Goal: Task Accomplishment & Management: Complete application form

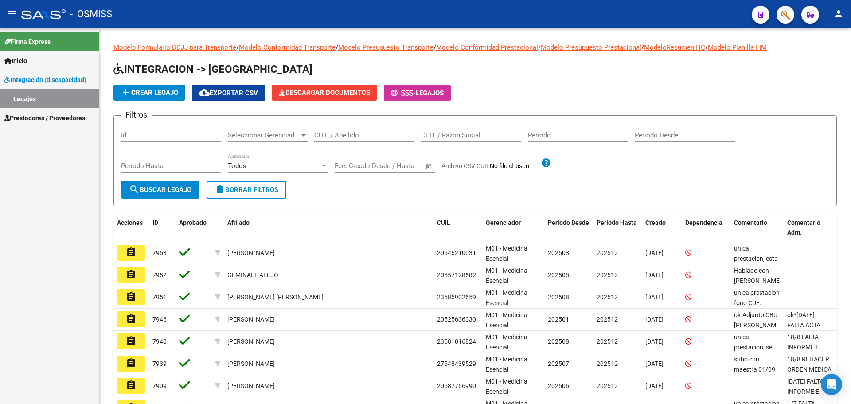
click at [35, 117] on span "Prestadores / Proveedores" at bounding box center [44, 118] width 81 height 10
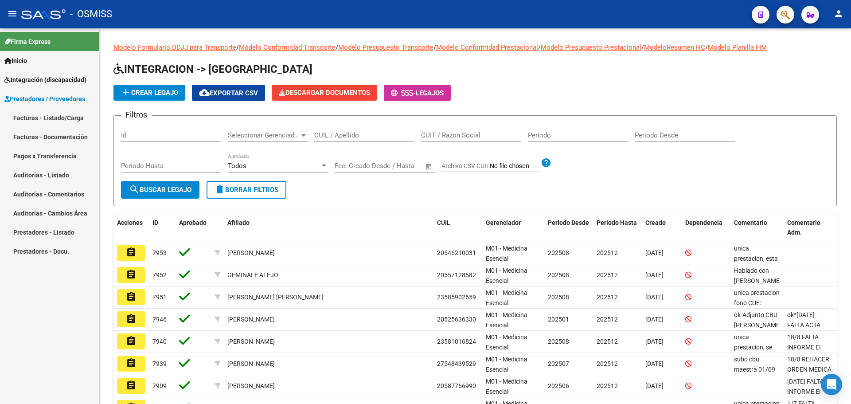
click at [43, 116] on link "Facturas - Listado/Carga" at bounding box center [49, 117] width 99 height 19
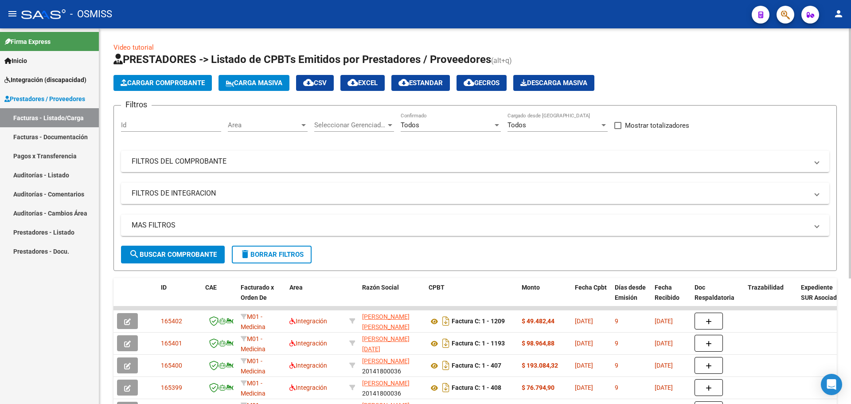
click at [262, 82] on span "Carga Masiva" at bounding box center [254, 83] width 57 height 8
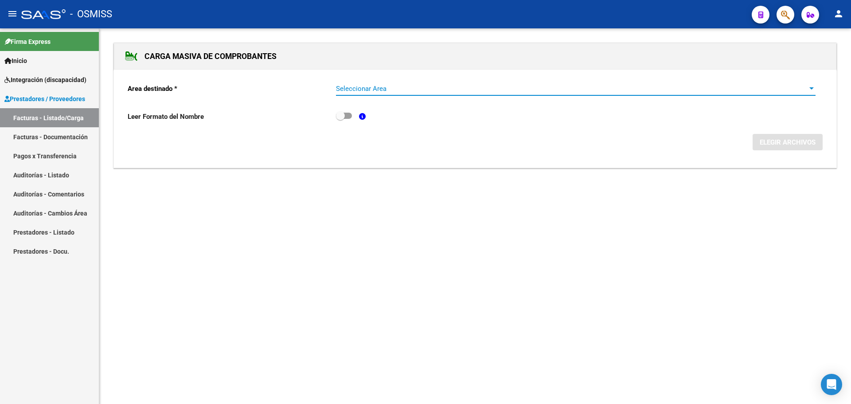
click at [400, 88] on span "Seleccionar Area" at bounding box center [572, 89] width 472 height 8
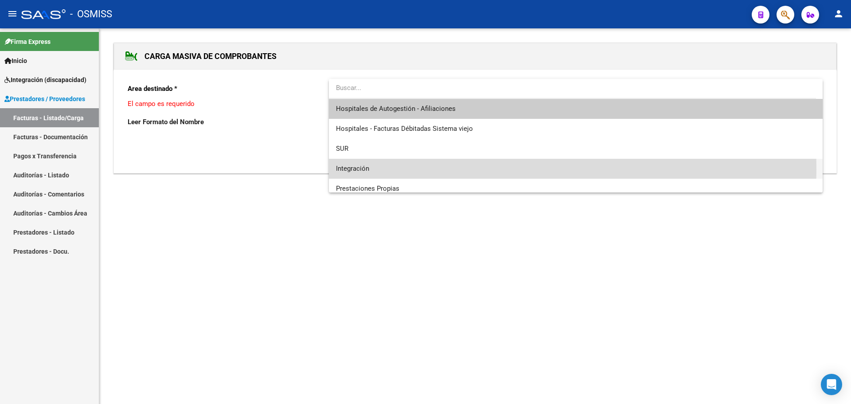
click at [392, 169] on span "Integración" at bounding box center [576, 169] width 480 height 20
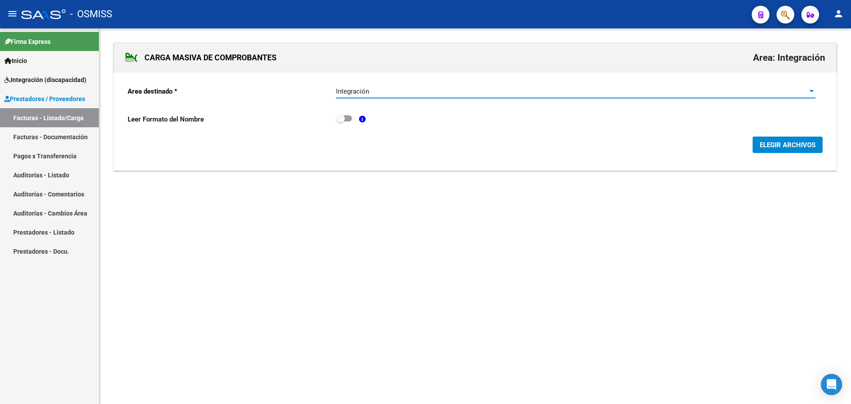
click at [785, 146] on span "ELEGIR ARCHIVOS" at bounding box center [788, 145] width 56 height 8
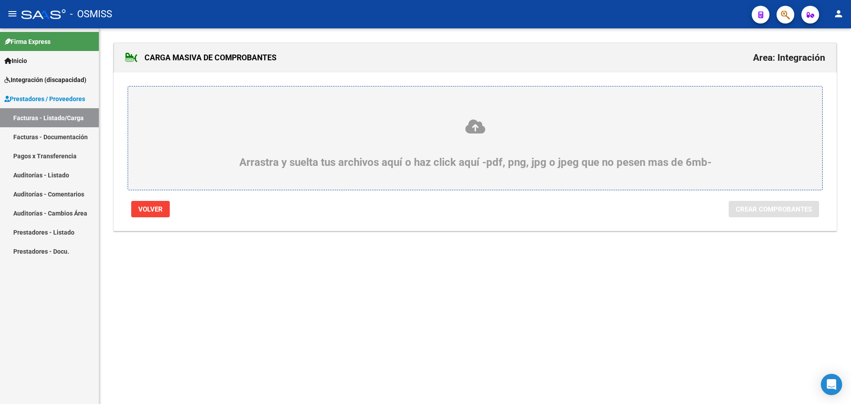
click at [332, 151] on div "Arrastra y suelta tus archivos aquí o haz click aquí -pdf, png, jpg o jpeg que …" at bounding box center [475, 143] width 652 height 50
click at [0, 0] on input "Arrastra y suelta tus archivos aquí o haz click aquí -pdf, png, jpg o jpeg que …" at bounding box center [0, 0] width 0 height 0
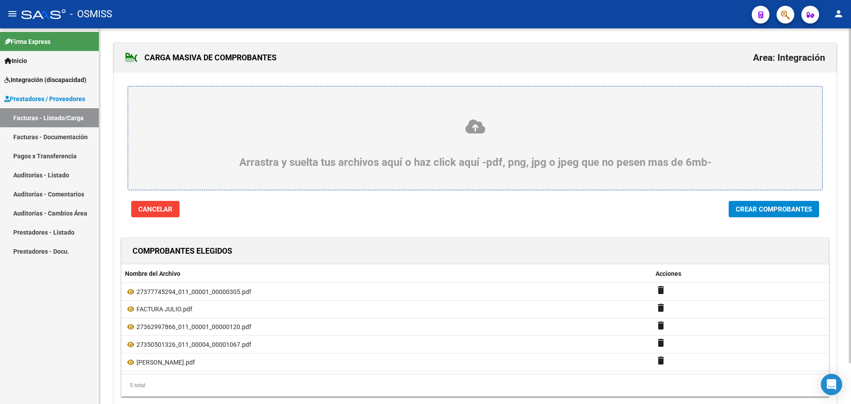
click at [774, 206] on span "Crear Comprobantes" at bounding box center [774, 209] width 76 height 8
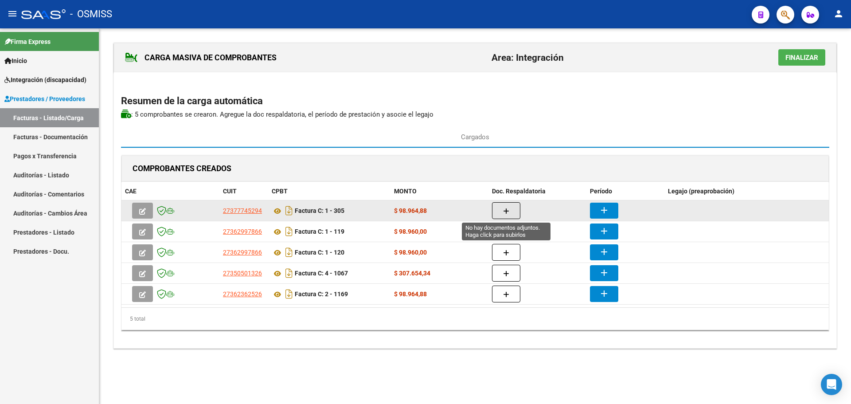
click at [509, 208] on icon "button" at bounding box center [506, 211] width 6 height 7
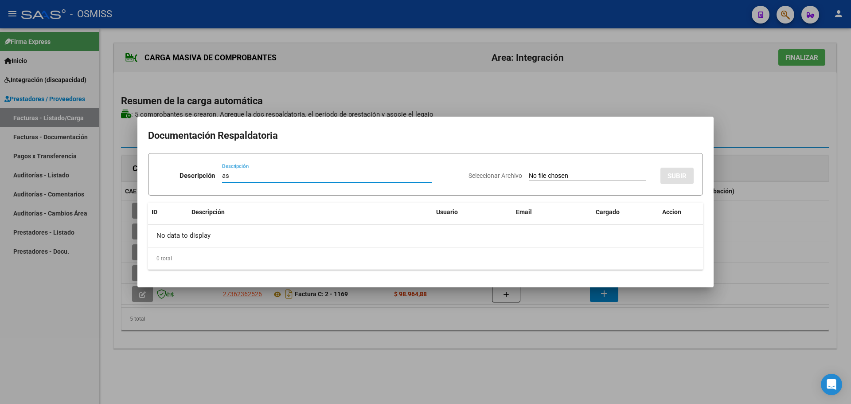
type input "as"
click at [544, 180] on input "Seleccionar Archivo" at bounding box center [588, 176] width 118 height 8
type input "C:\fakepath\Asistencia 08-25.pdf"
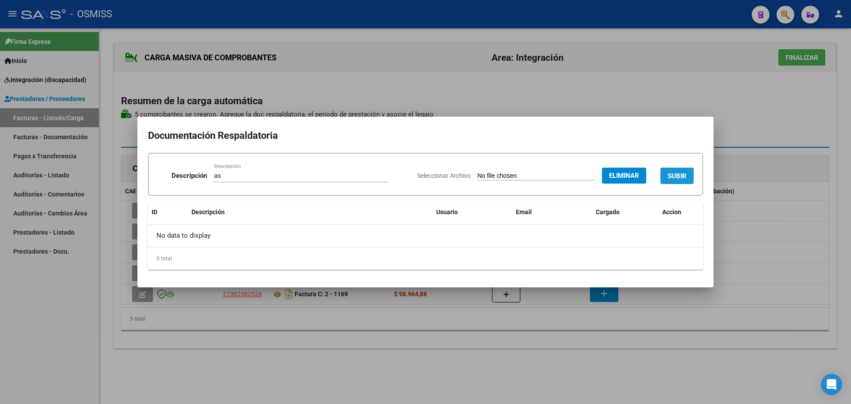
click at [675, 178] on span "SUBIR" at bounding box center [677, 176] width 19 height 8
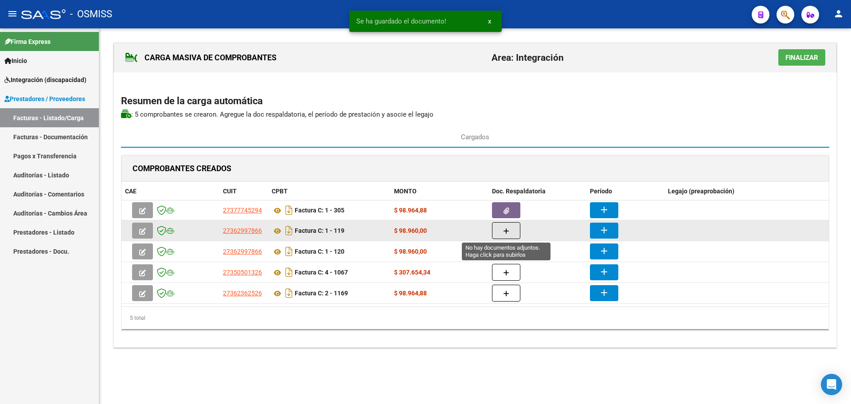
click at [511, 231] on button "button" at bounding box center [506, 230] width 28 height 17
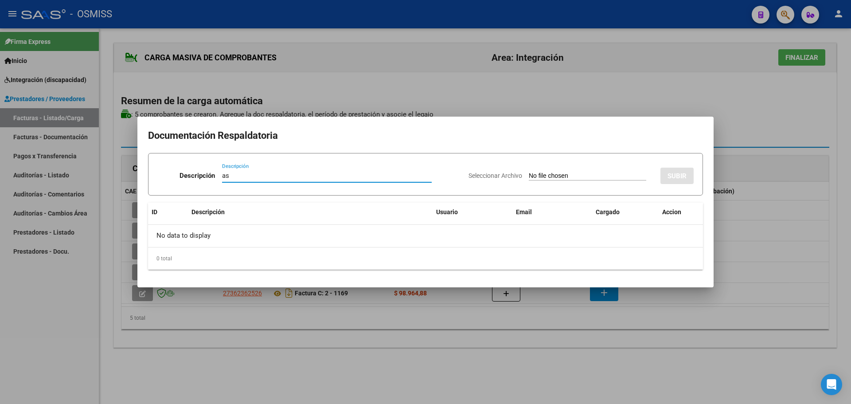
type input "as"
click at [553, 177] on input "Seleccionar Archivo" at bounding box center [588, 176] width 118 height 8
type input "C:\fakepath\WhatsApp Image [DATE] 21.45.19 (1).pdf"
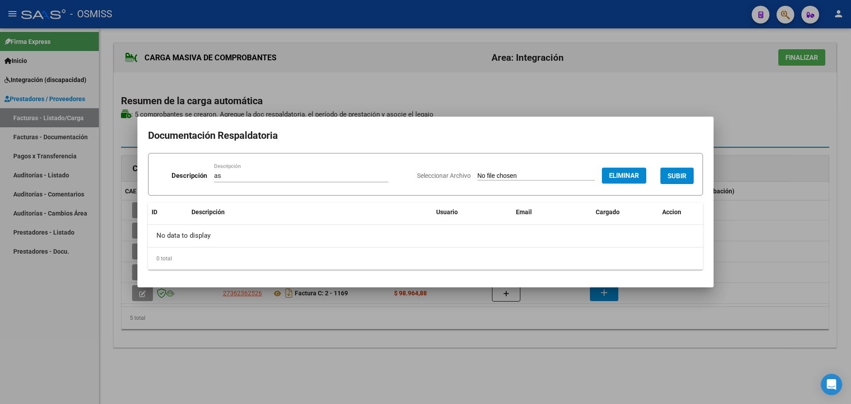
click at [675, 178] on span "SUBIR" at bounding box center [677, 176] width 19 height 8
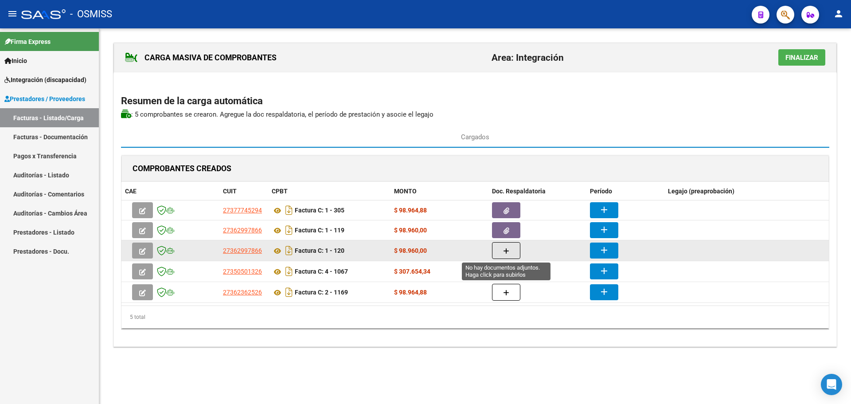
click at [508, 251] on icon "button" at bounding box center [506, 251] width 6 height 7
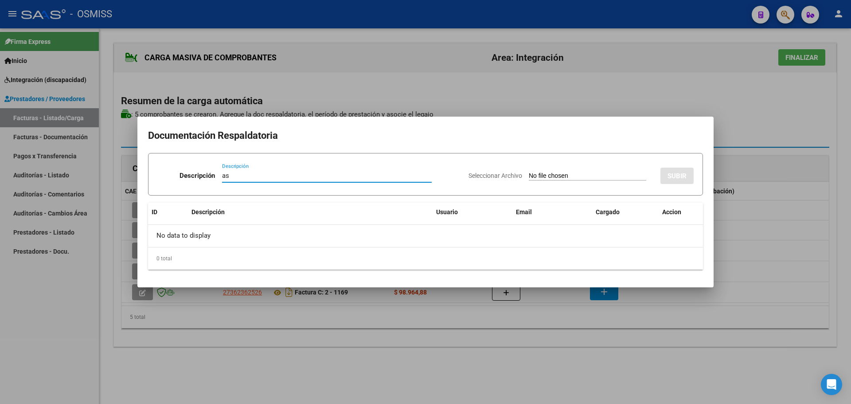
type input "as"
click at [529, 176] on input "Seleccionar Archivo" at bounding box center [588, 176] width 118 height 8
type input "C:\fakepath\ASISTENCIA.pdf"
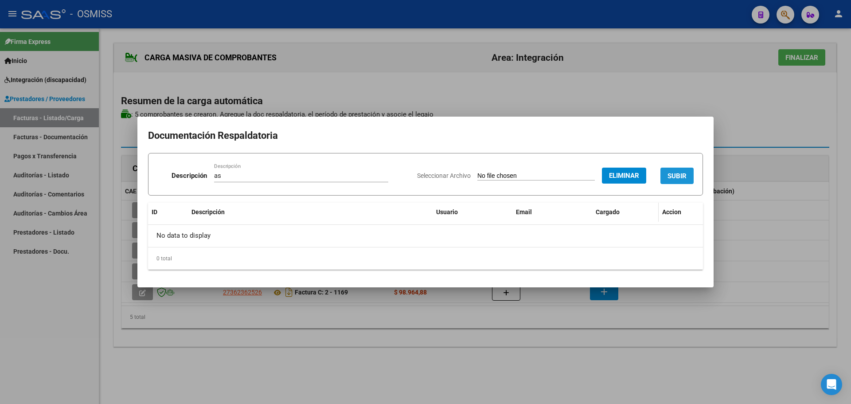
drag, startPoint x: 674, startPoint y: 175, endPoint x: 625, endPoint y: 219, distance: 66.9
click at [674, 174] on span "SUBIR" at bounding box center [677, 176] width 19 height 8
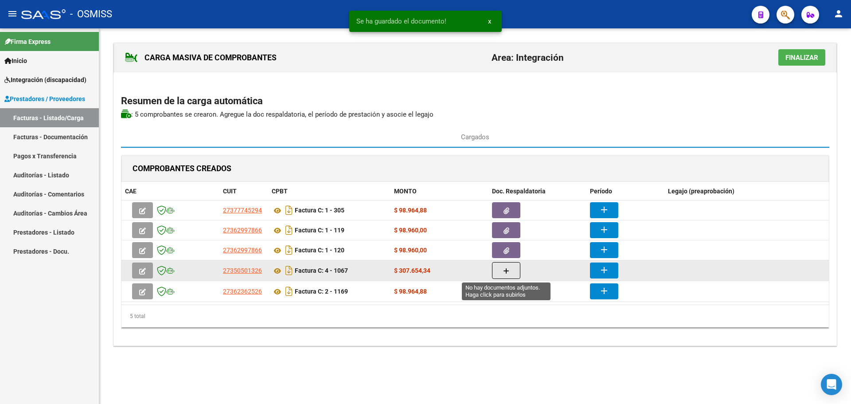
click at [512, 271] on button "button" at bounding box center [506, 270] width 28 height 17
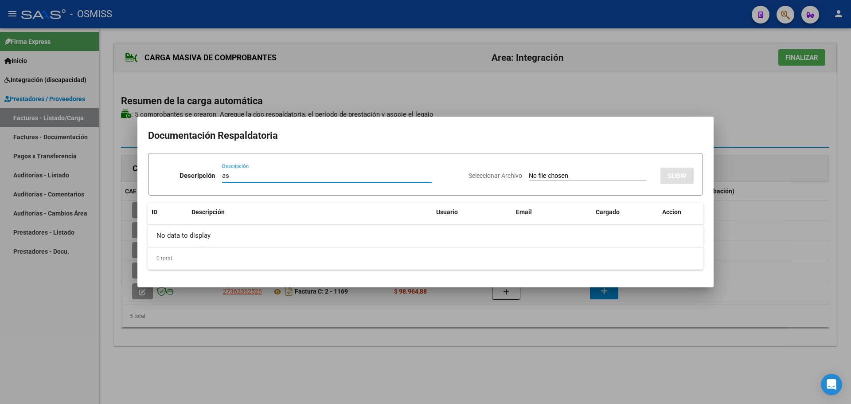
type input "as"
click at [559, 178] on input "Seleccionar Archivo" at bounding box center [588, 176] width 118 height 8
type input "C:\fakepath\asistencia [DATE] modulo maestro de apoyo [PERSON_NAME].pdf"
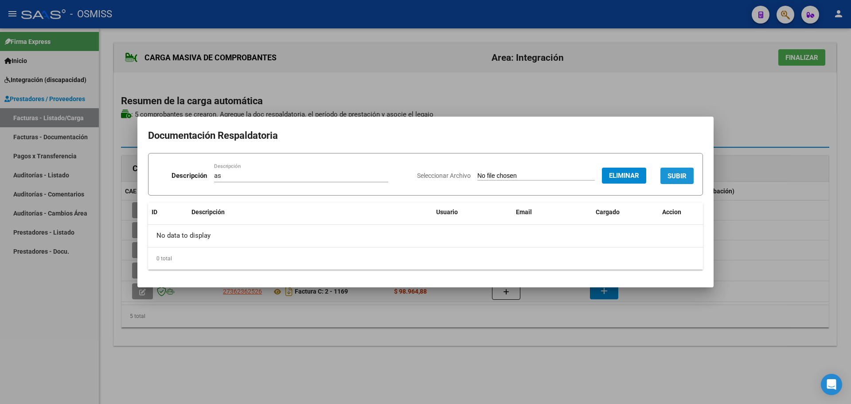
click at [687, 173] on span "SUBIR" at bounding box center [677, 176] width 19 height 8
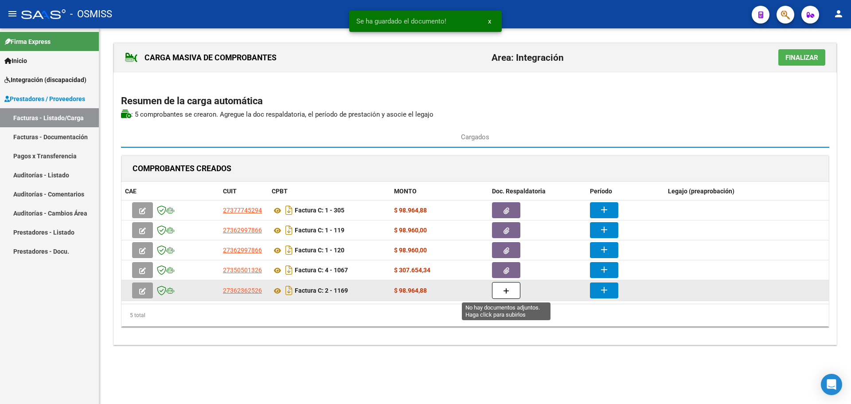
click at [506, 290] on icon "button" at bounding box center [506, 291] width 6 height 7
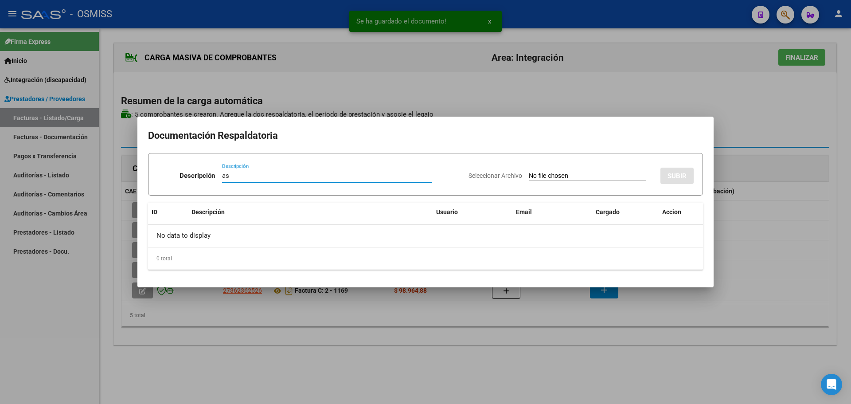
type input "as"
click at [543, 180] on input "Seleccionar Archivo" at bounding box center [588, 176] width 118 height 8
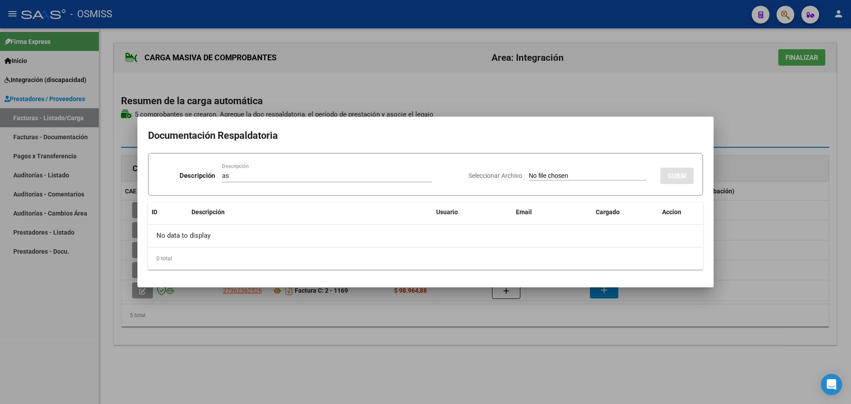
type input "C:\fakepath\Planilla [PERSON_NAME].pdf"
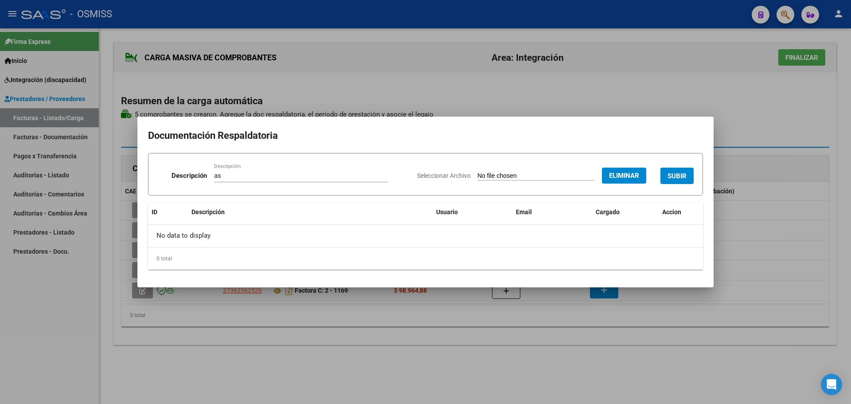
click at [678, 171] on button "SUBIR" at bounding box center [677, 176] width 33 height 16
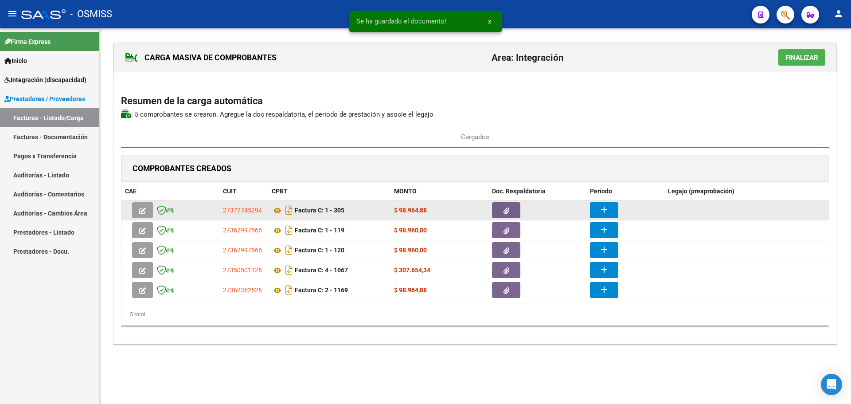
click at [610, 207] on button "add" at bounding box center [604, 210] width 28 height 16
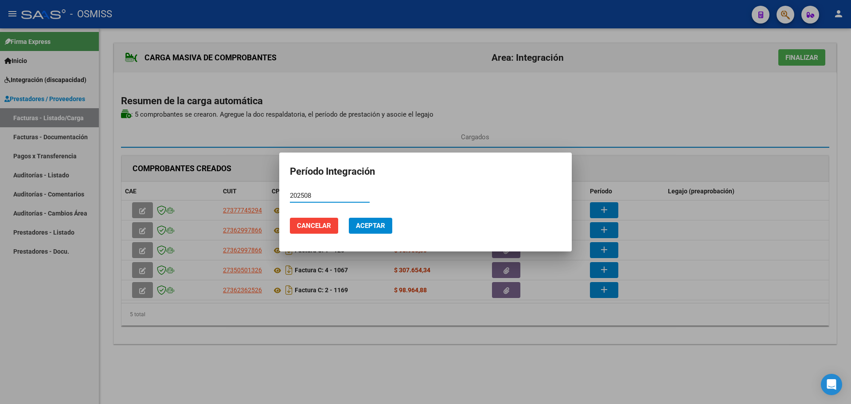
type input "202508"
click at [372, 222] on span "Aceptar" at bounding box center [370, 226] width 29 height 8
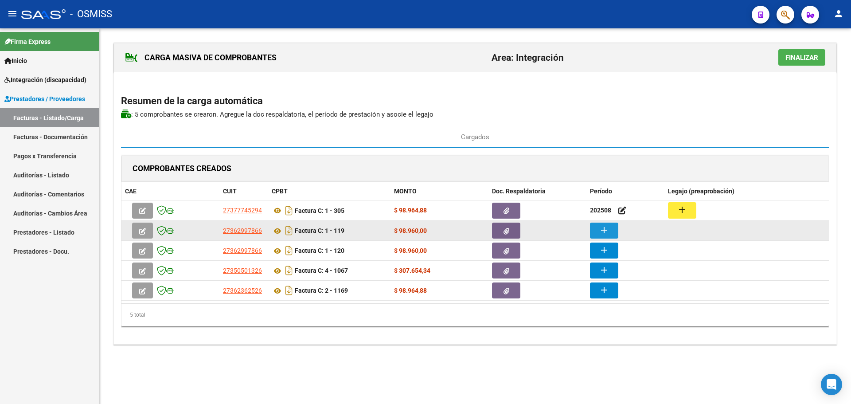
click at [610, 234] on button "add" at bounding box center [604, 231] width 28 height 16
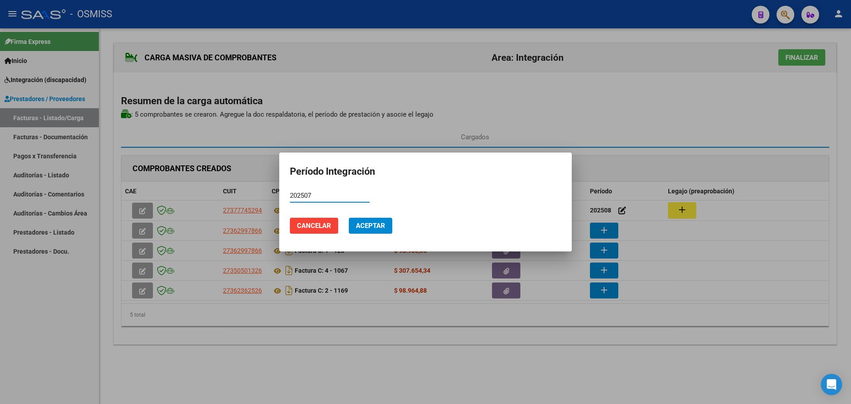
type input "202507"
click at [376, 227] on span "Aceptar" at bounding box center [370, 226] width 29 height 8
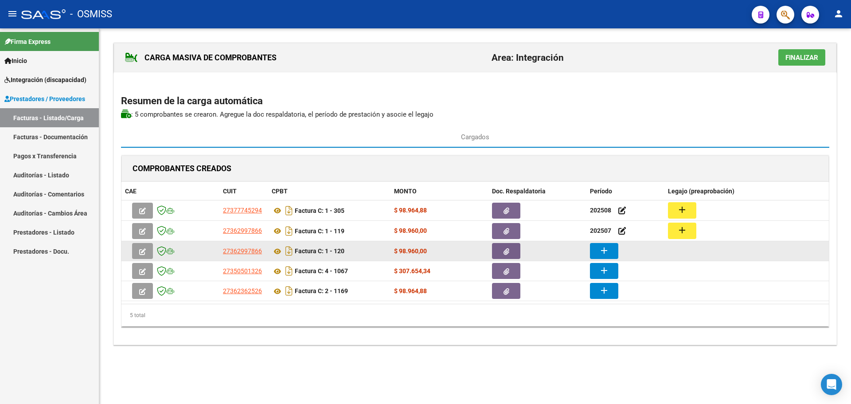
click at [603, 251] on mat-icon "add" at bounding box center [604, 250] width 11 height 11
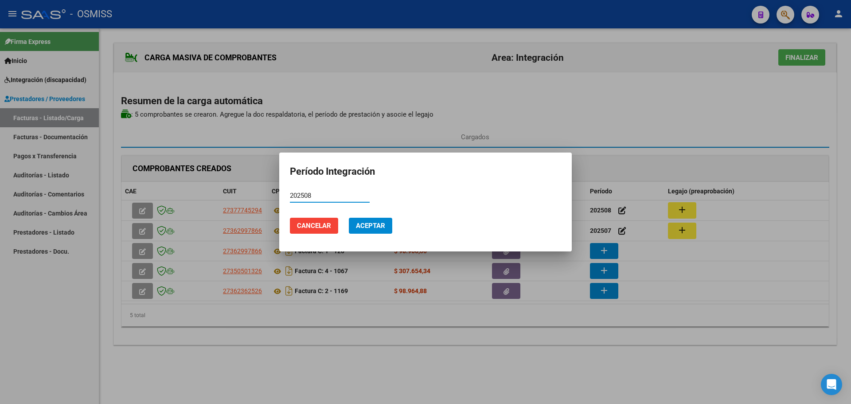
type input "202508"
click at [368, 222] on span "Aceptar" at bounding box center [370, 226] width 29 height 8
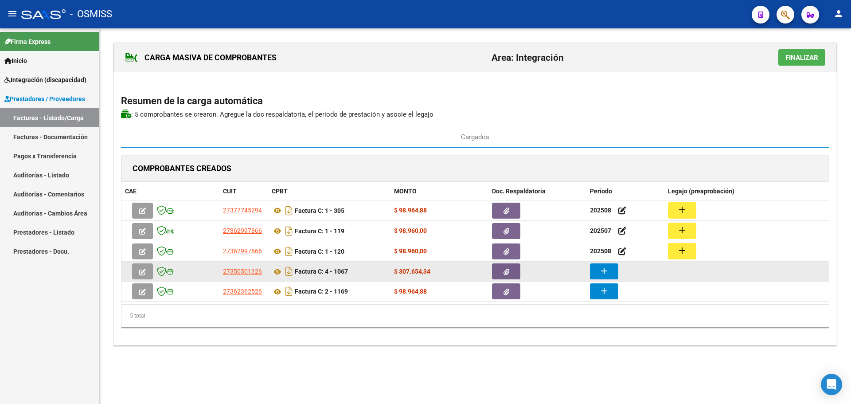
click at [604, 271] on mat-icon "add" at bounding box center [604, 271] width 11 height 11
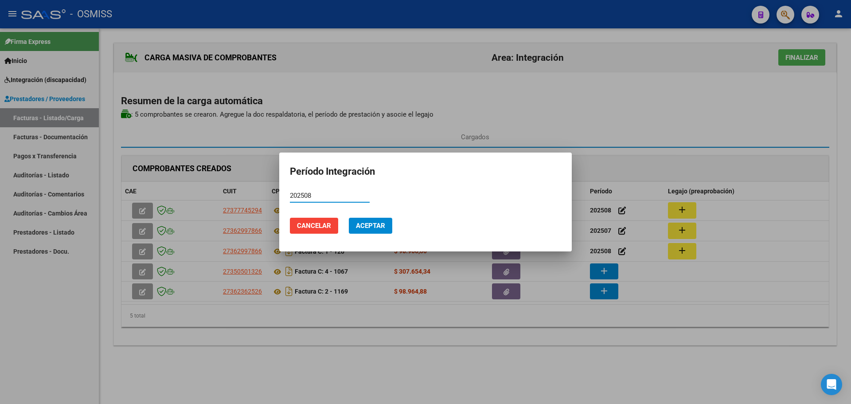
type input "202508"
click at [378, 222] on span "Aceptar" at bounding box center [370, 226] width 29 height 8
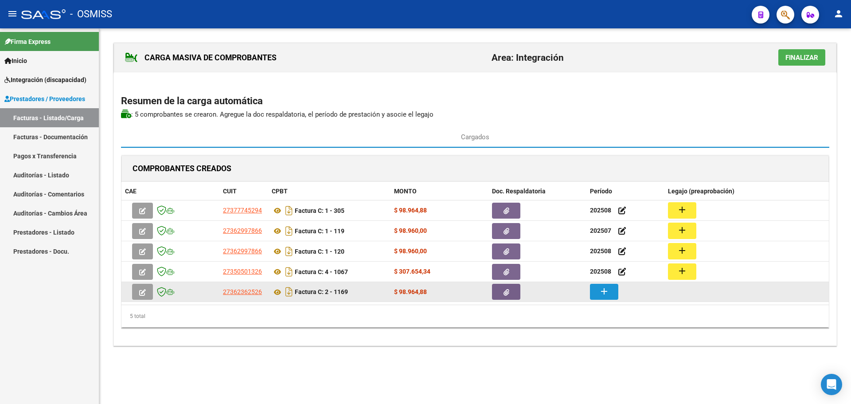
click at [608, 290] on mat-icon "add" at bounding box center [604, 291] width 11 height 11
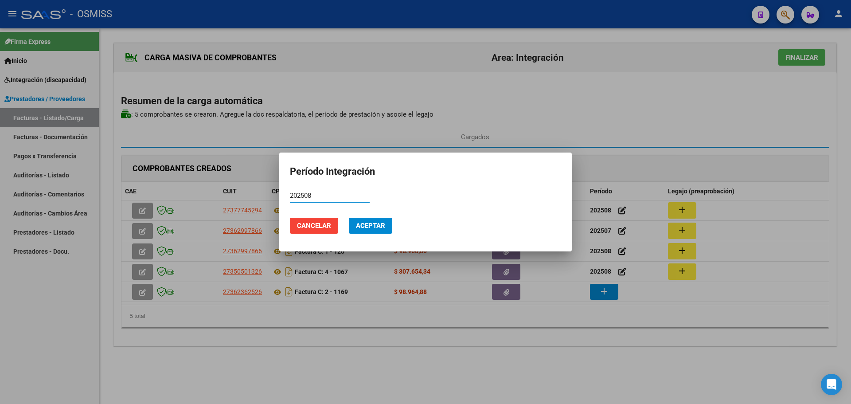
type input "202508"
click at [379, 227] on span "Aceptar" at bounding box center [370, 226] width 29 height 8
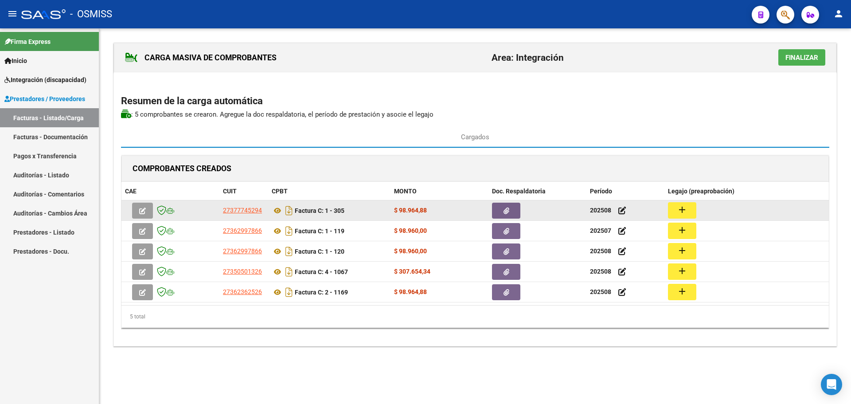
click at [691, 212] on button "add" at bounding box center [682, 210] width 28 height 16
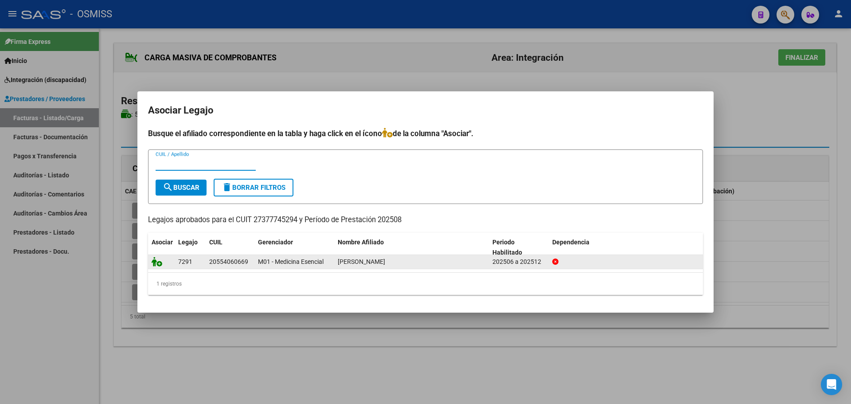
drag, startPoint x: 168, startPoint y: 261, endPoint x: 161, endPoint y: 261, distance: 6.7
click at [167, 261] on div at bounding box center [162, 262] width 20 height 10
click at [160, 261] on icon at bounding box center [157, 262] width 11 height 10
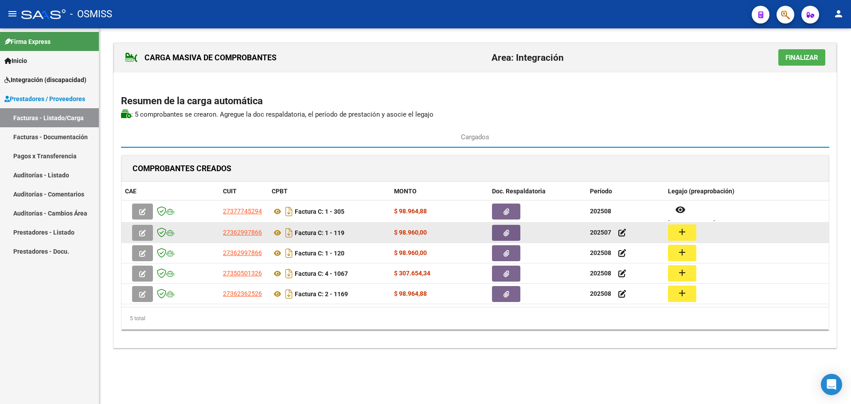
click at [684, 231] on mat-icon "add" at bounding box center [682, 232] width 11 height 11
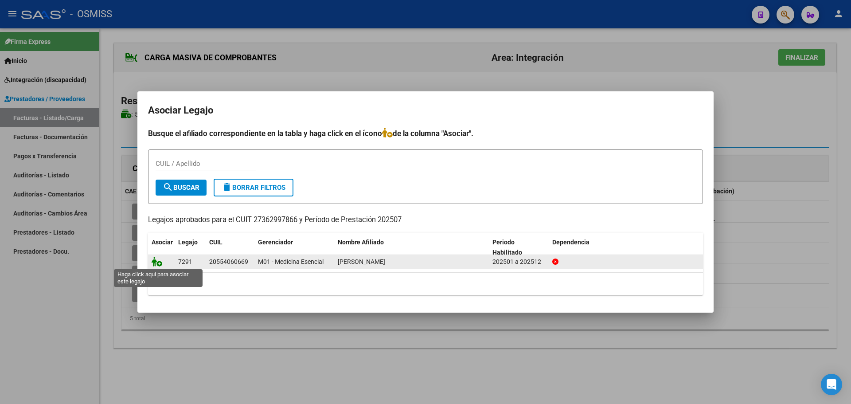
click at [153, 264] on icon at bounding box center [157, 262] width 11 height 10
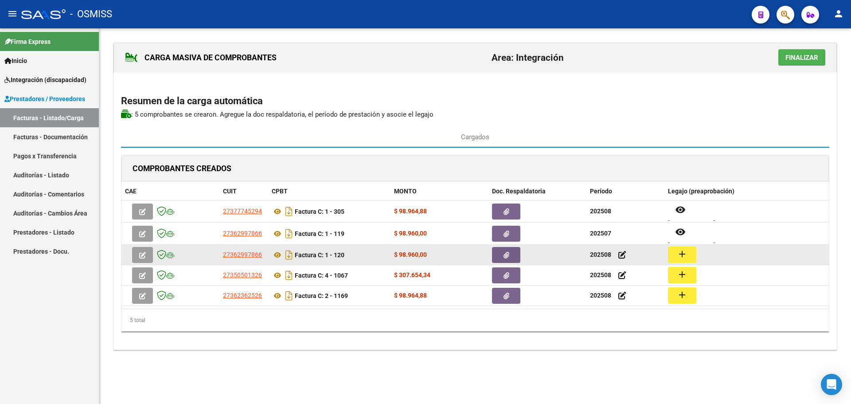
click at [674, 249] on button "add" at bounding box center [682, 255] width 28 height 16
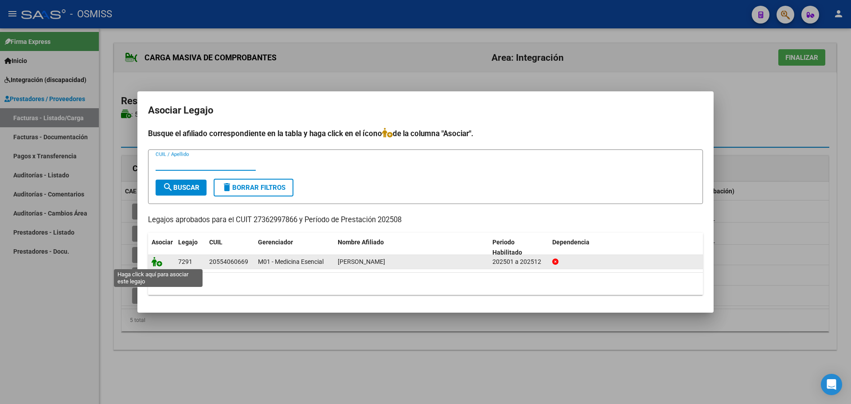
click at [154, 260] on icon at bounding box center [157, 262] width 11 height 10
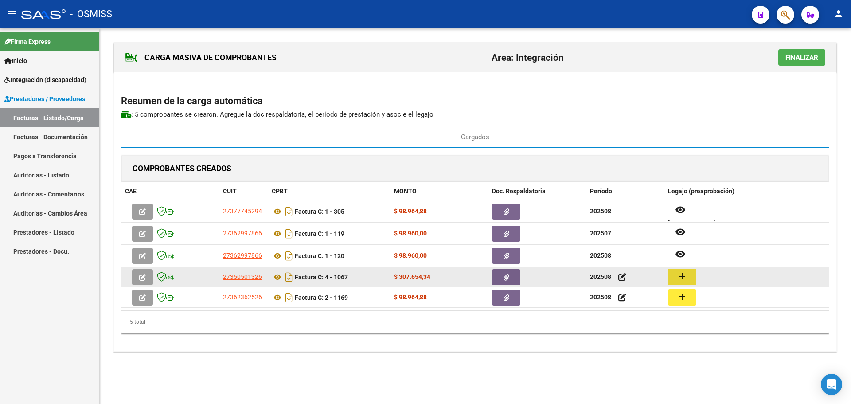
click at [682, 274] on mat-icon "add" at bounding box center [682, 276] width 11 height 11
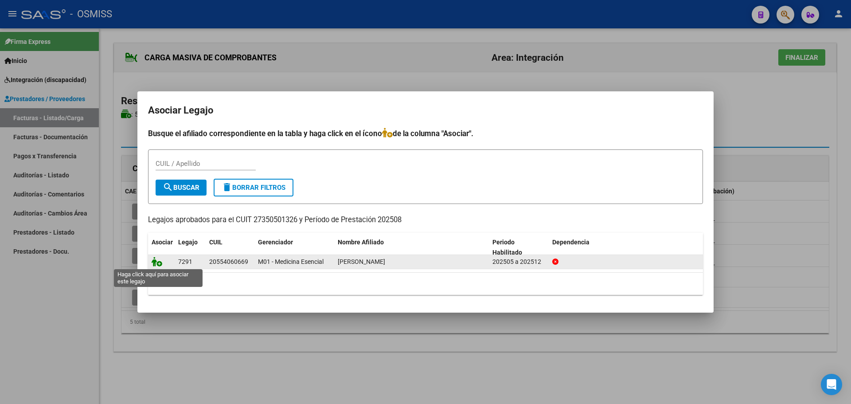
click at [156, 258] on icon at bounding box center [157, 262] width 11 height 10
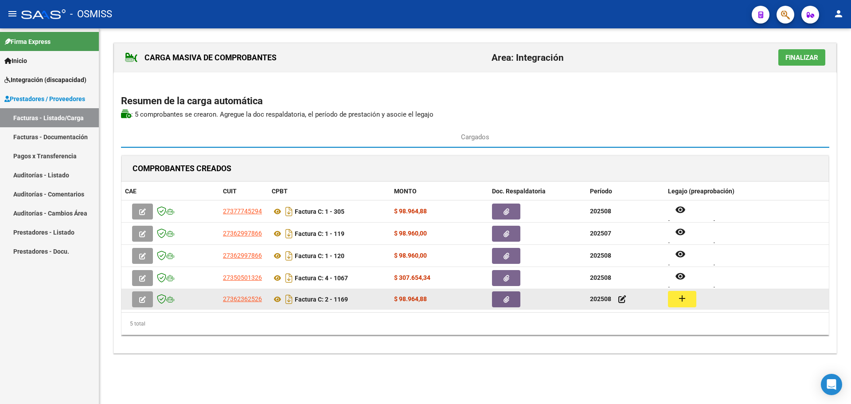
click at [678, 295] on mat-icon "add" at bounding box center [682, 298] width 11 height 11
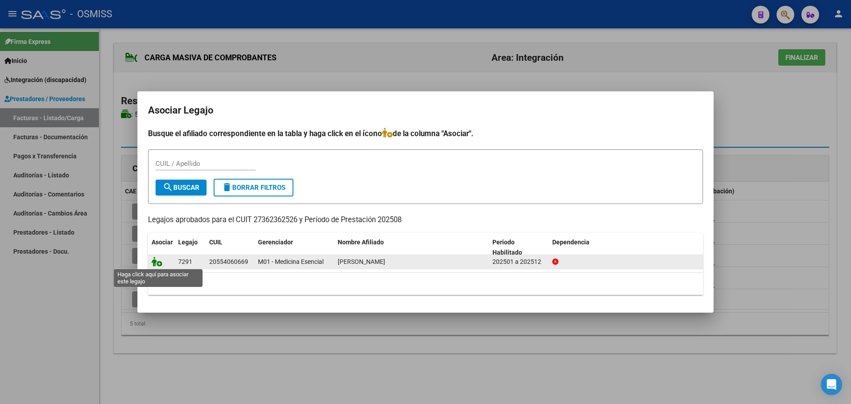
click at [158, 264] on icon at bounding box center [157, 262] width 11 height 10
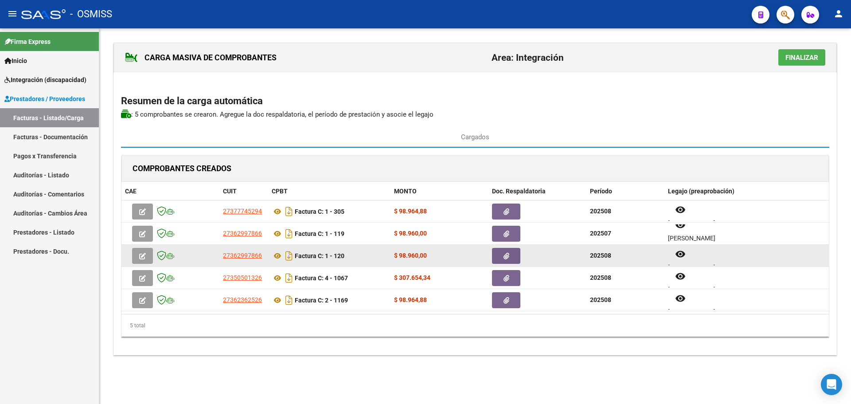
scroll to position [0, 0]
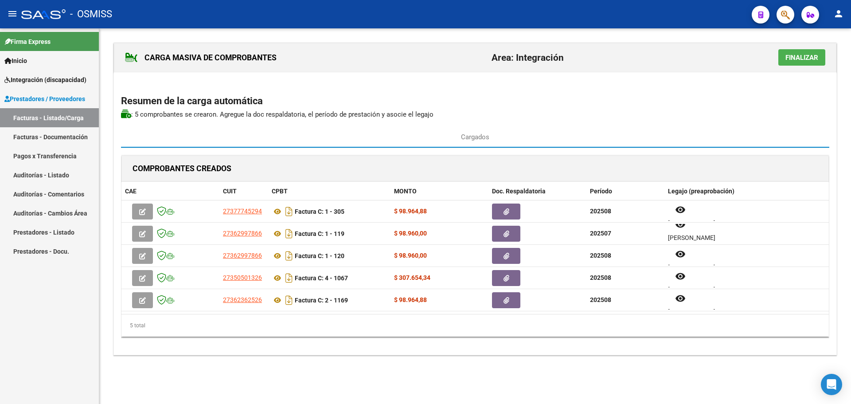
click at [792, 58] on span "Finalizar" at bounding box center [802, 58] width 33 height 8
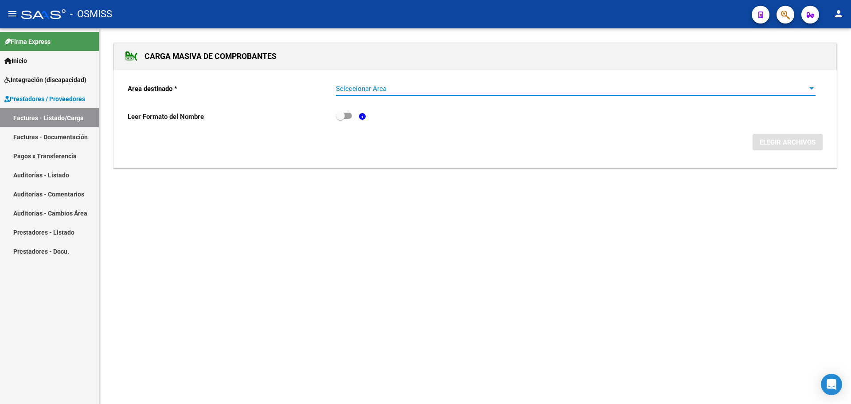
click at [810, 87] on div at bounding box center [812, 88] width 8 height 7
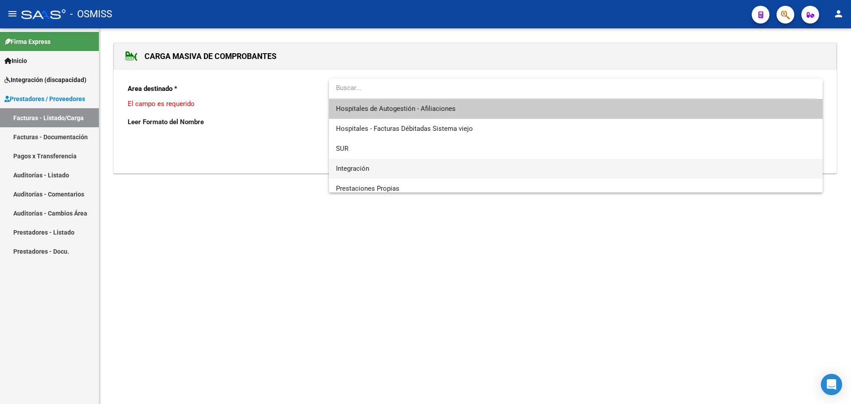
click at [372, 167] on span "Integración" at bounding box center [576, 169] width 480 height 20
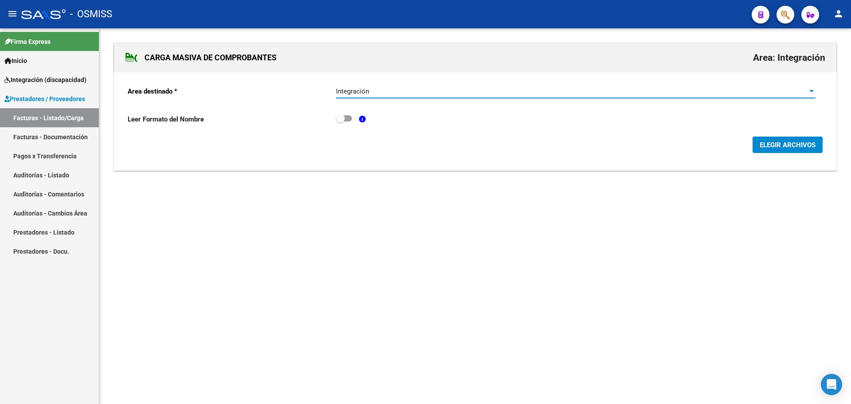
click at [782, 148] on span "ELEGIR ARCHIVOS" at bounding box center [788, 145] width 56 height 8
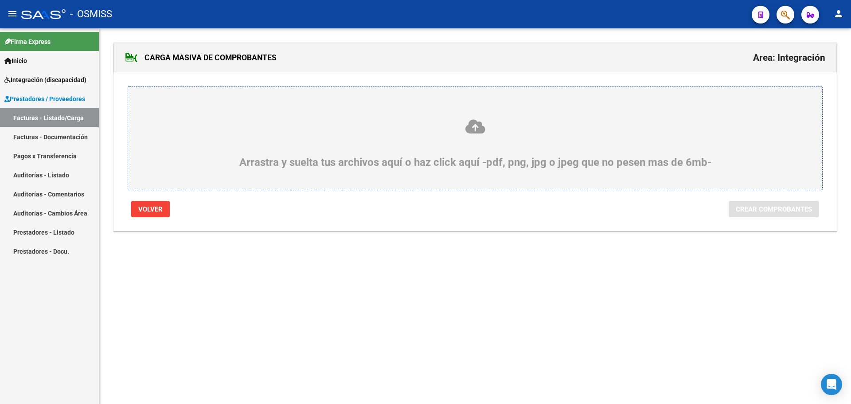
click at [434, 145] on div "Arrastra y suelta tus archivos aquí o haz click aquí -pdf, png, jpg o jpeg que …" at bounding box center [475, 143] width 652 height 50
click at [0, 0] on input "Arrastra y suelta tus archivos aquí o haz click aquí -pdf, png, jpg o jpeg que …" at bounding box center [0, 0] width 0 height 0
click at [43, 120] on link "Facturas - Listado/Carga" at bounding box center [49, 117] width 99 height 19
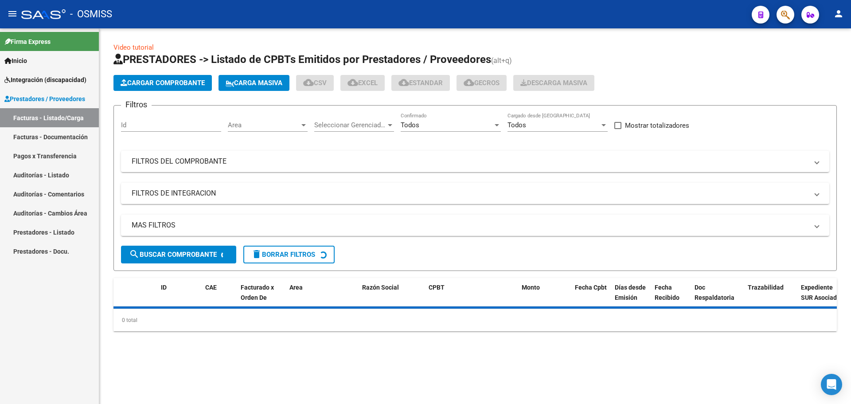
click at [173, 82] on span "Cargar Comprobante" at bounding box center [163, 83] width 84 height 8
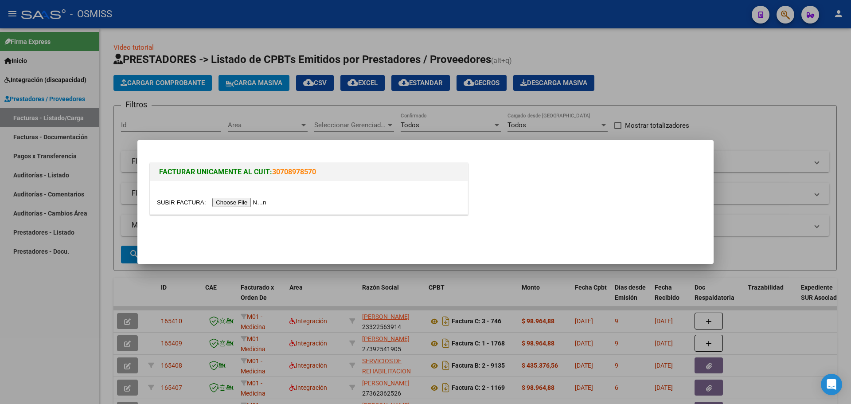
drag, startPoint x: 259, startPoint y: 198, endPoint x: 103, endPoint y: 144, distance: 165.1
click at [259, 197] on div at bounding box center [309, 202] width 304 height 10
click at [243, 202] on input "file" at bounding box center [213, 202] width 112 height 9
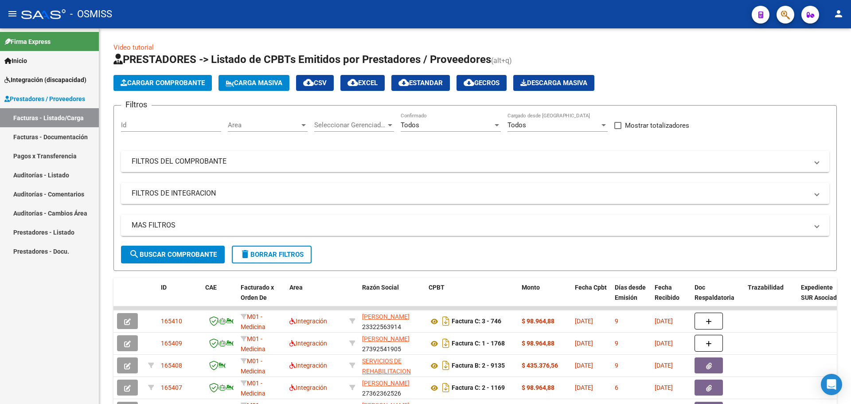
click at [52, 99] on span "Prestadores / Proveedores" at bounding box center [44, 99] width 81 height 10
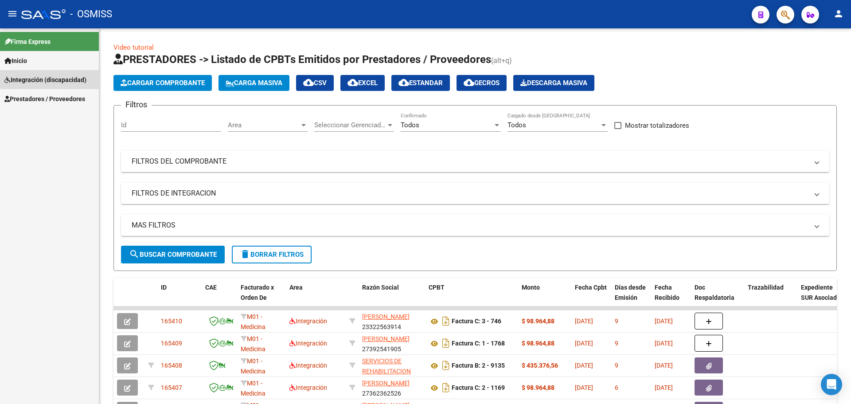
click at [53, 76] on span "Integración (discapacidad)" at bounding box center [45, 80] width 82 height 10
click at [44, 94] on link "Legajos" at bounding box center [49, 98] width 99 height 19
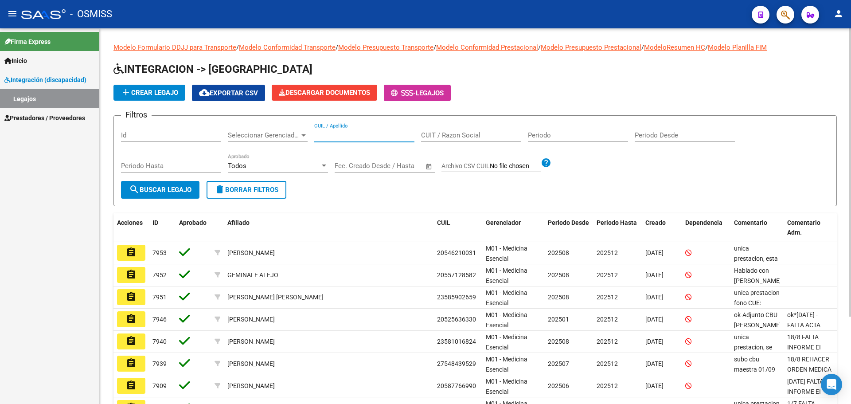
click at [353, 134] on input "CUIL / Apellido" at bounding box center [364, 135] width 100 height 8
type input "sette"
click at [167, 188] on span "search Buscar Legajo" at bounding box center [160, 190] width 63 height 8
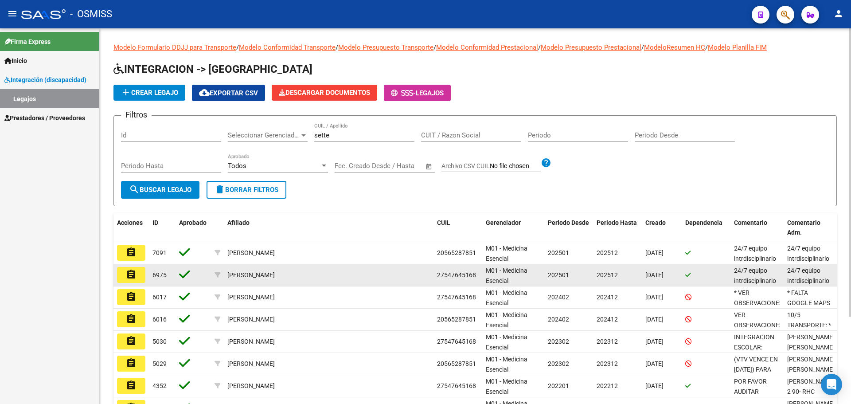
click at [133, 274] on mat-icon "assignment" at bounding box center [131, 274] width 11 height 11
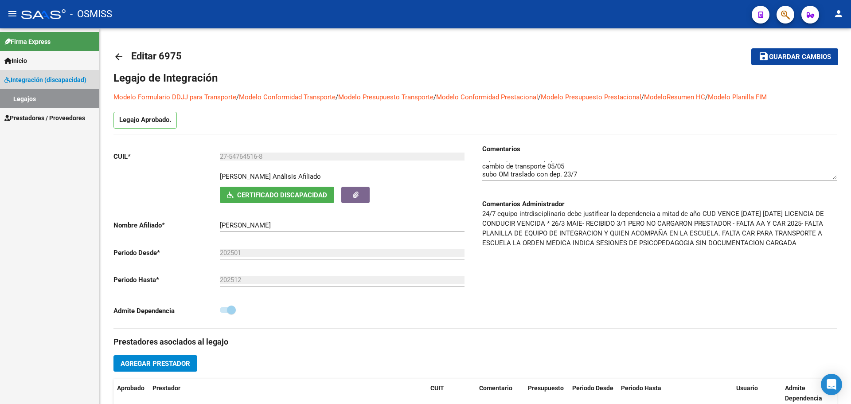
click at [49, 99] on link "Legajos" at bounding box center [49, 98] width 99 height 19
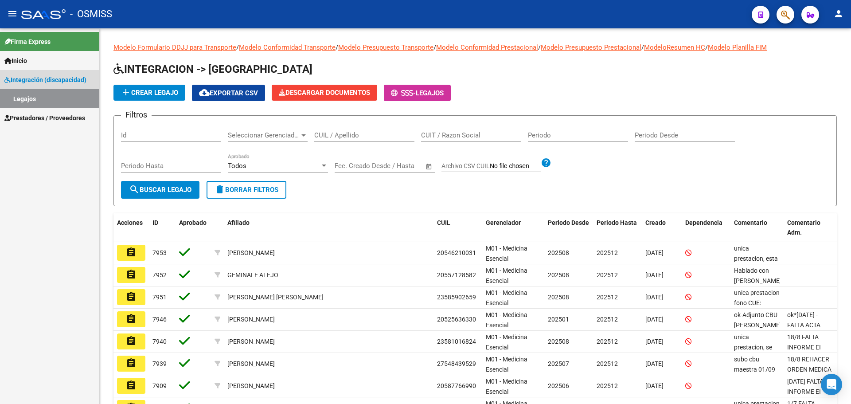
click at [36, 99] on link "Legajos" at bounding box center [49, 98] width 99 height 19
click at [41, 120] on span "Prestadores / Proveedores" at bounding box center [44, 118] width 81 height 10
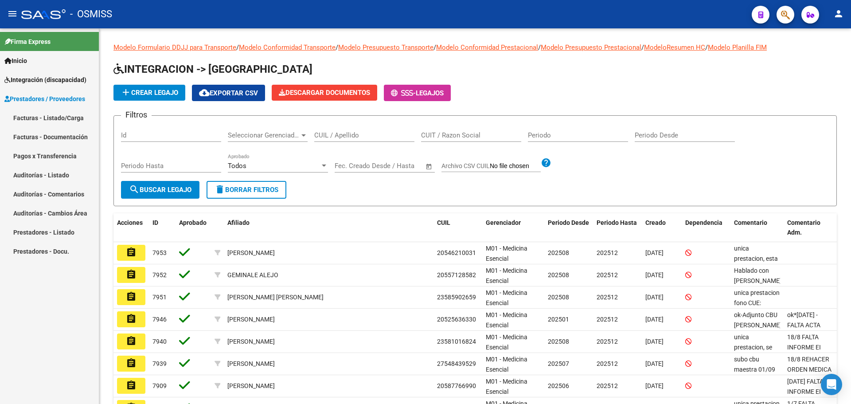
click at [46, 117] on link "Facturas - Listado/Carga" at bounding box center [49, 117] width 99 height 19
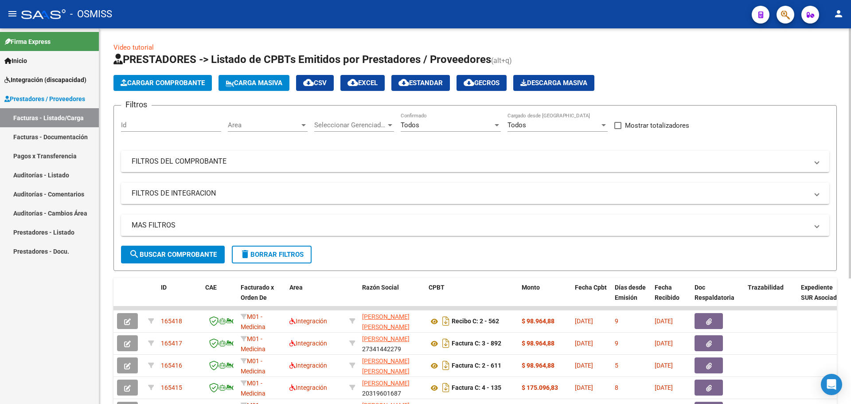
click at [144, 81] on span "Cargar Comprobante" at bounding box center [163, 83] width 84 height 8
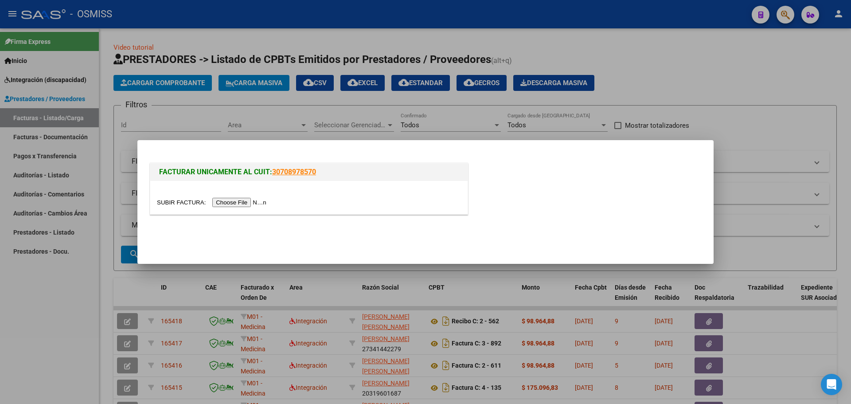
click at [243, 203] on input "file" at bounding box center [213, 202] width 112 height 9
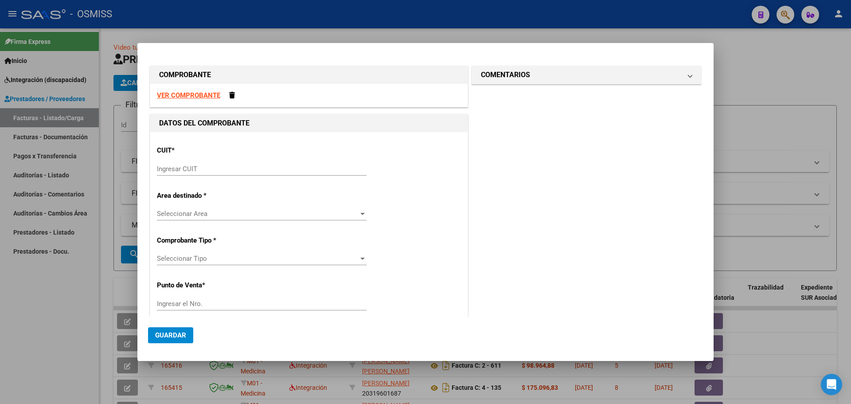
click at [212, 165] on input "Ingresar CUIT" at bounding box center [262, 169] width 210 height 8
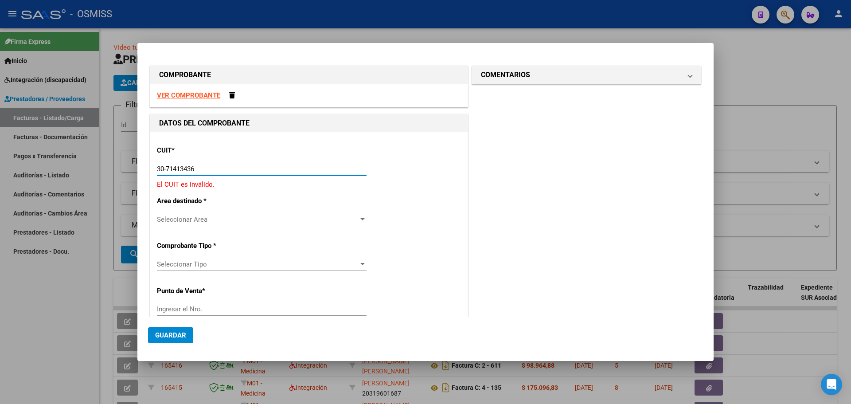
type input "30-71413436-8"
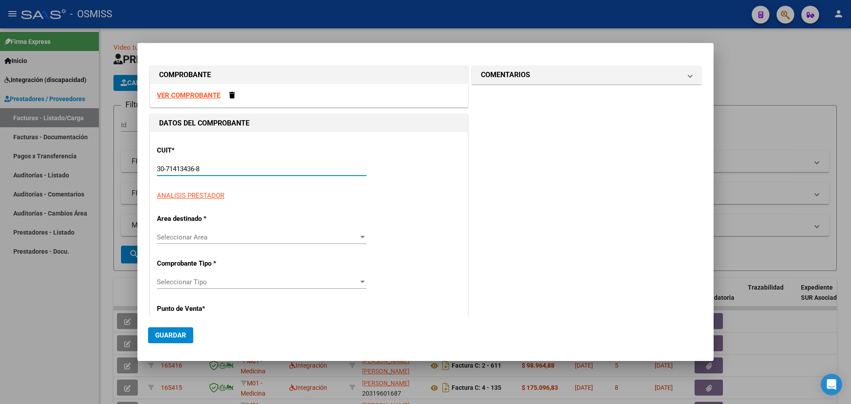
type input "2"
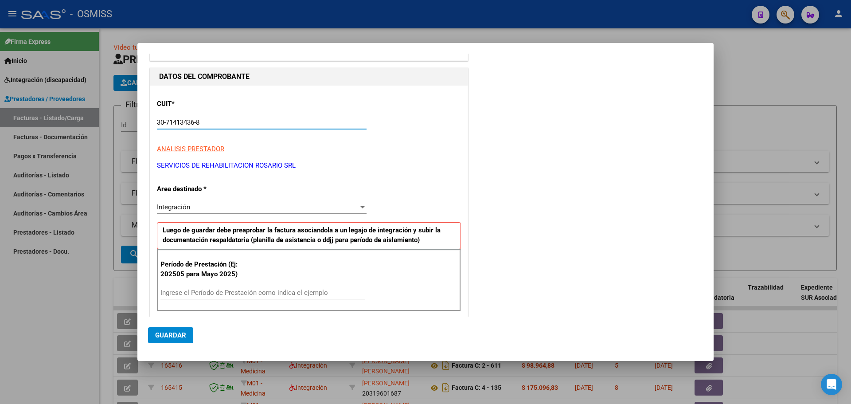
scroll to position [89, 0]
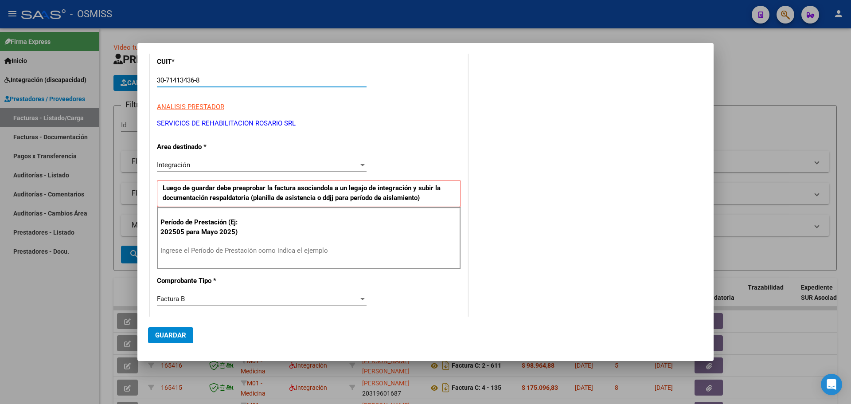
type input "30-71413436-8"
click at [202, 245] on div "Ingrese el Período de Prestación como indica el ejemplo" at bounding box center [263, 250] width 205 height 13
type input "202508"
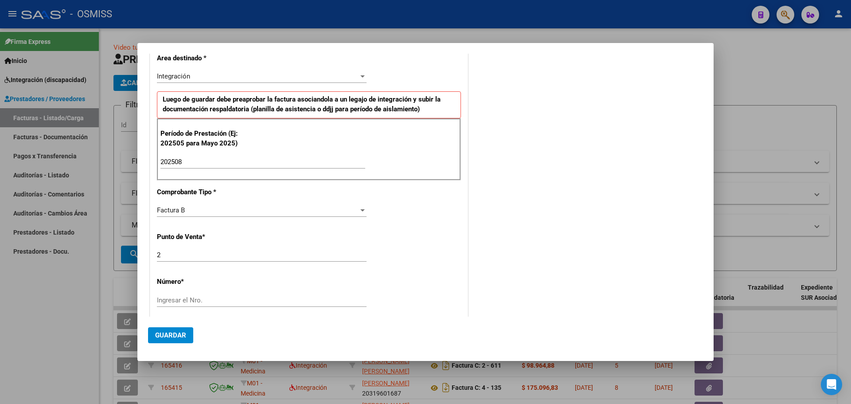
scroll to position [222, 0]
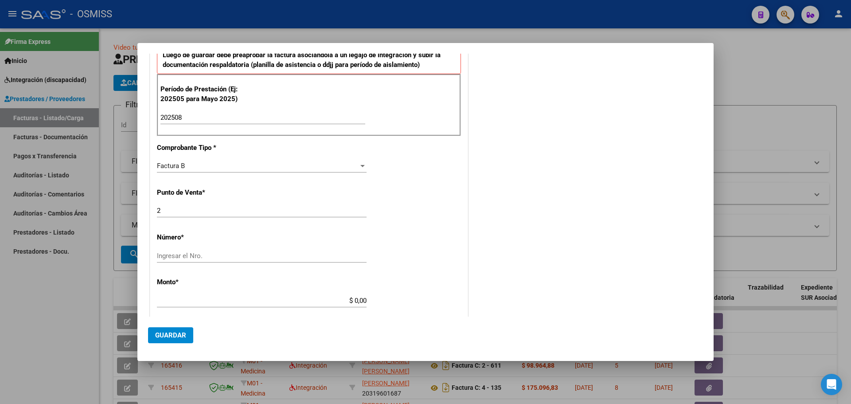
click at [217, 258] on input "Ingresar el Nro." at bounding box center [262, 256] width 210 height 8
type input "9128"
drag, startPoint x: 341, startPoint y: 305, endPoint x: 390, endPoint y: 299, distance: 49.6
click at [390, 299] on div "CUIT * 30-71413436-8 Ingresar CUIT ANALISIS PRESTADOR SERVICIOS DE REHABILITACI…" at bounding box center [308, 243] width 317 height 667
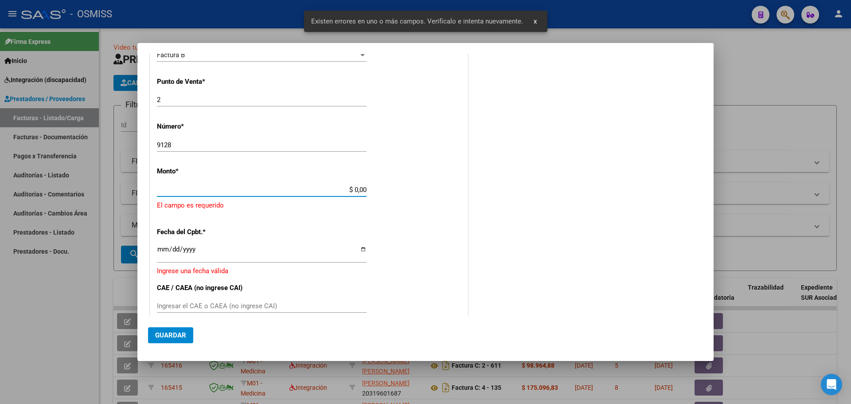
scroll to position [333, 0]
drag, startPoint x: 340, startPoint y: 191, endPoint x: 387, endPoint y: 196, distance: 47.3
click at [387, 196] on div "CUIT * 30-71413436-8 Ingresar CUIT ANALISIS PRESTADOR SERVICIOS DE REHABILITACI…" at bounding box center [308, 143] width 317 height 688
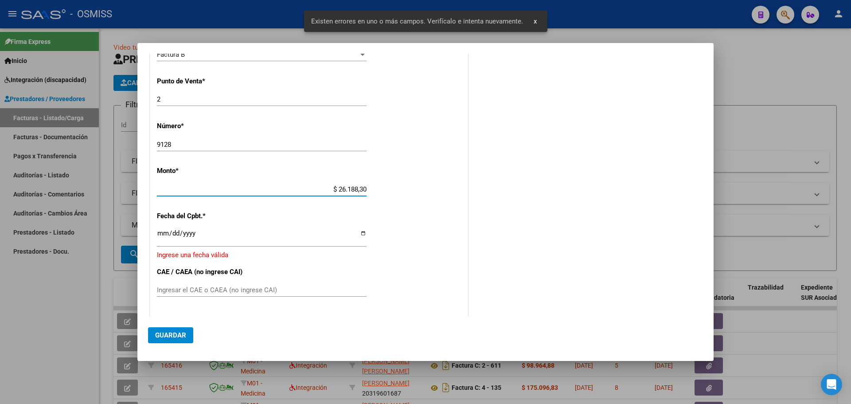
type input "$ 261.883,04"
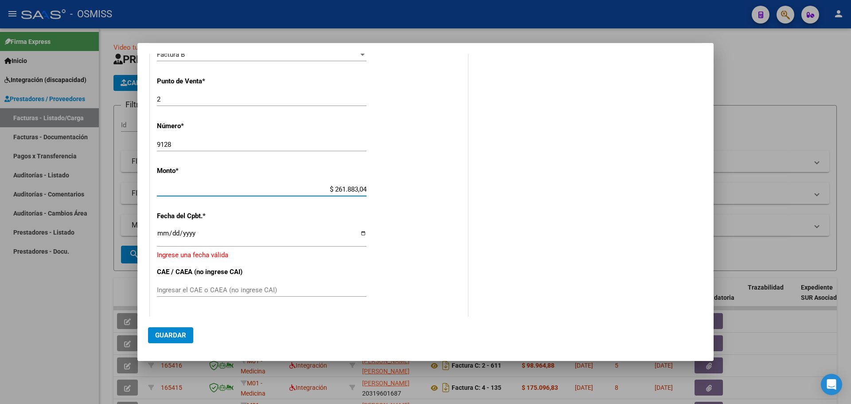
click at [362, 234] on input "Ingresar la fecha" at bounding box center [262, 237] width 210 height 14
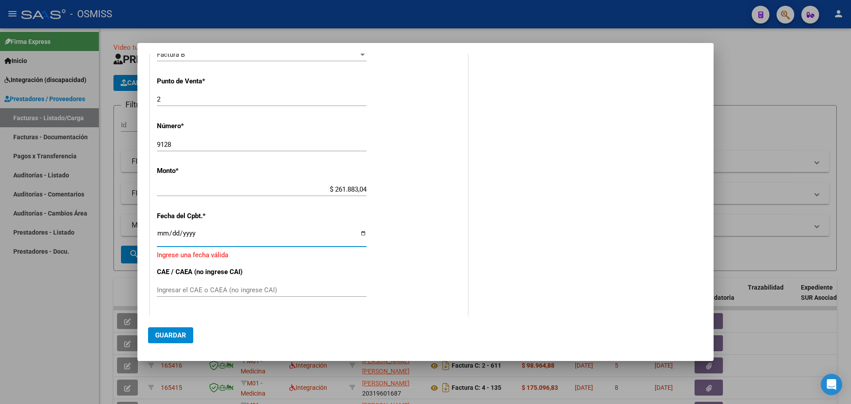
type input "[DATE]"
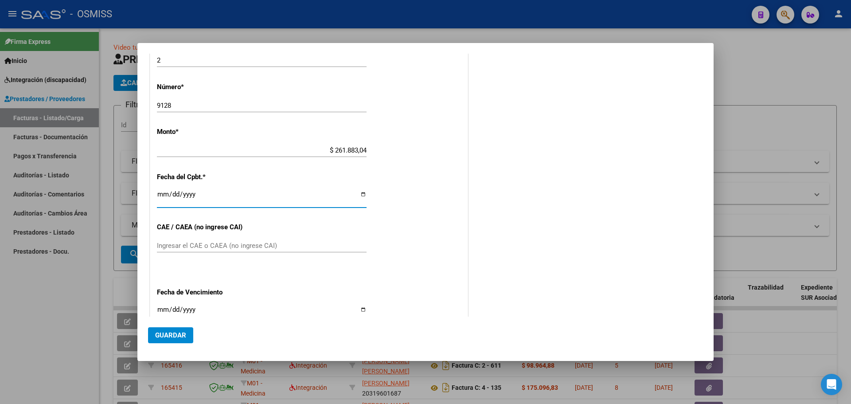
scroll to position [377, 0]
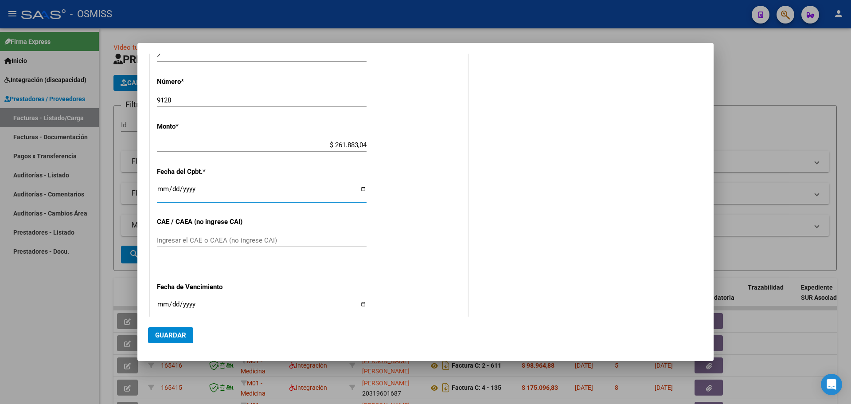
click at [196, 243] on input "Ingresar el CAE o CAEA (no ingrese CAI)" at bounding box center [262, 240] width 210 height 8
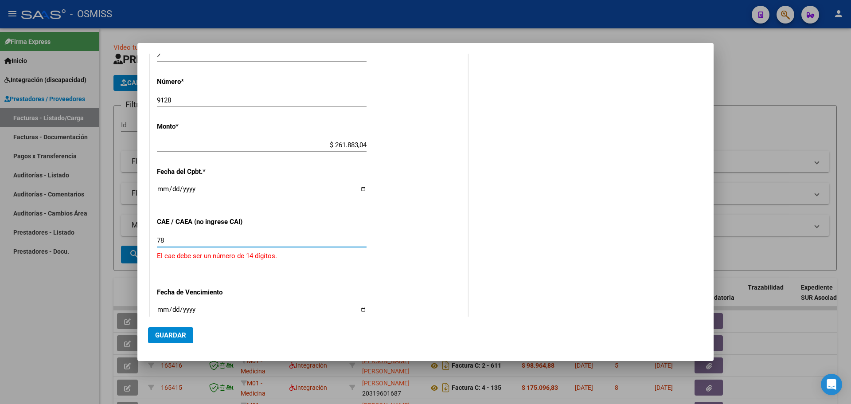
type input "7"
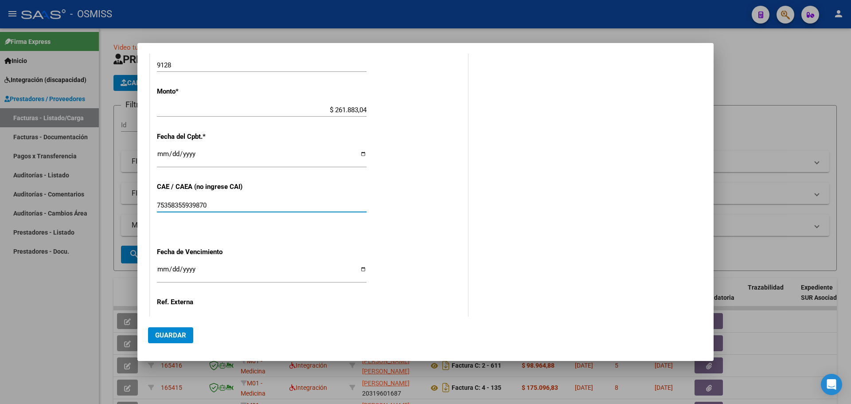
scroll to position [422, 0]
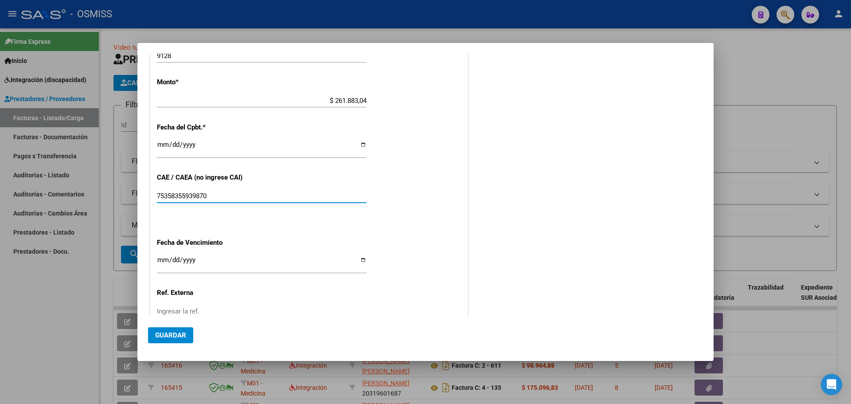
type input "75358355939870"
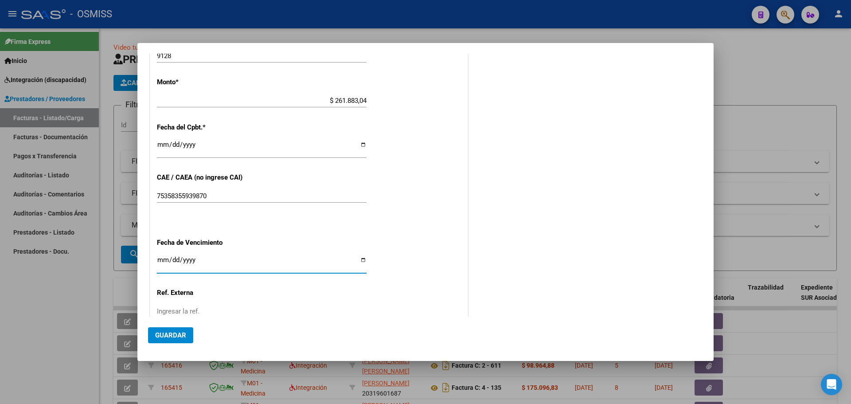
click at [363, 258] on input "Ingresar la fecha" at bounding box center [262, 263] width 210 height 14
type input "[DATE]"
click at [176, 335] on span "Guardar" at bounding box center [170, 335] width 31 height 8
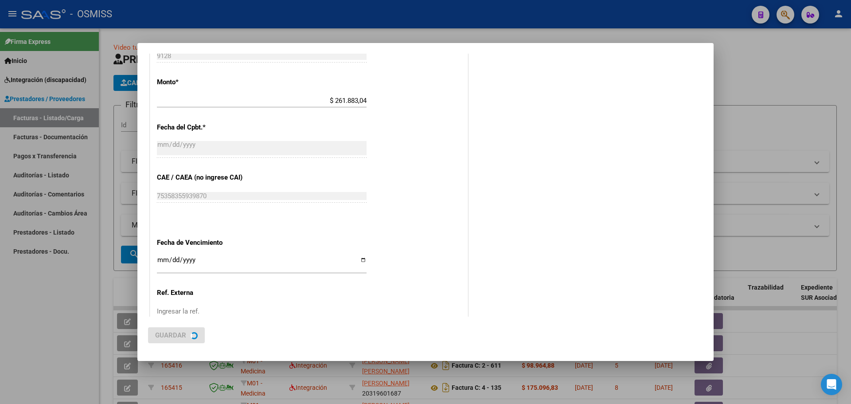
scroll to position [0, 0]
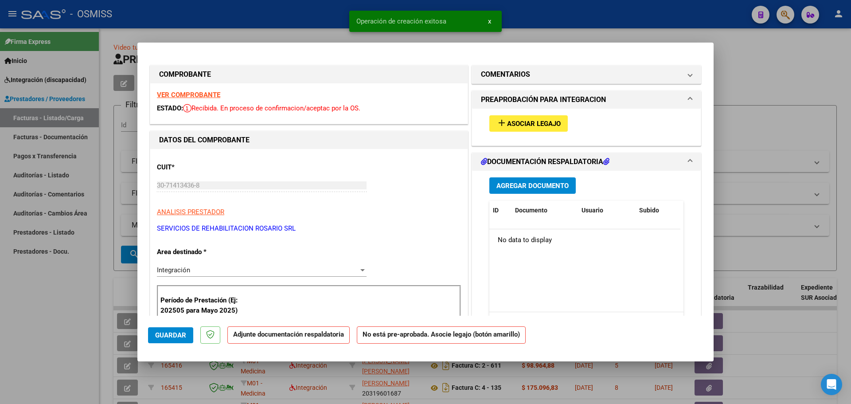
click at [525, 125] on span "Asociar Legajo" at bounding box center [534, 124] width 54 height 8
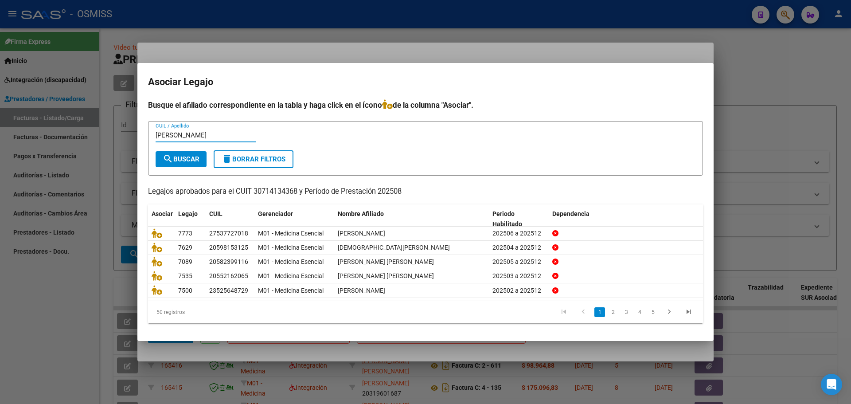
click at [180, 161] on span "search Buscar" at bounding box center [181, 159] width 37 height 8
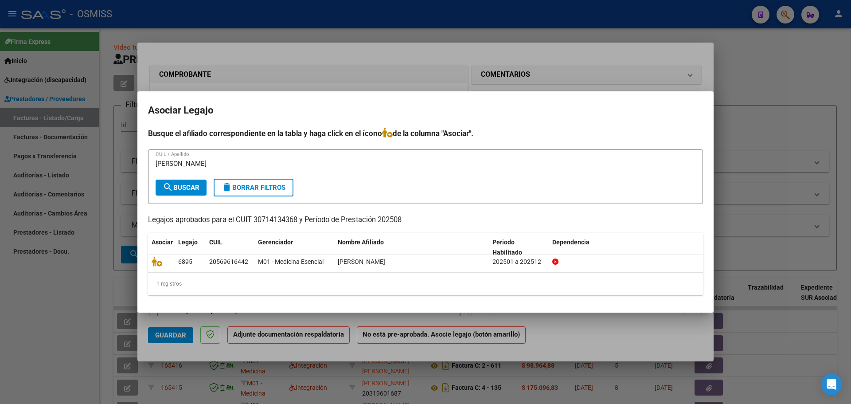
click at [189, 165] on input "[PERSON_NAME]" at bounding box center [206, 164] width 100 height 8
type input "[PERSON_NAME] a"
click at [186, 192] on button "search Buscar" at bounding box center [181, 188] width 51 height 16
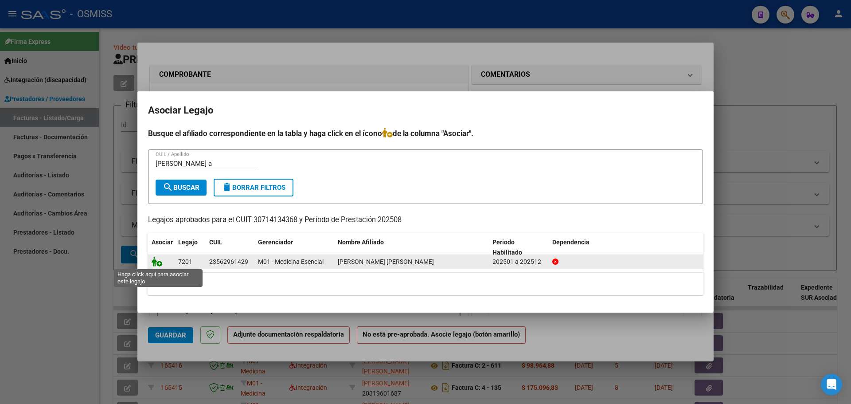
click at [160, 262] on icon at bounding box center [157, 262] width 11 height 10
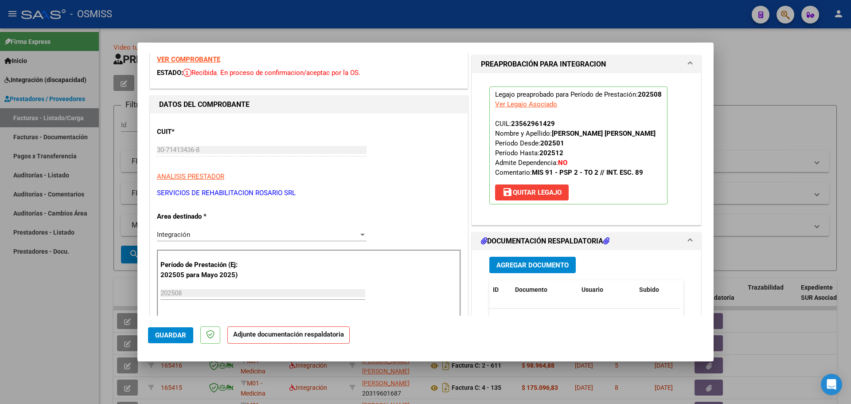
scroll to position [44, 0]
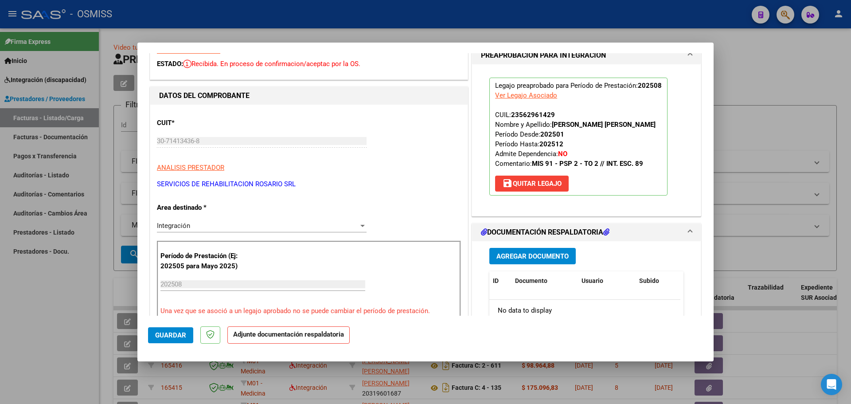
click at [537, 256] on span "Agregar Documento" at bounding box center [533, 256] width 72 height 8
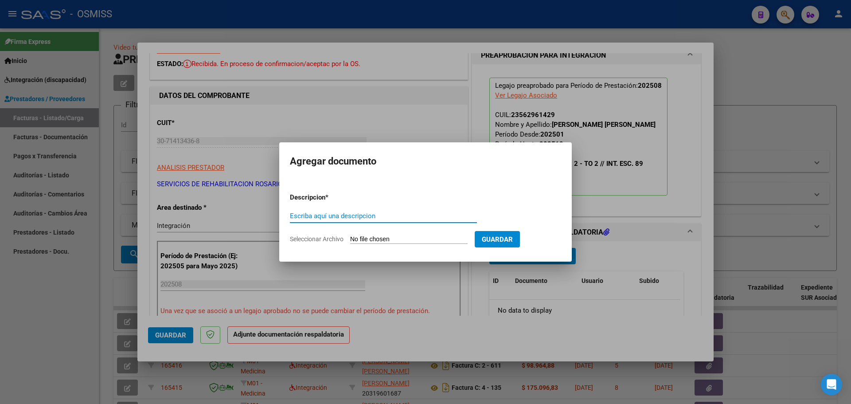
click at [389, 242] on input "Seleccionar Archivo" at bounding box center [409, 239] width 118 height 8
type input "C:\fakepath\[PERSON_NAME].pdf"
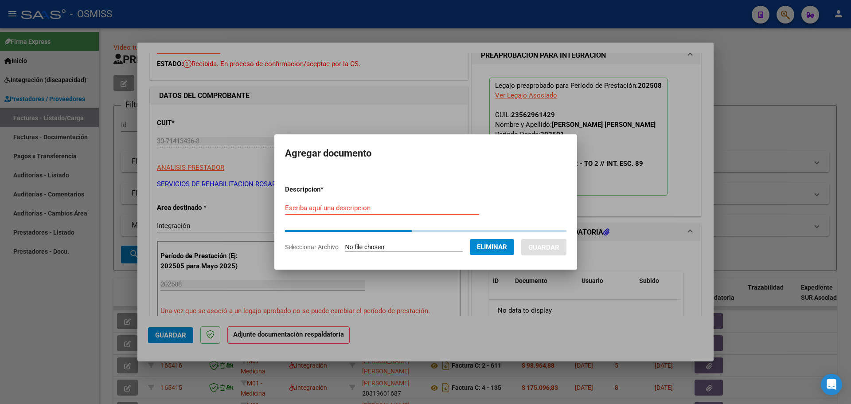
click at [302, 209] on div "Escriba aquí una descripcion" at bounding box center [382, 207] width 194 height 13
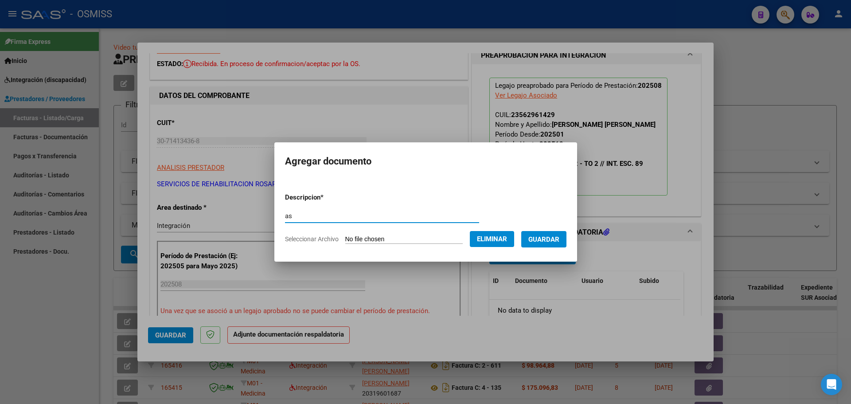
type input "as"
click at [559, 240] on span "Guardar" at bounding box center [544, 239] width 31 height 8
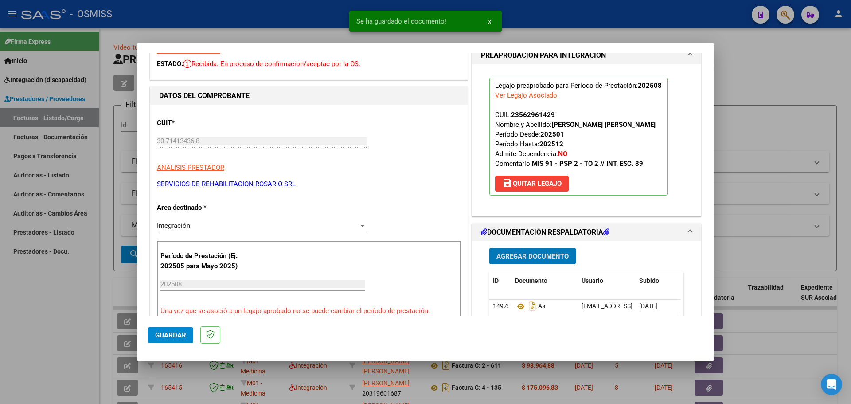
click at [165, 334] on span "Guardar" at bounding box center [170, 335] width 31 height 8
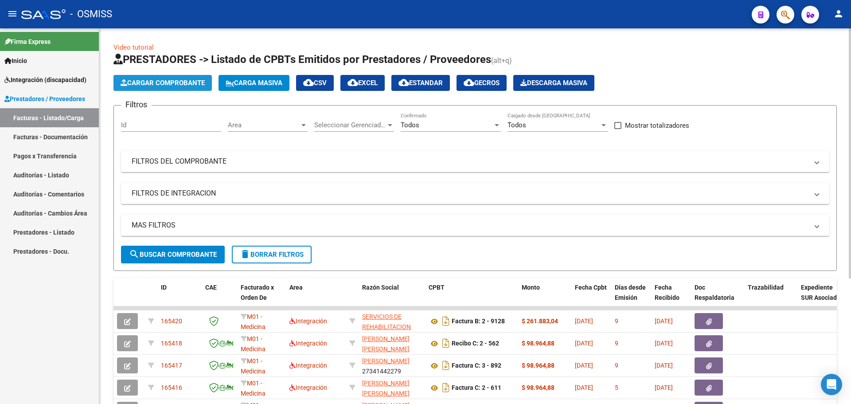
click at [182, 84] on span "Cargar Comprobante" at bounding box center [163, 83] width 84 height 8
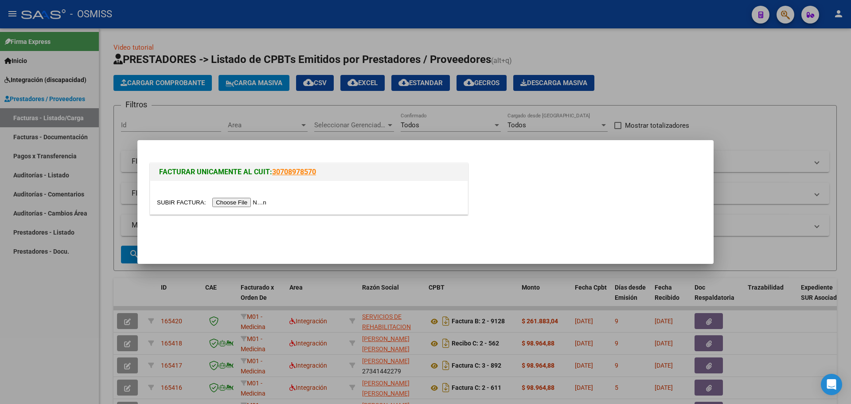
click at [244, 198] on input "file" at bounding box center [213, 202] width 112 height 9
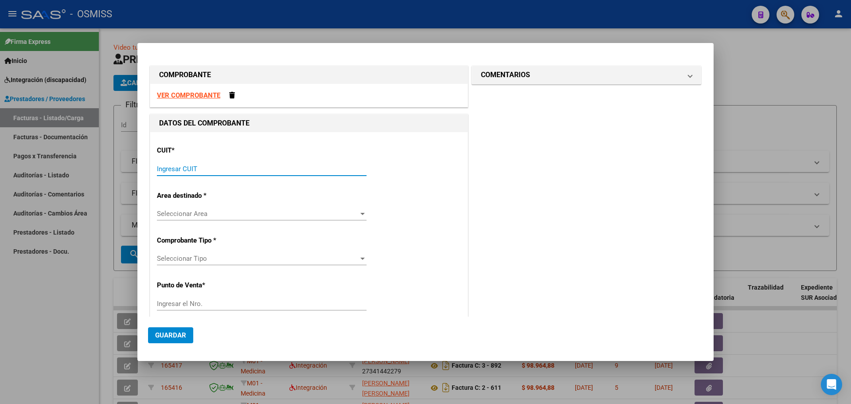
click at [223, 170] on input "Ingresar CUIT" at bounding box center [262, 169] width 210 height 8
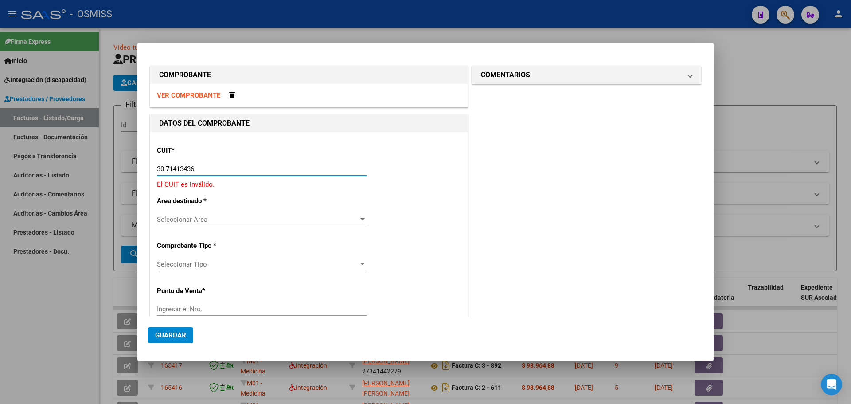
type input "30-71413436-8"
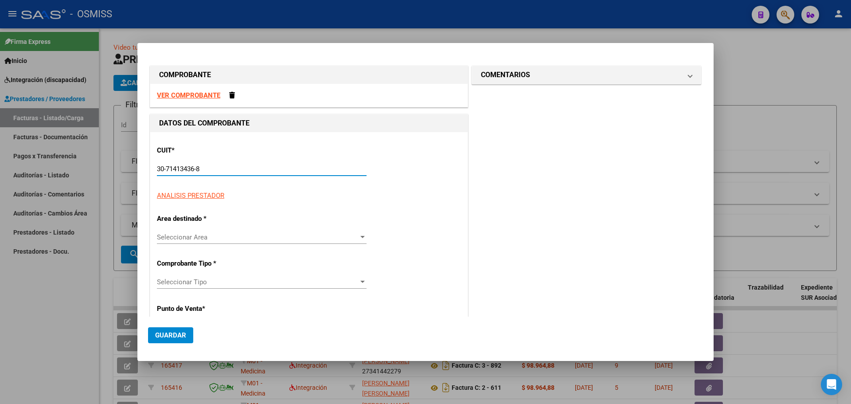
type input "2"
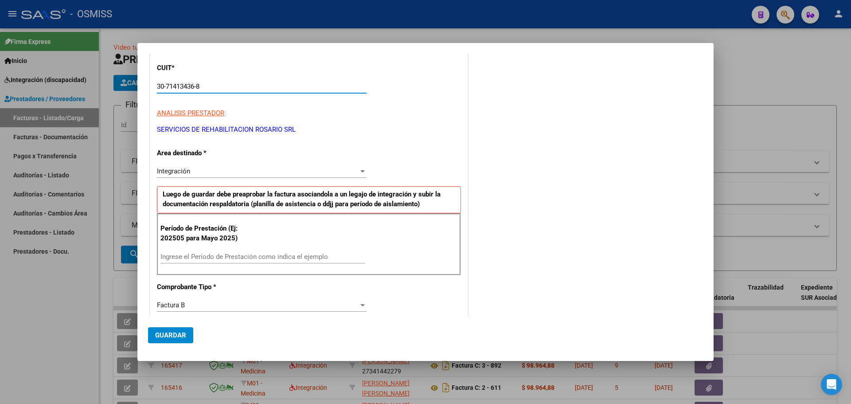
scroll to position [133, 0]
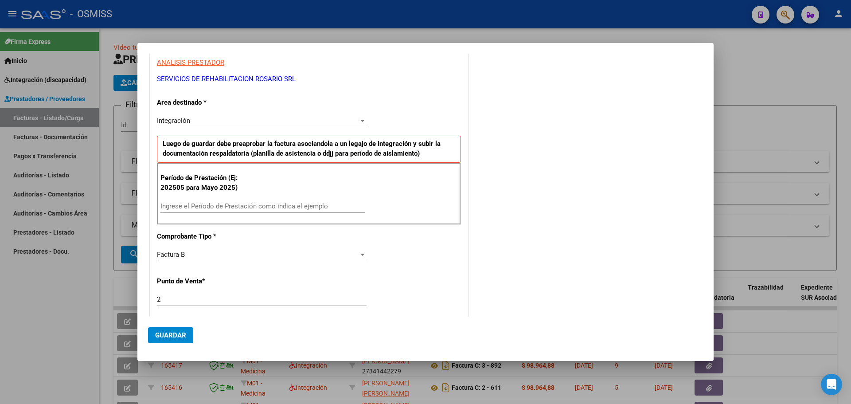
type input "30-71413436-8"
click at [203, 201] on div "Ingrese el Período de Prestación como indica el ejemplo" at bounding box center [263, 206] width 205 height 13
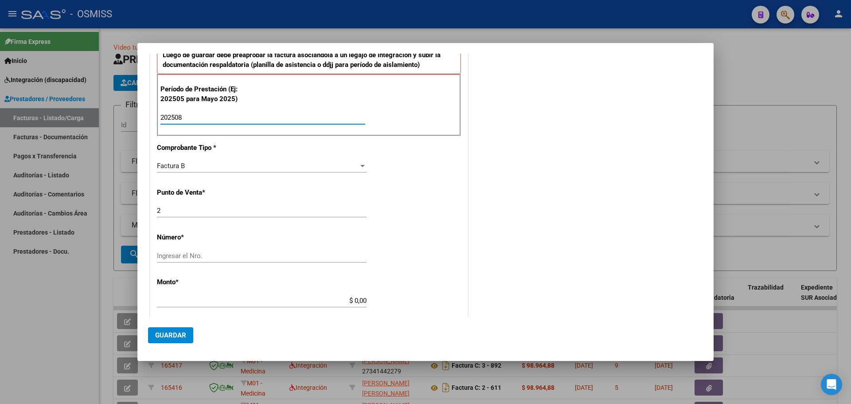
type input "202508"
click at [196, 258] on input "Ingresar el Nro." at bounding box center [262, 256] width 210 height 8
click at [162, 210] on input "2" at bounding box center [262, 211] width 210 height 8
type input "5"
click at [327, 254] on input "Ingresar el Nro." at bounding box center [262, 256] width 210 height 8
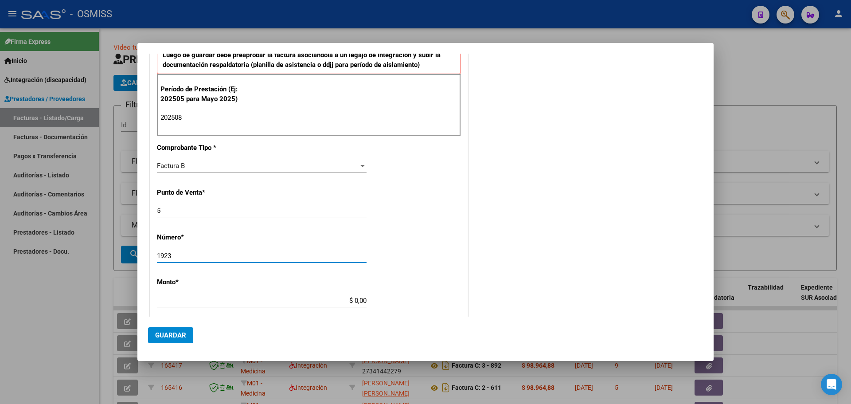
type input "1923"
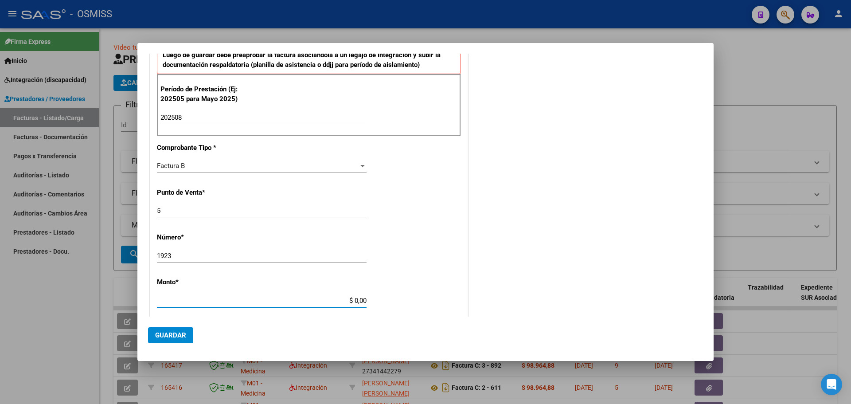
click at [341, 299] on input "$ 0,00" at bounding box center [262, 301] width 210 height 8
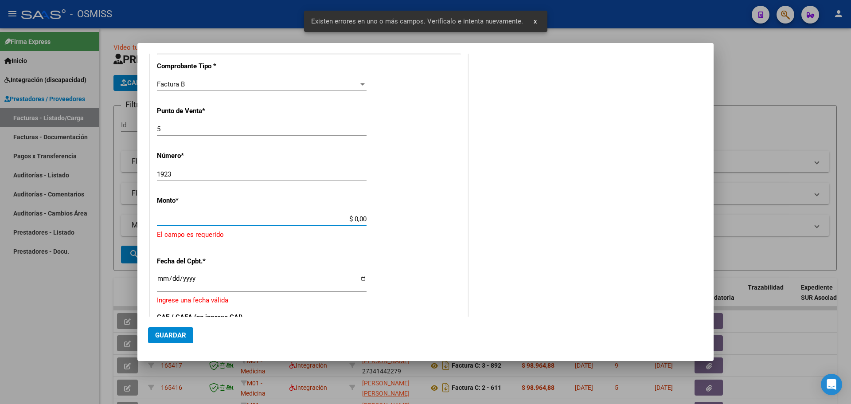
drag, startPoint x: 341, startPoint y: 299, endPoint x: 414, endPoint y: 315, distance: 74.1
click at [414, 315] on div "CUIT * 30-71413436-8 Ingresar CUIT ANALISIS PRESTADOR SERVICIOS DE REHABILITACI…" at bounding box center [308, 173] width 317 height 688
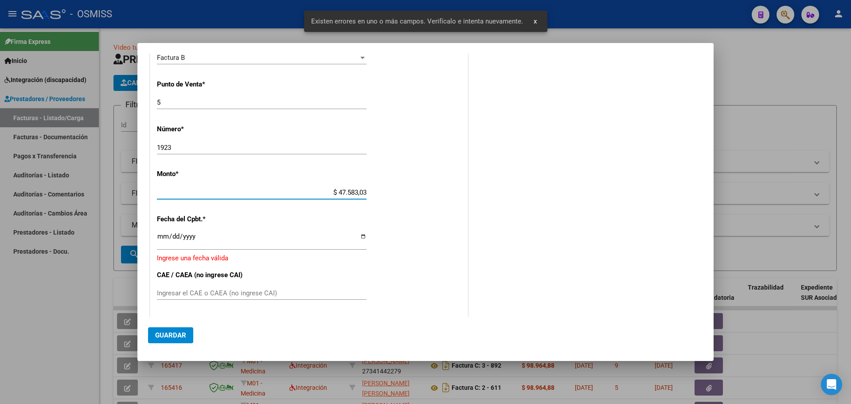
type input "$ 475.830,36"
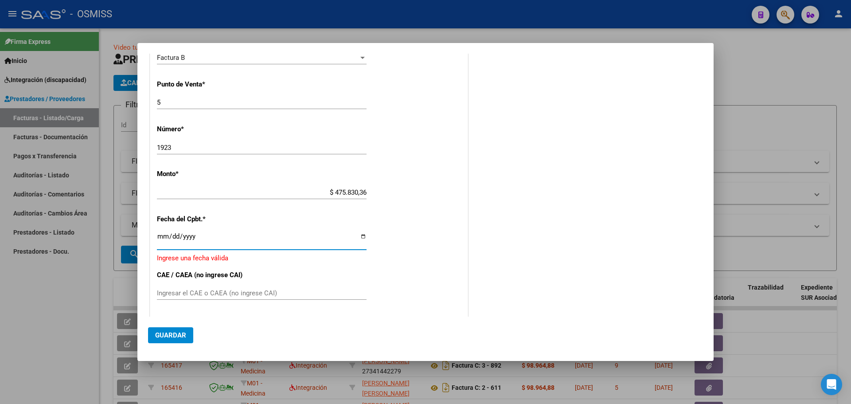
click at [359, 234] on input "Ingresar la fecha" at bounding box center [262, 240] width 210 height 14
type input "[DATE]"
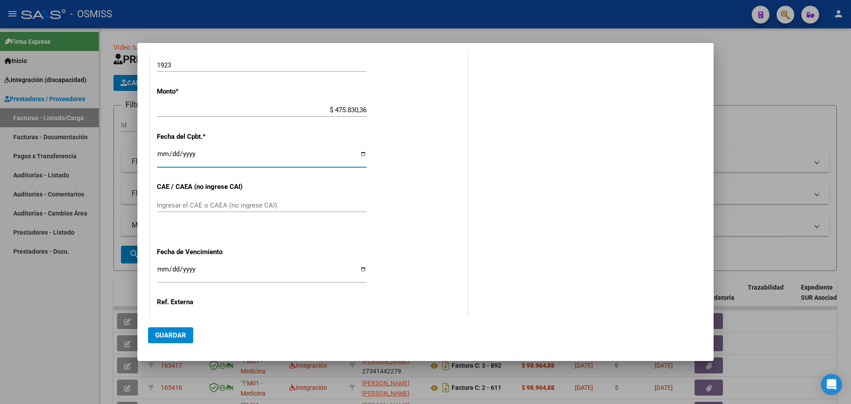
scroll to position [419, 0]
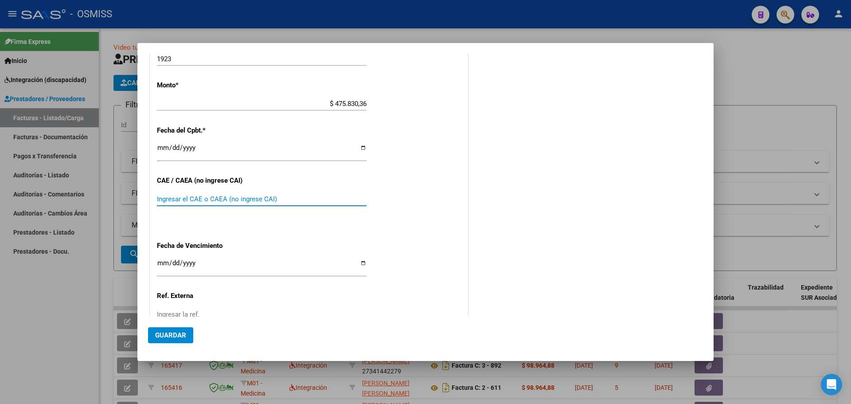
click at [181, 196] on input "Ingresar el CAE o CAEA (no ingrese CAI)" at bounding box center [262, 199] width 210 height 8
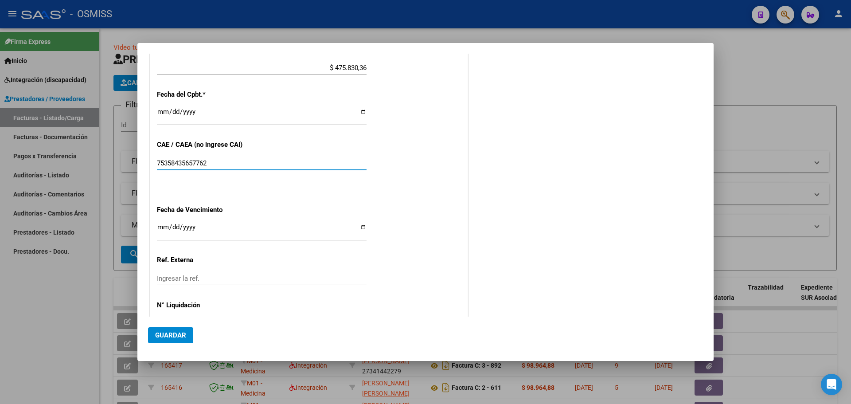
scroll to position [463, 0]
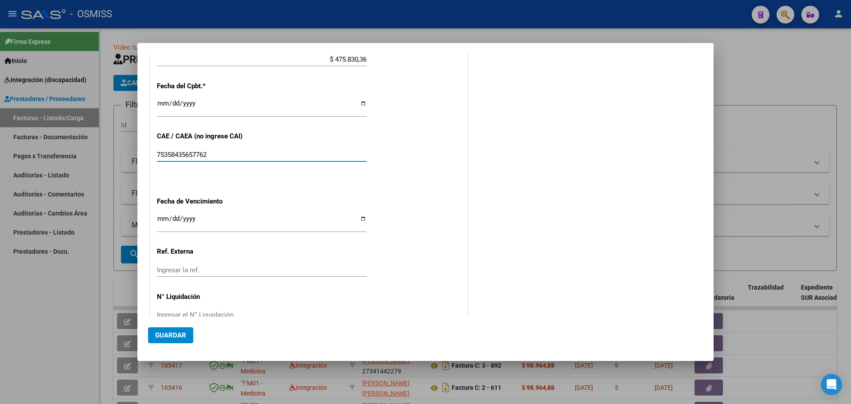
type input "75358435657762"
click at [361, 219] on input "Ingresar la fecha" at bounding box center [262, 222] width 210 height 14
type input "[DATE]"
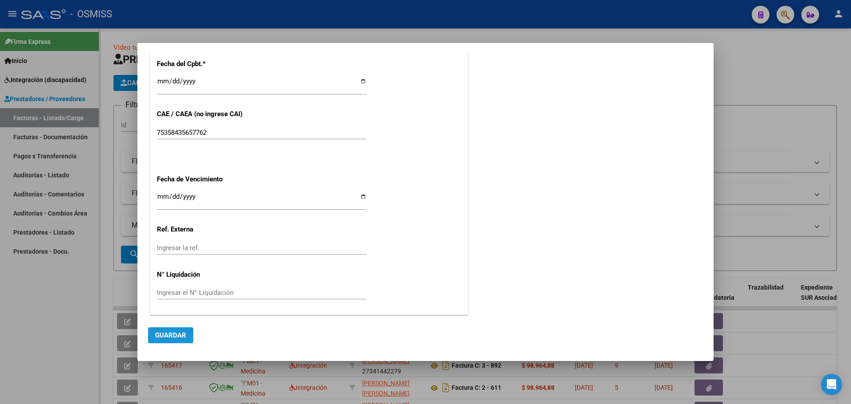
click at [175, 336] on span "Guardar" at bounding box center [170, 335] width 31 height 8
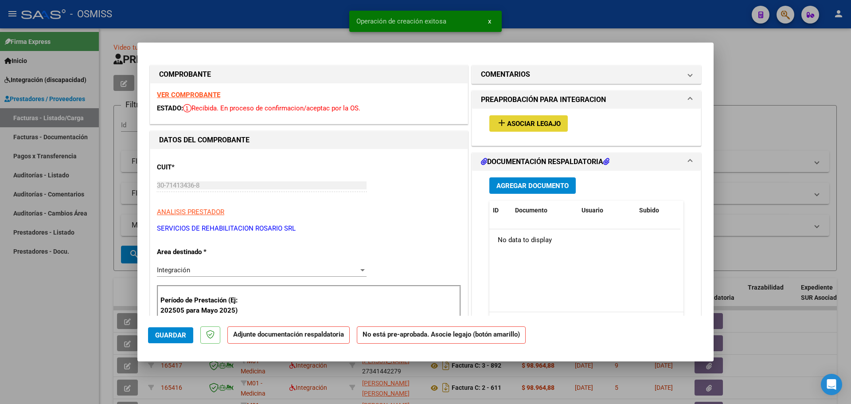
click at [507, 125] on span "Asociar Legajo" at bounding box center [534, 124] width 54 height 8
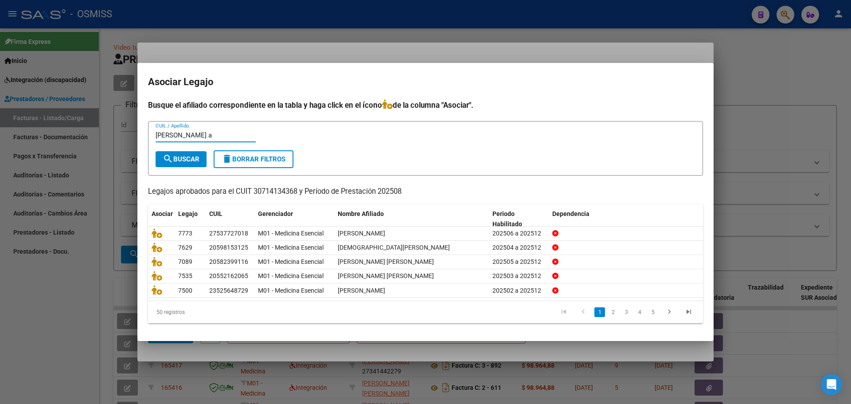
type input "[PERSON_NAME] a"
click at [177, 157] on span "search Buscar" at bounding box center [181, 159] width 37 height 8
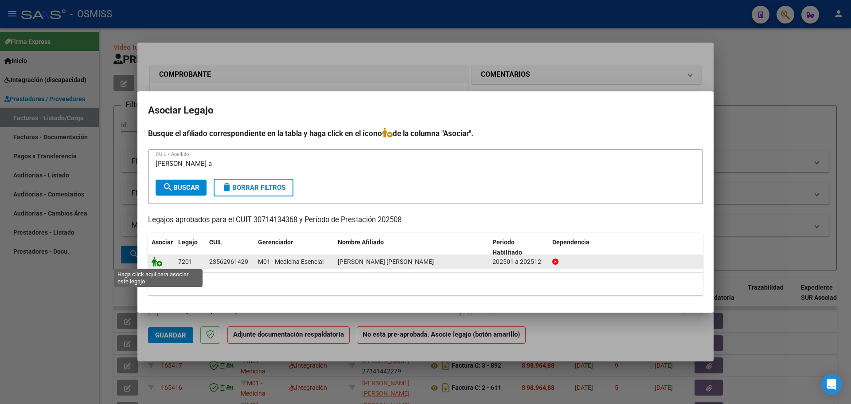
click at [155, 260] on icon at bounding box center [157, 262] width 11 height 10
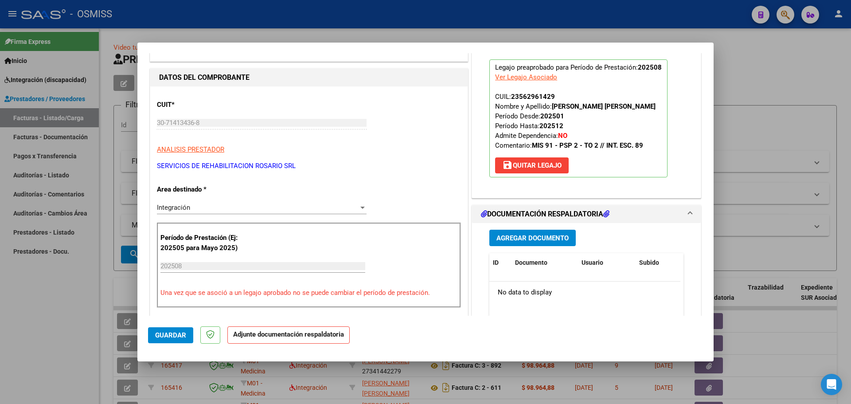
scroll to position [89, 0]
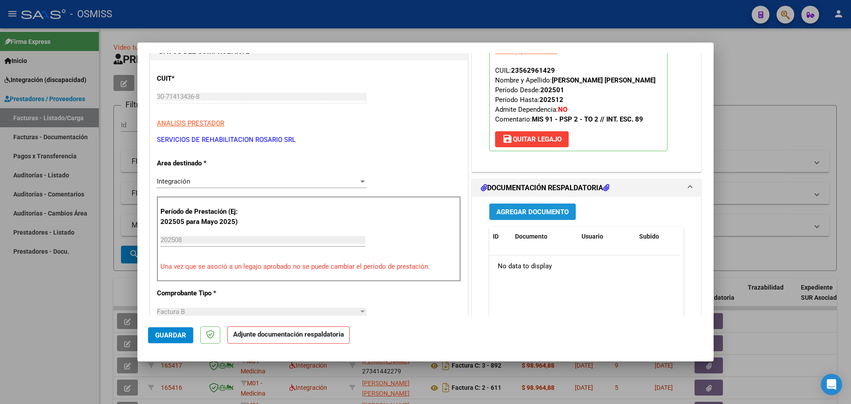
click at [540, 209] on span "Agregar Documento" at bounding box center [533, 212] width 72 height 8
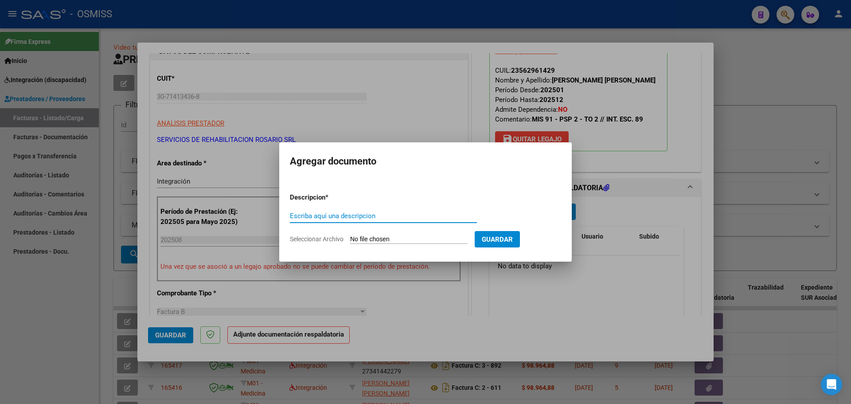
click at [379, 238] on input "Seleccionar Archivo" at bounding box center [409, 239] width 118 height 8
type input "C:\fakepath\[PERSON_NAME].pdf"
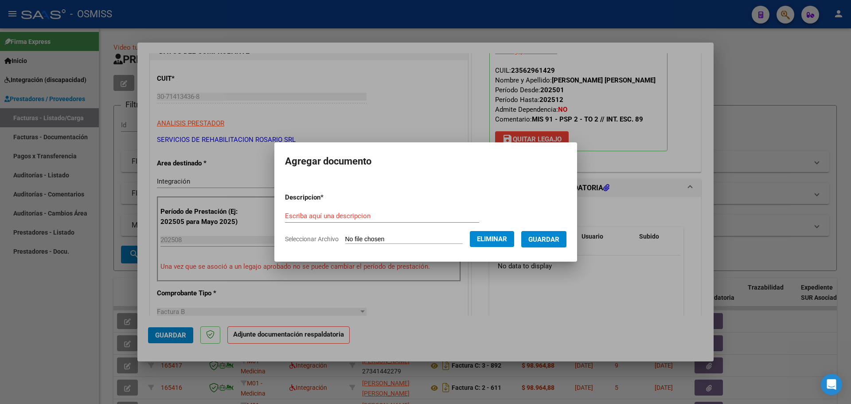
click at [315, 208] on form "Descripcion * Escriba aquí una descripcion Seleccionar Archivo Eliminar Guardar" at bounding box center [426, 218] width 282 height 65
click at [311, 213] on input "Escriba aquí una descripcion" at bounding box center [382, 216] width 194 height 8
type input "as"
click at [549, 239] on span "Guardar" at bounding box center [544, 239] width 31 height 8
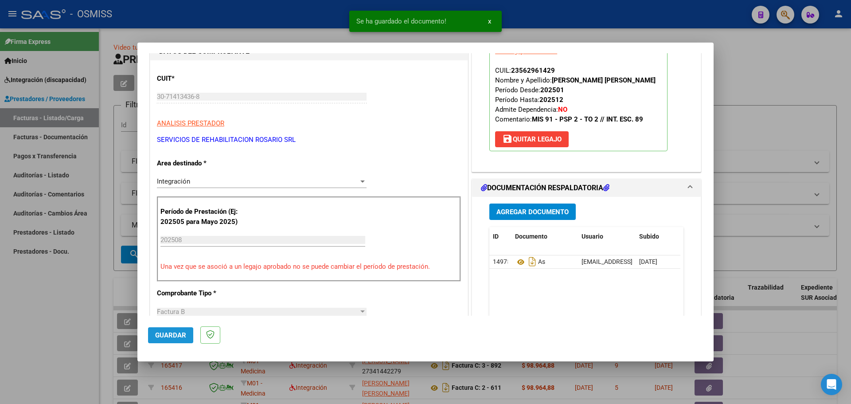
click at [176, 333] on span "Guardar" at bounding box center [170, 335] width 31 height 8
type input "$ 0,00"
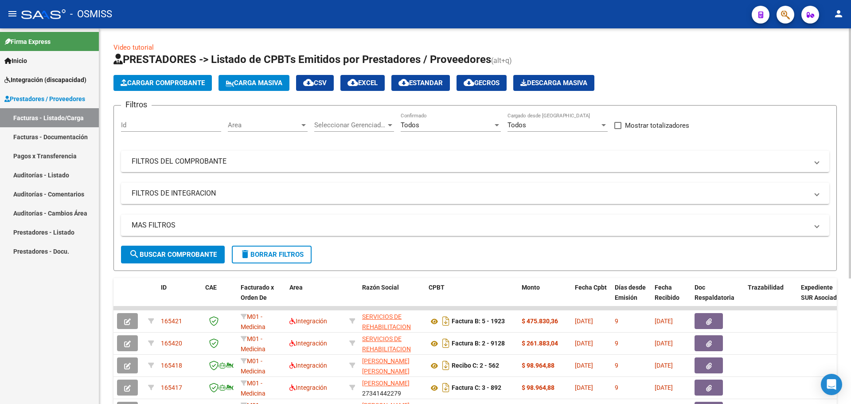
click at [263, 82] on span "Carga Masiva" at bounding box center [254, 83] width 57 height 8
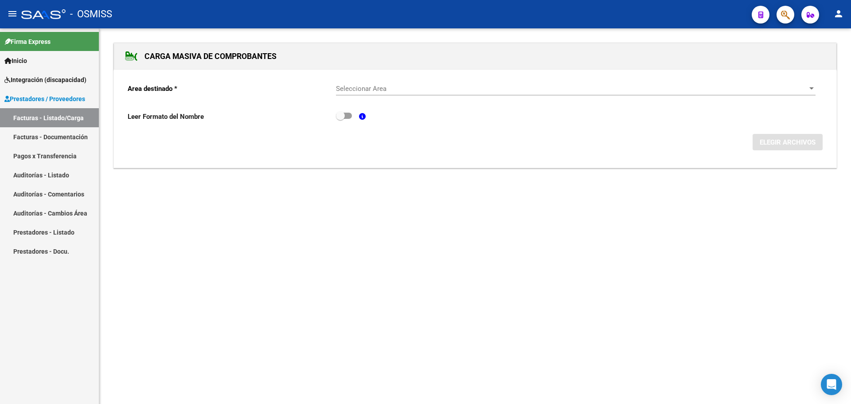
drag, startPoint x: 811, startPoint y: 91, endPoint x: 806, endPoint y: 92, distance: 5.4
click at [806, 92] on div "Seleccionar Area" at bounding box center [576, 89] width 480 height 8
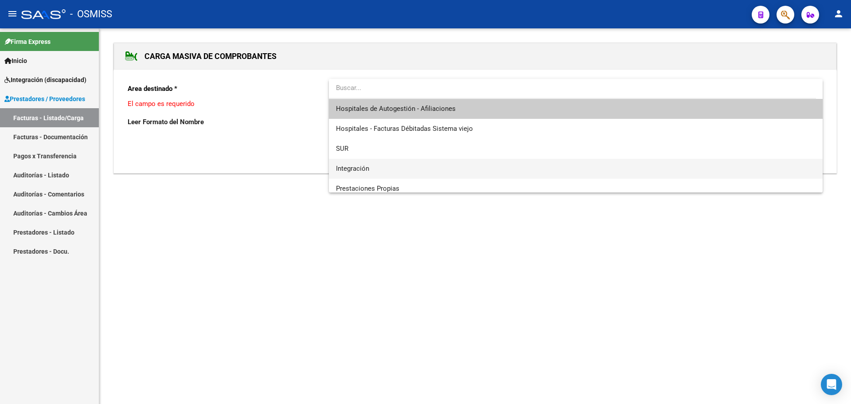
click at [450, 167] on span "Integración" at bounding box center [576, 169] width 480 height 20
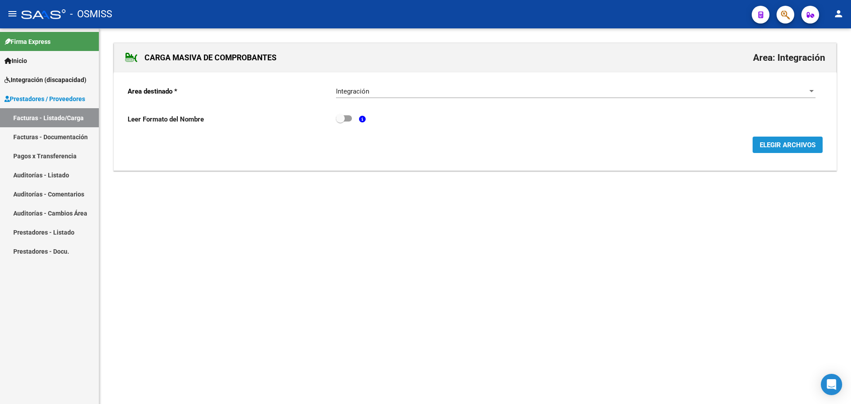
click at [771, 145] on span "ELEGIR ARCHIVOS" at bounding box center [788, 145] width 56 height 8
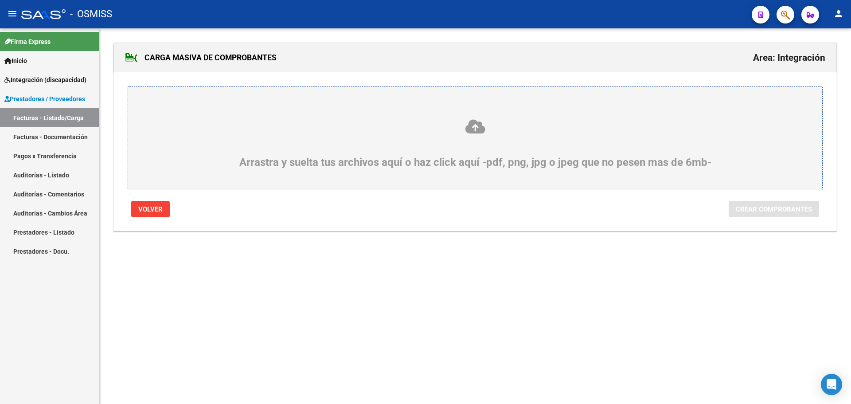
click at [273, 142] on div "Arrastra y suelta tus archivos aquí o haz click aquí -pdf, png, jpg o jpeg que …" at bounding box center [475, 143] width 652 height 50
click at [0, 0] on input "Arrastra y suelta tus archivos aquí o haz click aquí -pdf, png, jpg o jpeg que …" at bounding box center [0, 0] width 0 height 0
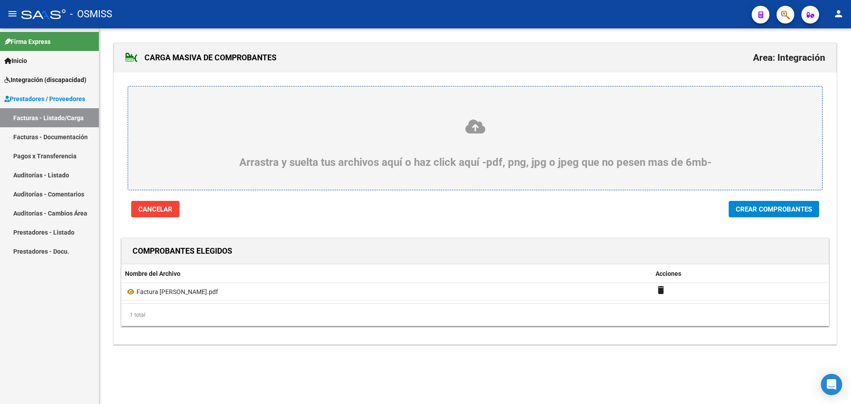
click at [224, 123] on icon at bounding box center [475, 126] width 652 height 16
click at [0, 0] on input "Arrastra y suelta tus archivos aquí o haz click aquí -pdf, png, jpg o jpeg que …" at bounding box center [0, 0] width 0 height 0
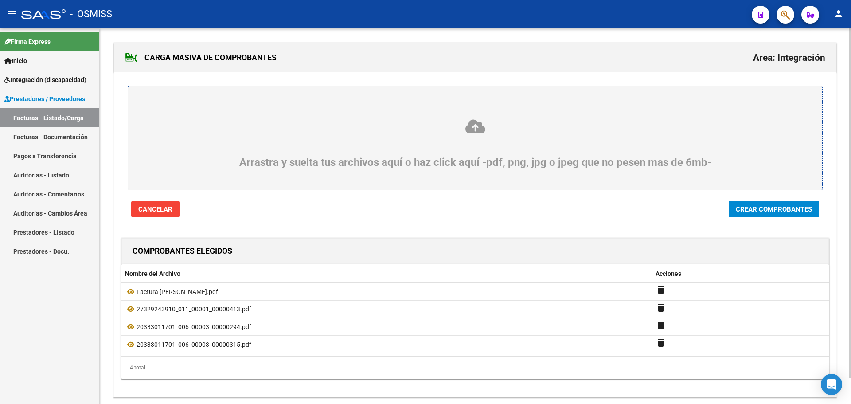
click at [760, 207] on span "Crear Comprobantes" at bounding box center [774, 209] width 76 height 8
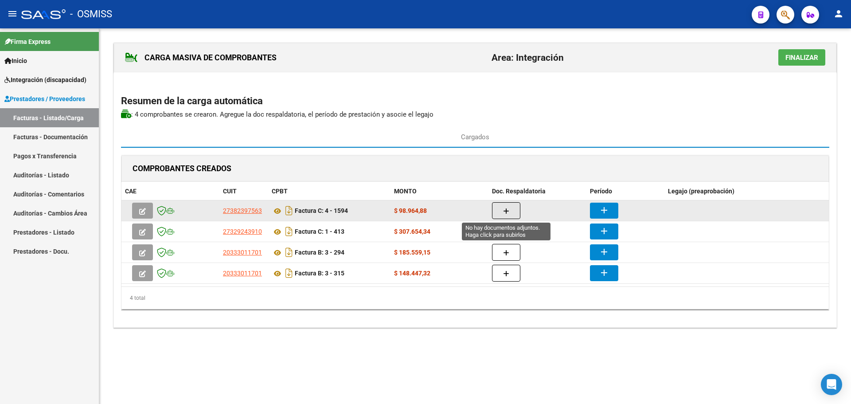
click at [509, 209] on icon "button" at bounding box center [506, 211] width 6 height 7
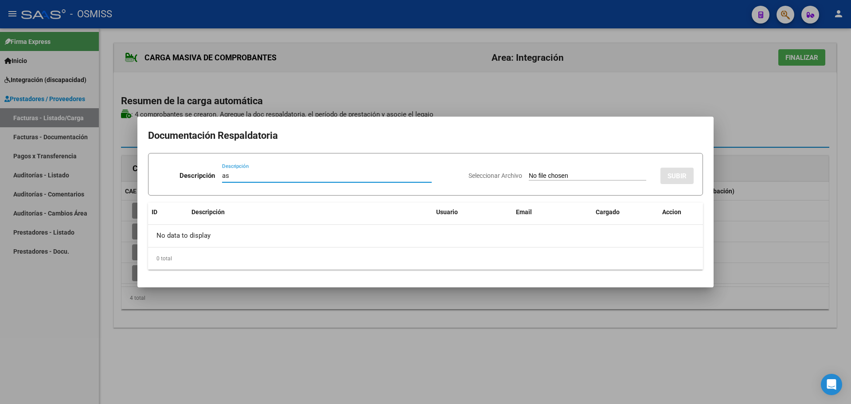
type input "as"
click at [539, 182] on div "Seleccionar Archivo SUBIR" at bounding box center [581, 174] width 225 height 27
click at [537, 175] on input "Seleccionar Archivo" at bounding box center [588, 176] width 118 height 8
type input "C:\fakepath\Planilla agosto [PERSON_NAME].pdf"
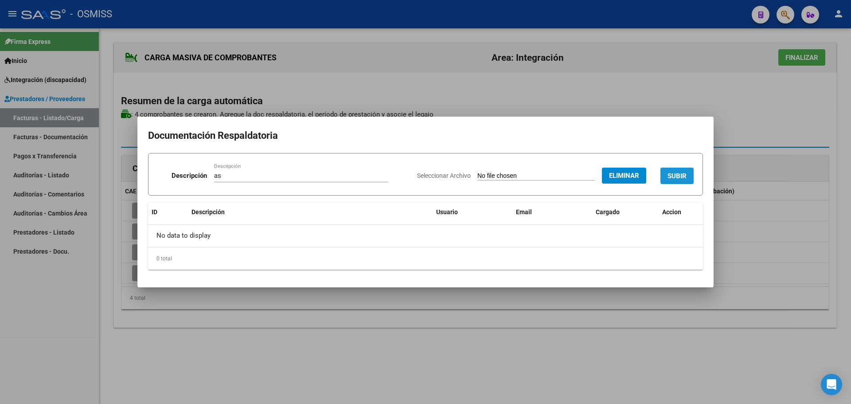
click at [675, 176] on span "SUBIR" at bounding box center [677, 176] width 19 height 8
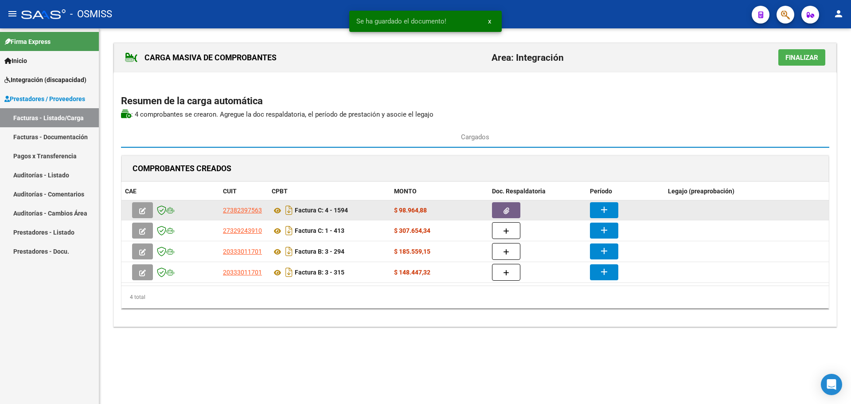
click at [606, 210] on mat-icon "add" at bounding box center [604, 209] width 11 height 11
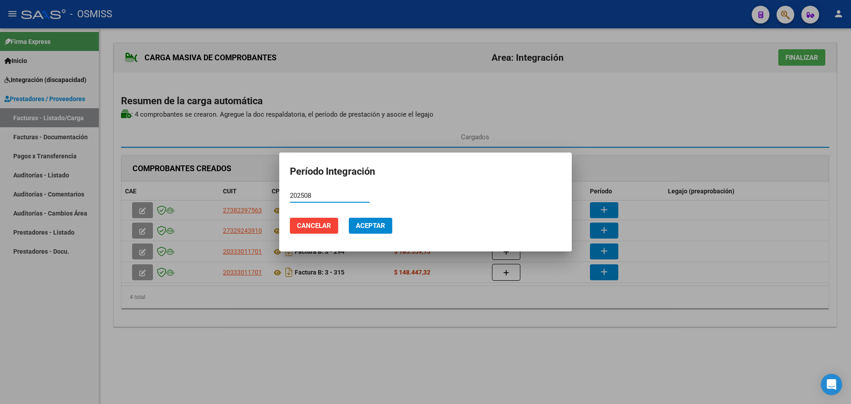
type input "202508"
click at [362, 228] on span "Aceptar" at bounding box center [370, 226] width 29 height 8
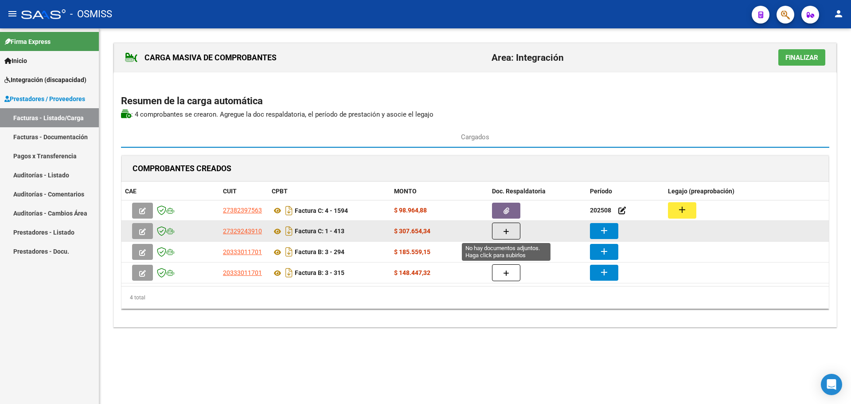
click at [505, 232] on icon "button" at bounding box center [506, 231] width 6 height 7
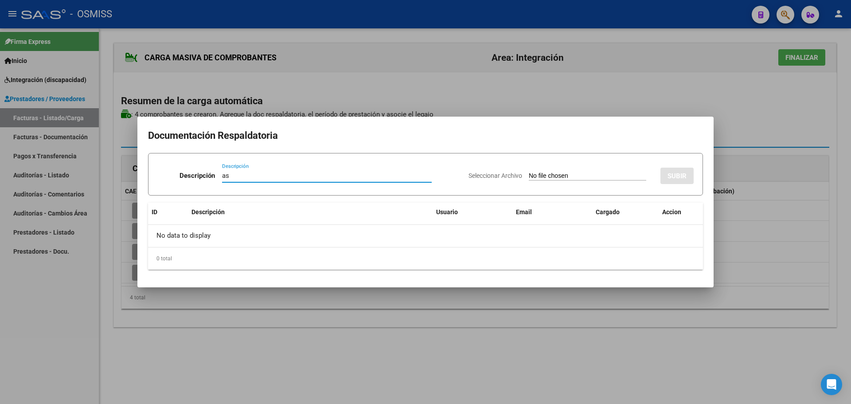
type input "as"
click at [566, 177] on input "Seleccionar Archivo" at bounding box center [588, 176] width 118 height 8
type input "C:\fakepath\ASISTENCIA [PERSON_NAME].pdf"
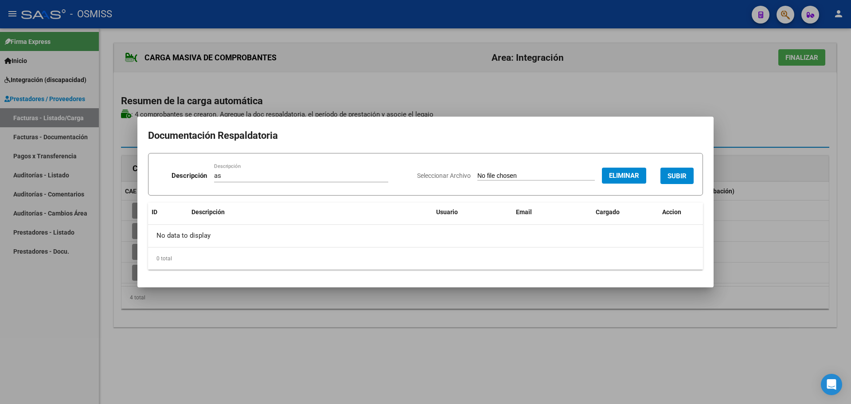
click at [675, 178] on span "SUBIR" at bounding box center [677, 176] width 19 height 8
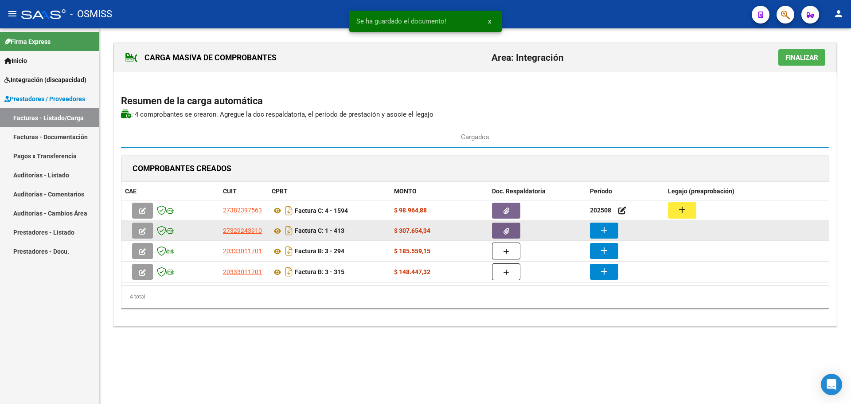
click at [600, 227] on mat-icon "add" at bounding box center [604, 230] width 11 height 11
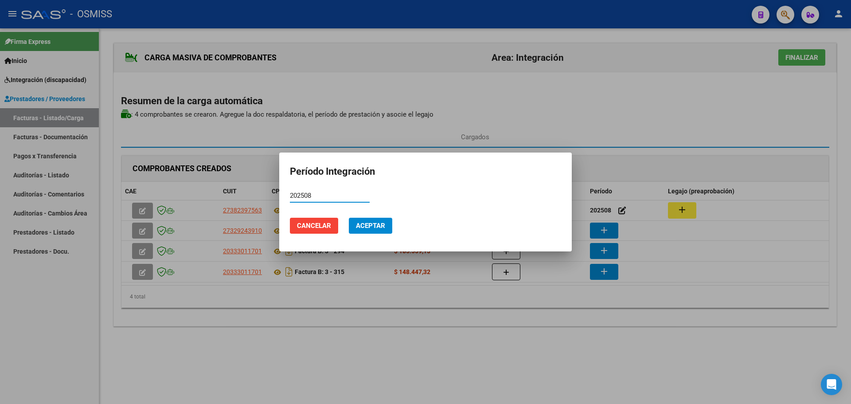
type input "202508"
click at [393, 226] on mat-dialog-actions "Cancelar Aceptar" at bounding box center [425, 226] width 271 height 30
click at [359, 229] on span "Aceptar" at bounding box center [370, 226] width 29 height 8
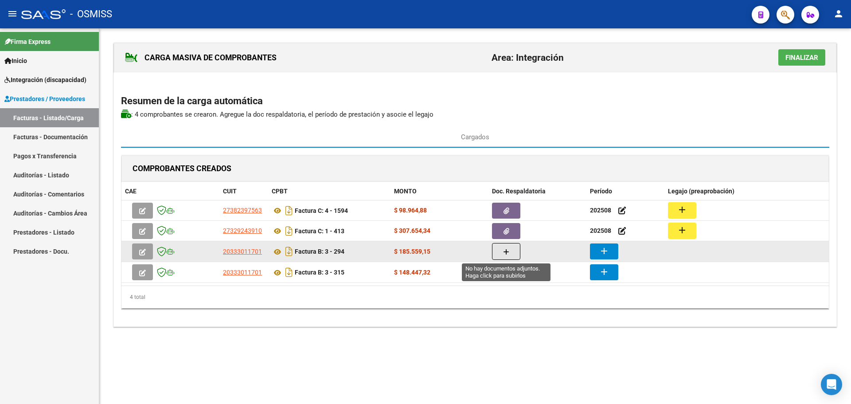
click at [510, 254] on button "button" at bounding box center [506, 251] width 28 height 17
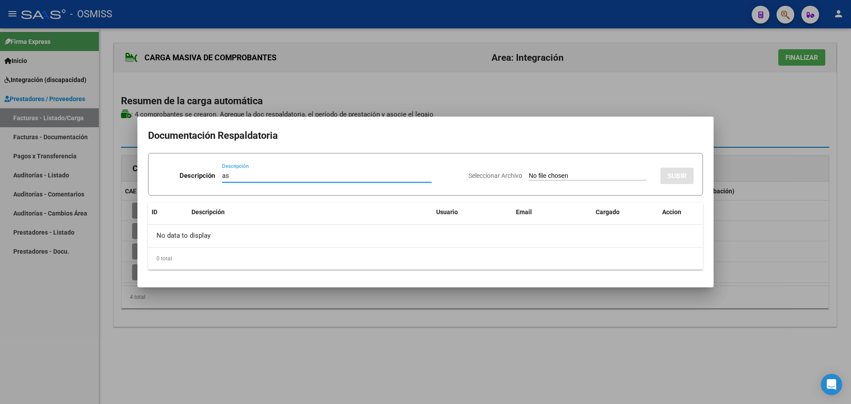
type input "as"
click at [533, 178] on input "Seleccionar Archivo" at bounding box center [588, 176] width 118 height 8
type input "C:\fakepath\[PERSON_NAME] ASIST [DATE].pdf"
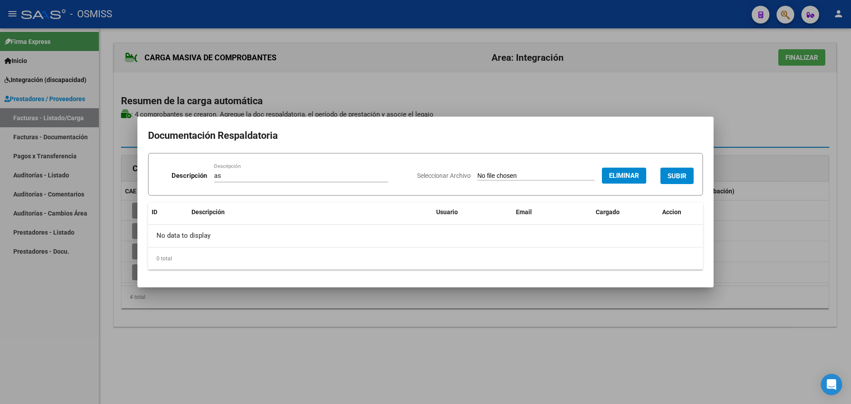
click at [686, 178] on span "SUBIR" at bounding box center [677, 176] width 19 height 8
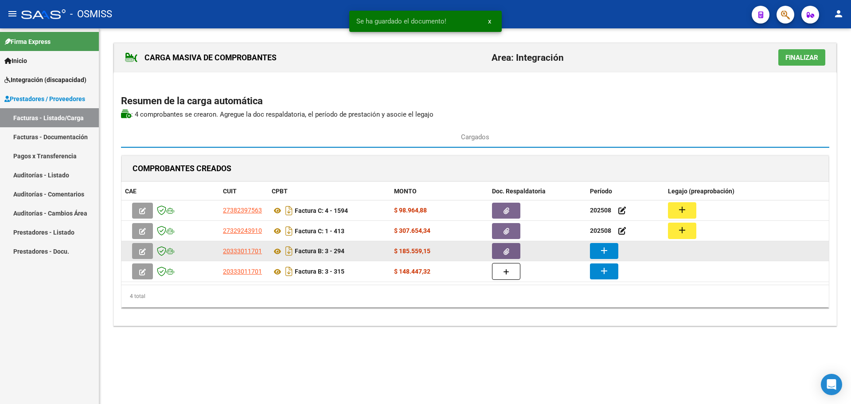
click at [608, 251] on mat-icon "add" at bounding box center [604, 250] width 11 height 11
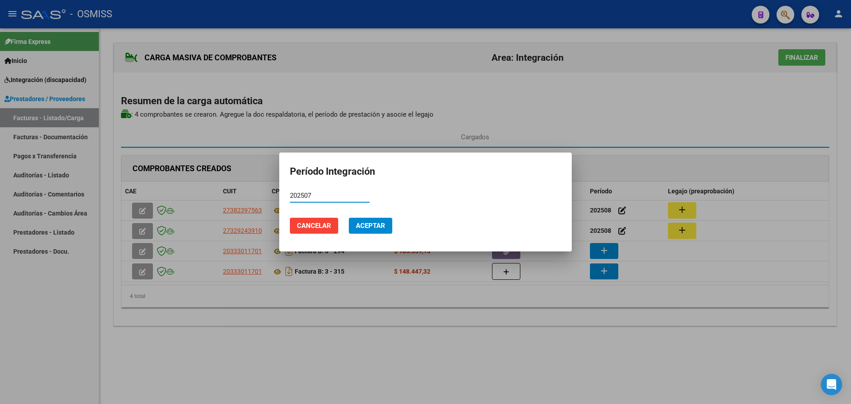
type input "202507"
click at [370, 224] on span "Aceptar" at bounding box center [370, 226] width 29 height 8
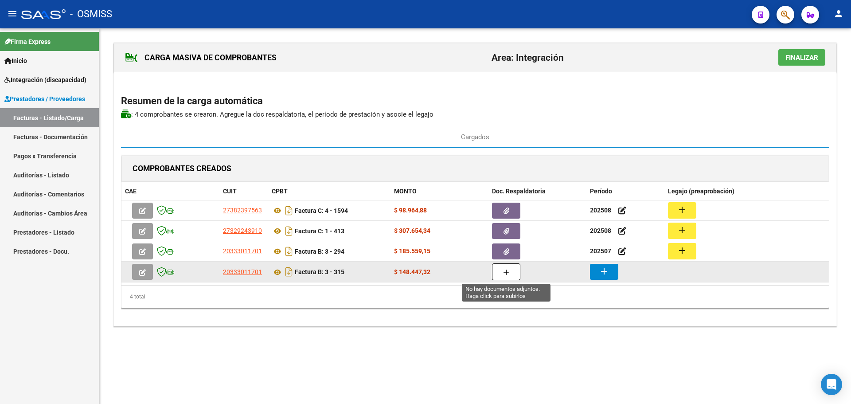
click at [505, 273] on icon "button" at bounding box center [506, 272] width 6 height 7
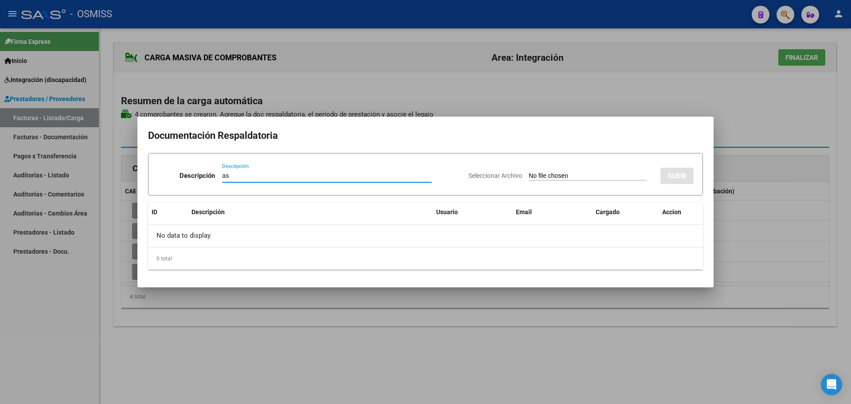
type input "as"
click at [584, 177] on input "Seleccionar Archivo" at bounding box center [588, 176] width 118 height 8
type input "C:\fakepath\[PERSON_NAME] ASIST [DATE].pdf"
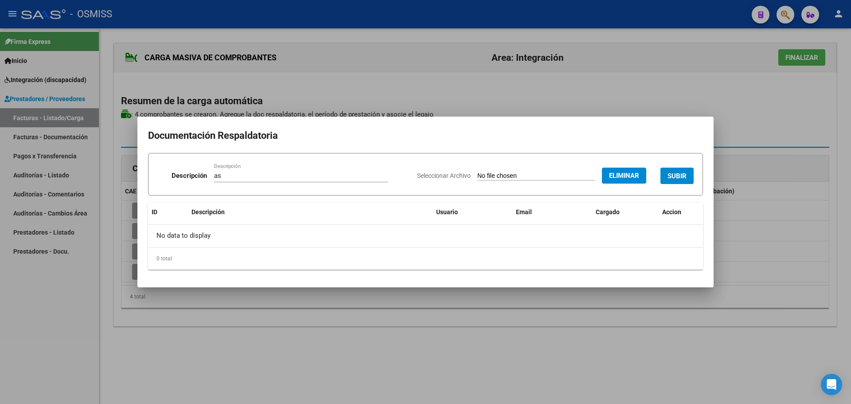
click at [675, 177] on span "SUBIR" at bounding box center [677, 176] width 19 height 8
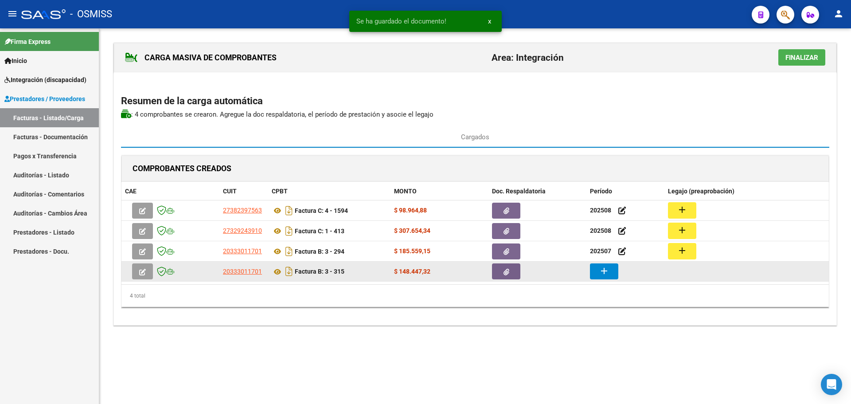
click at [608, 270] on mat-icon "add" at bounding box center [604, 271] width 11 height 11
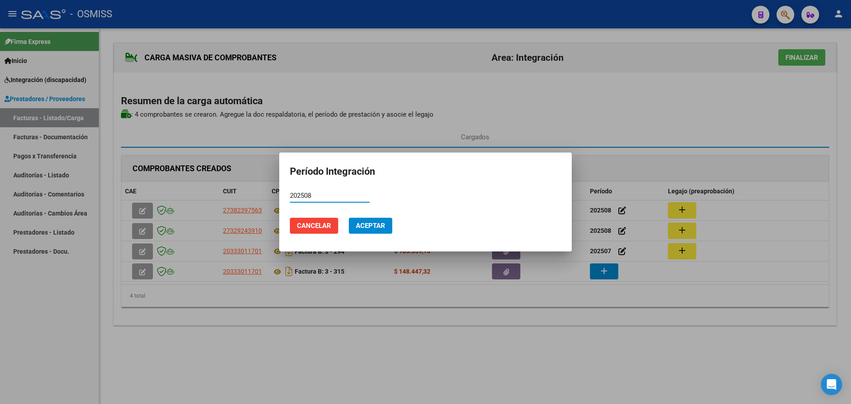
type input "202508"
click at [369, 227] on span "Aceptar" at bounding box center [370, 226] width 29 height 8
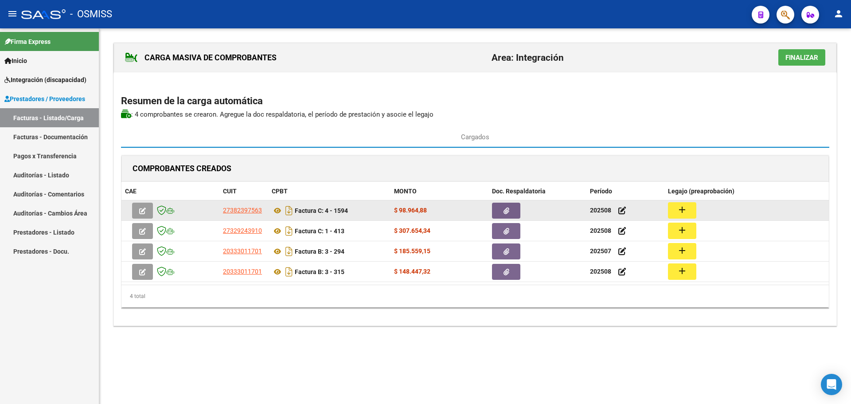
click at [682, 208] on mat-icon "add" at bounding box center [682, 209] width 11 height 11
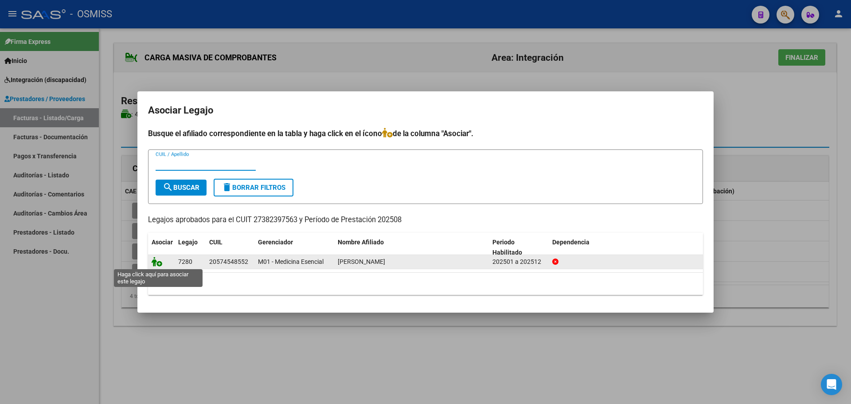
click at [157, 261] on icon at bounding box center [157, 262] width 11 height 10
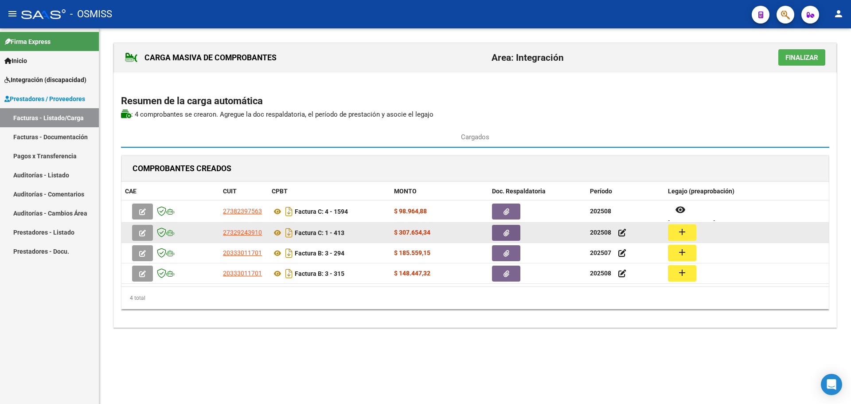
click at [685, 233] on mat-icon "add" at bounding box center [682, 232] width 11 height 11
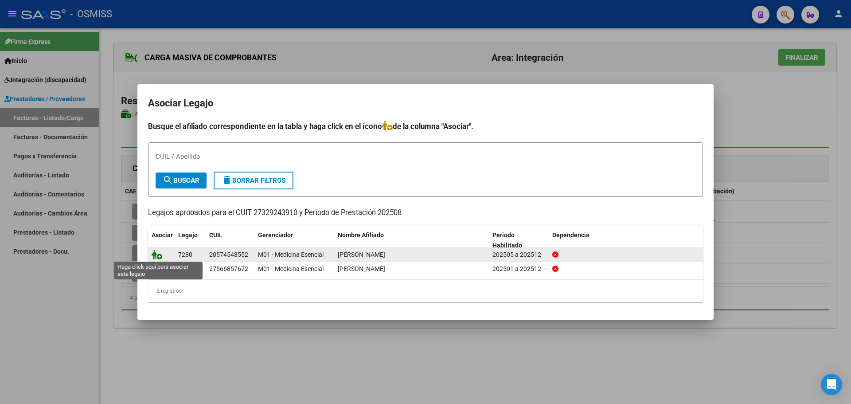
click at [153, 252] on icon at bounding box center [157, 255] width 11 height 10
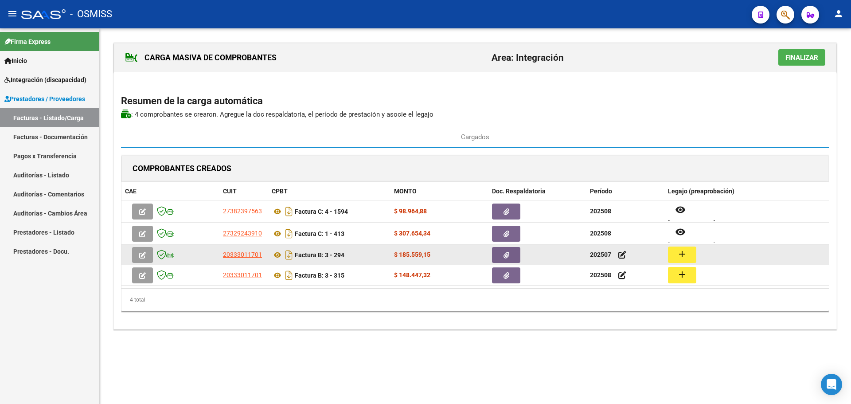
click at [682, 253] on mat-icon "add" at bounding box center [682, 254] width 11 height 11
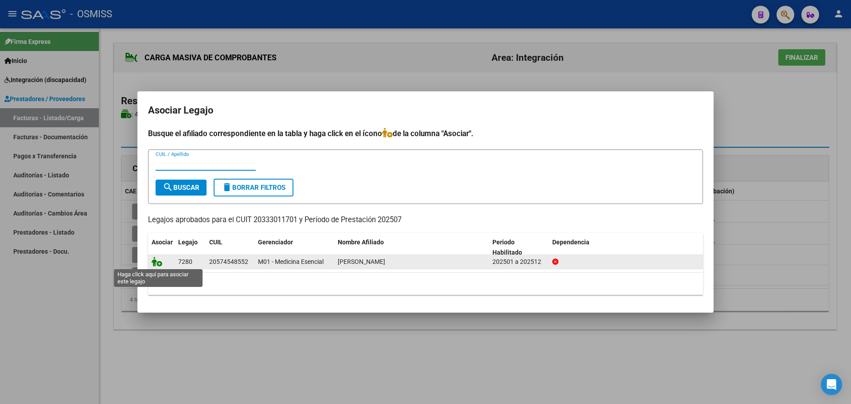
click at [155, 261] on icon at bounding box center [157, 262] width 11 height 10
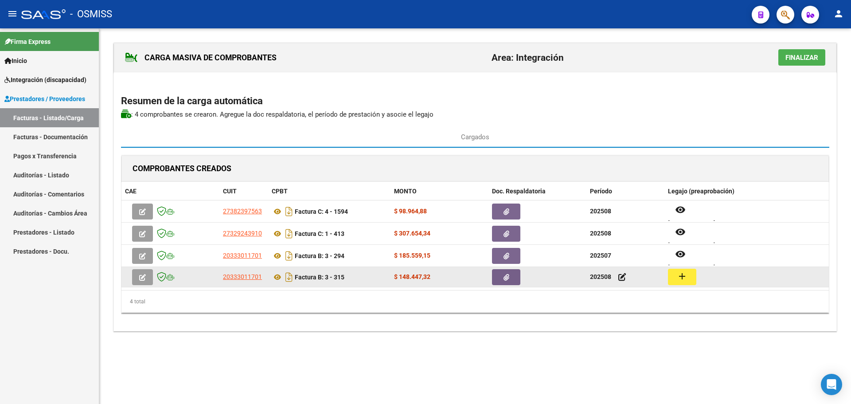
click at [685, 280] on mat-icon "add" at bounding box center [682, 276] width 11 height 11
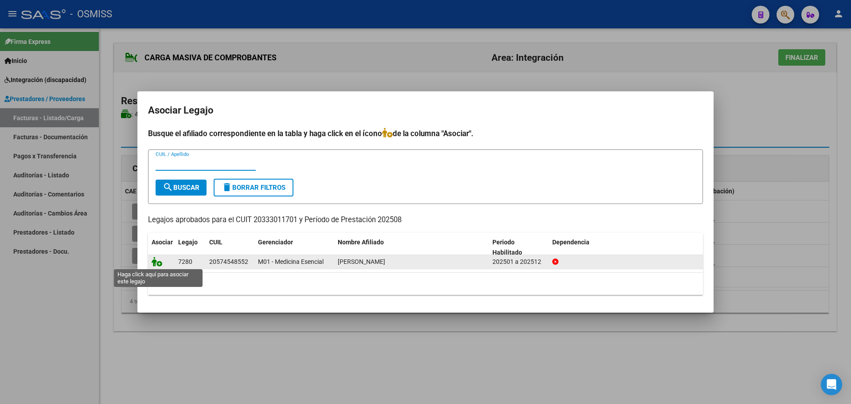
click at [157, 260] on icon at bounding box center [157, 262] width 11 height 10
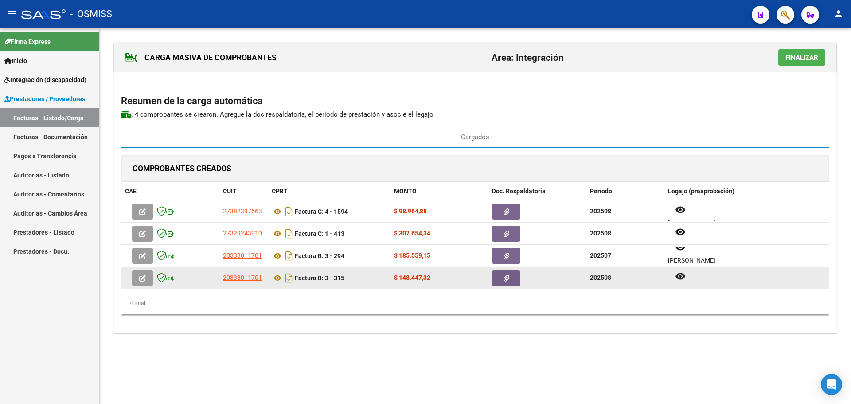
scroll to position [7, 0]
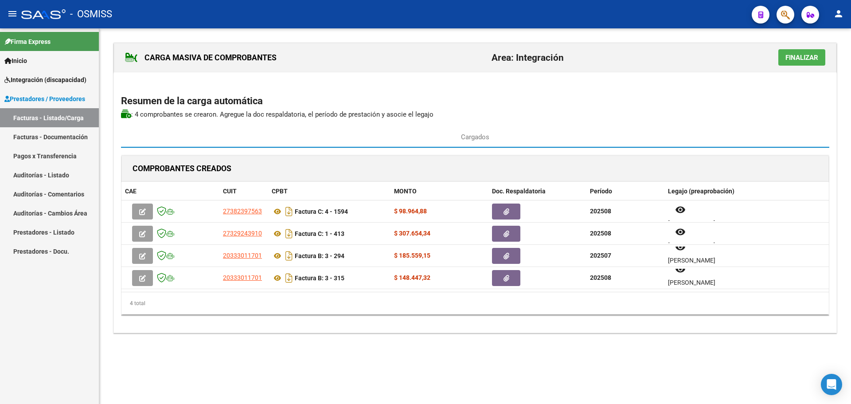
click at [804, 59] on span "Finalizar" at bounding box center [802, 58] width 33 height 8
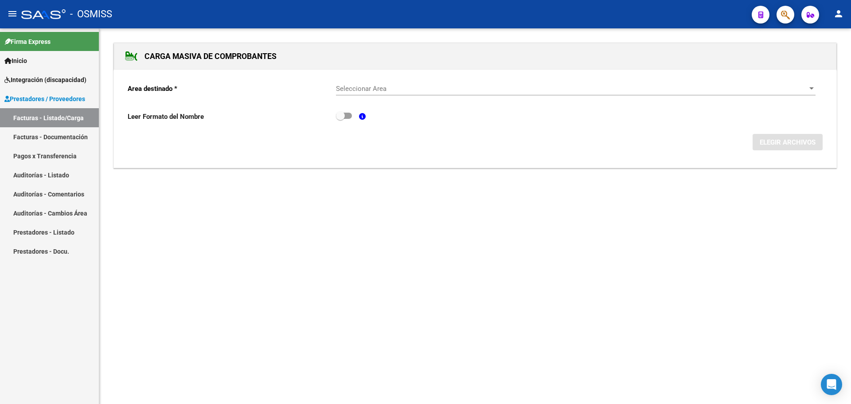
click at [474, 98] on div "Seleccionar Area Seleccionar Area" at bounding box center [576, 89] width 480 height 27
click at [455, 86] on span "Seleccionar Area" at bounding box center [572, 89] width 472 height 8
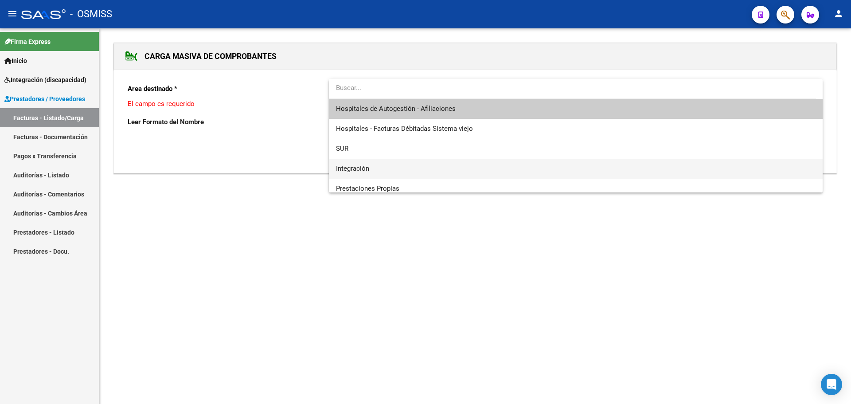
click at [400, 168] on span "Integración" at bounding box center [576, 169] width 480 height 20
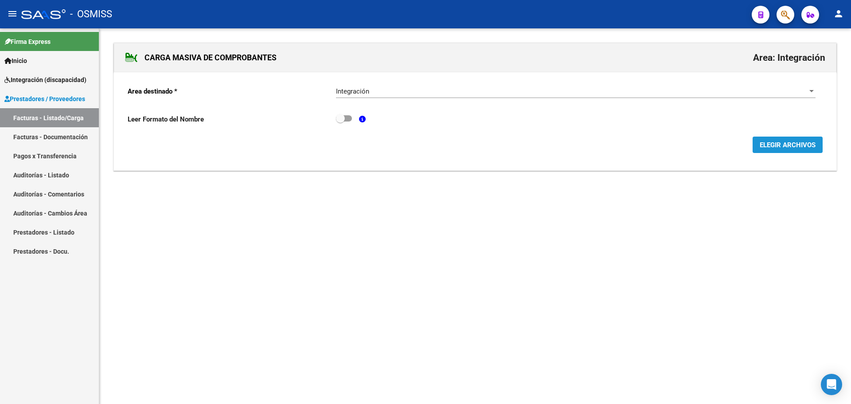
click at [796, 146] on span "ELEGIR ARCHIVOS" at bounding box center [788, 145] width 56 height 8
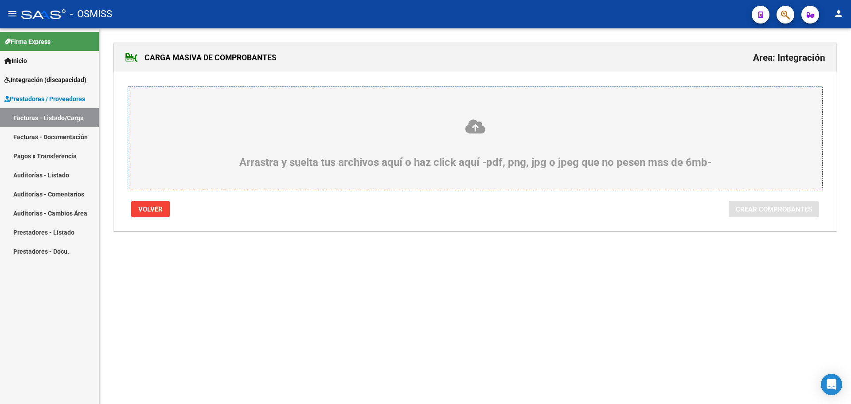
click at [325, 153] on div "Arrastra y suelta tus archivos aquí o haz click aquí -pdf, png, jpg o jpeg que …" at bounding box center [475, 143] width 652 height 50
click at [0, 0] on input "Arrastra y suelta tus archivos aquí o haz click aquí -pdf, png, jpg o jpeg que …" at bounding box center [0, 0] width 0 height 0
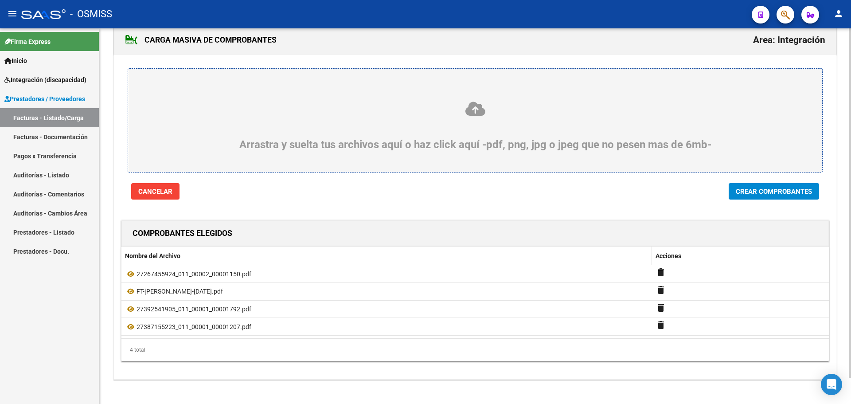
scroll to position [27, 0]
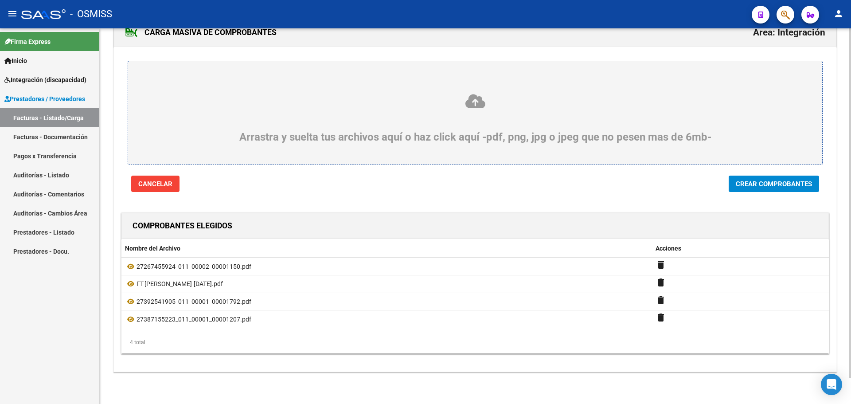
click at [744, 185] on span "Crear Comprobantes" at bounding box center [774, 184] width 76 height 8
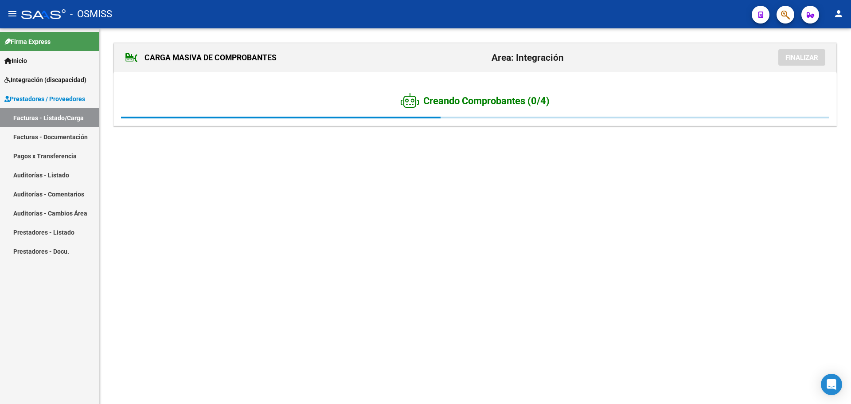
scroll to position [0, 0]
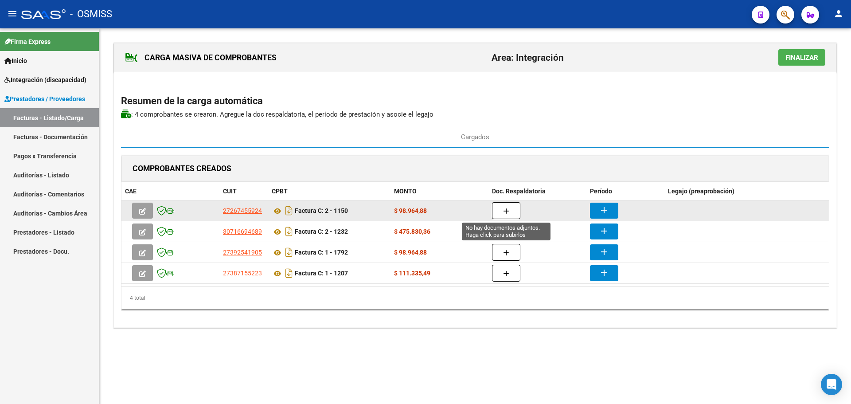
click at [506, 209] on icon "button" at bounding box center [506, 211] width 6 height 7
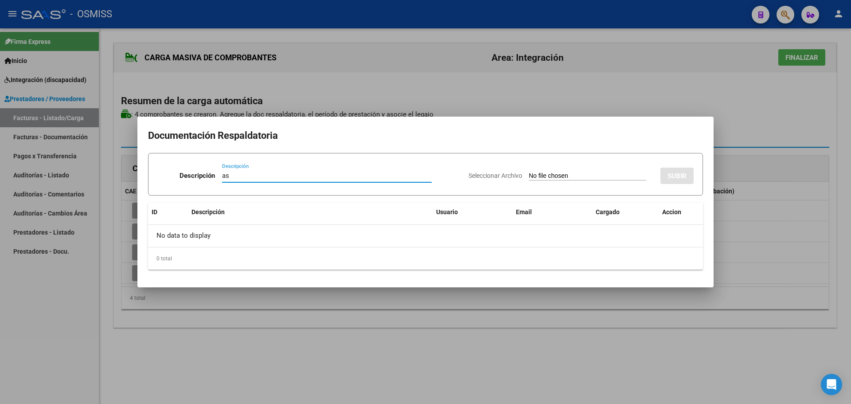
type input "as"
click at [535, 176] on input "Seleccionar Archivo" at bounding box center [588, 176] width 118 height 8
type input "C:\fakepath\[PERSON_NAME] A.pdf"
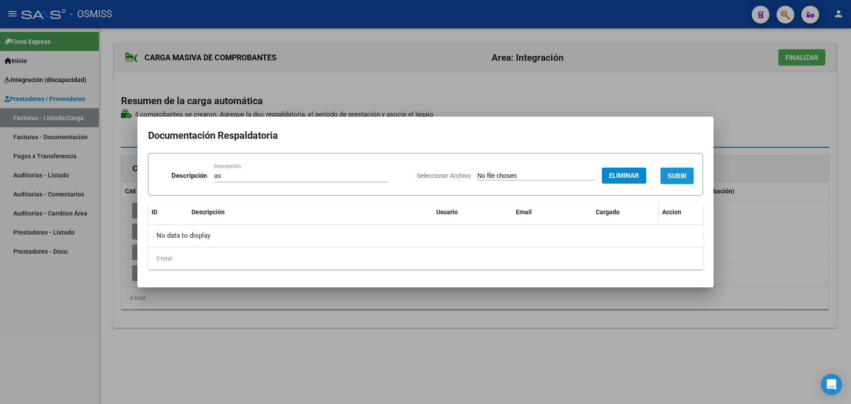
drag, startPoint x: 686, startPoint y: 179, endPoint x: 608, endPoint y: 212, distance: 84.7
click at [685, 179] on span "SUBIR" at bounding box center [677, 176] width 19 height 8
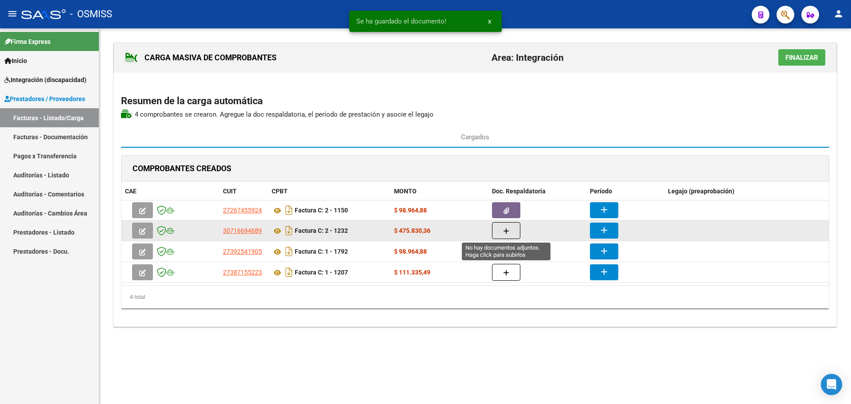
click at [506, 234] on icon "button" at bounding box center [506, 231] width 6 height 7
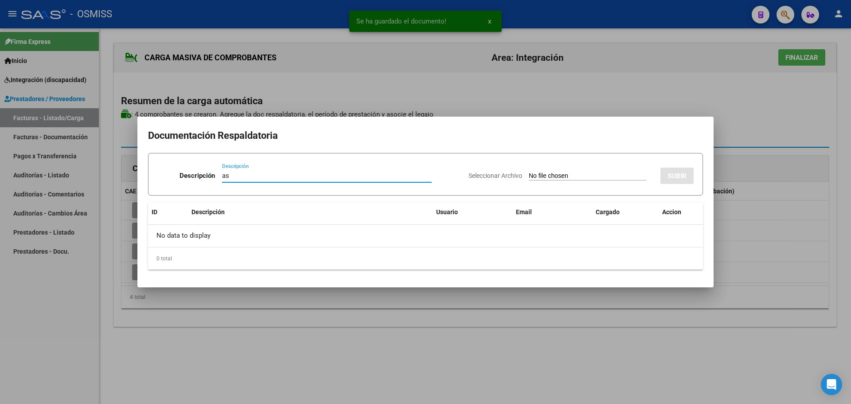
type input "as"
click at [529, 176] on input "Seleccionar Archivo" at bounding box center [588, 176] width 118 height 8
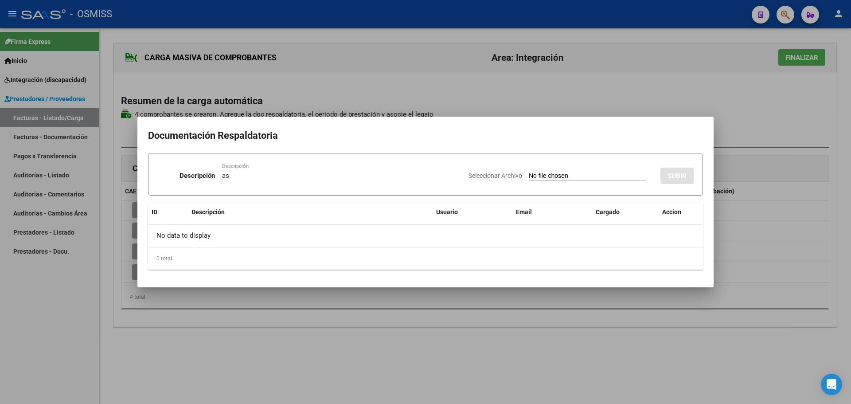
type input "C:\fakepath\Asist-[PERSON_NAME]-[DATE].pdf"
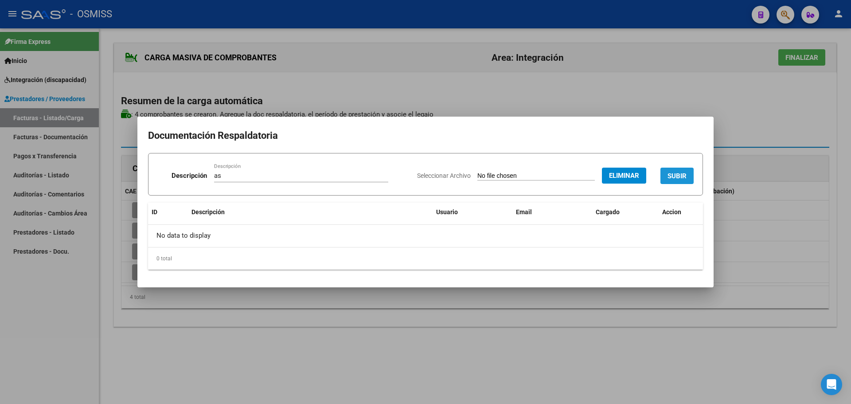
click at [673, 178] on span "SUBIR" at bounding box center [677, 176] width 19 height 8
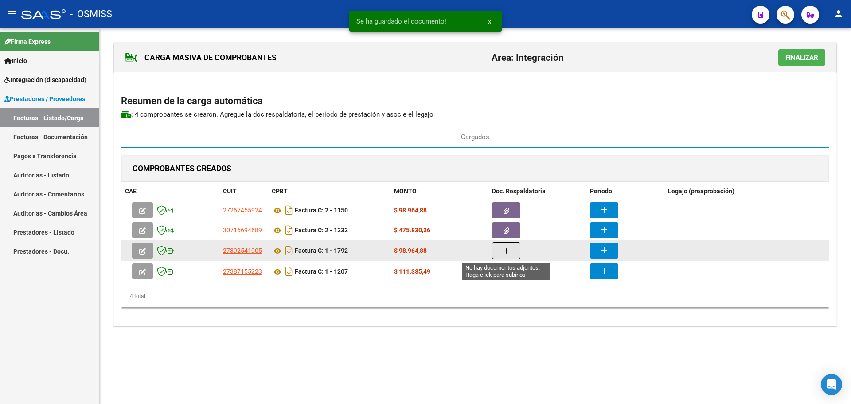
click at [508, 251] on icon "button" at bounding box center [506, 251] width 6 height 7
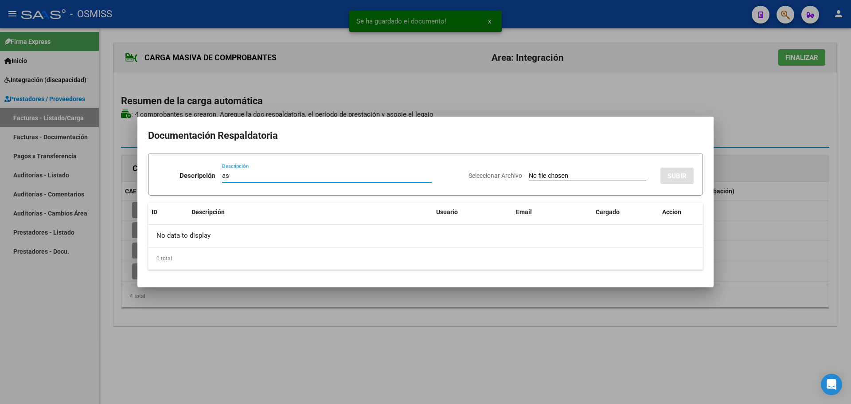
type input "as"
click at [575, 175] on input "Seleccionar Archivo" at bounding box center [588, 176] width 118 height 8
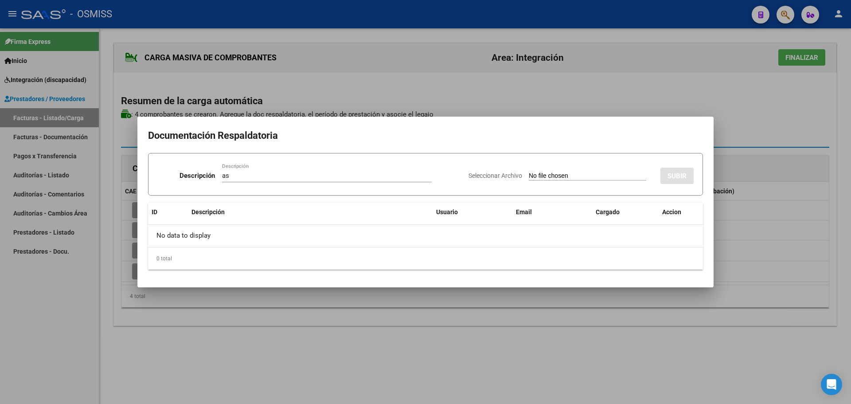
type input "C:\fakepath\Planilla [PERSON_NAME] agosto.pdf"
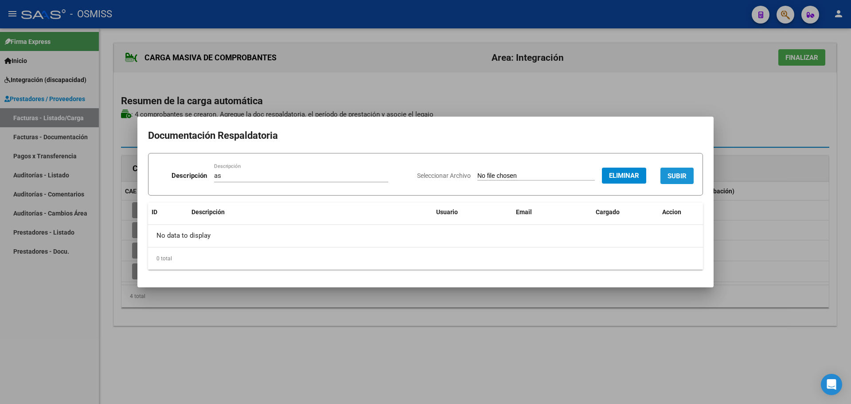
click at [666, 173] on button "SUBIR" at bounding box center [677, 176] width 33 height 16
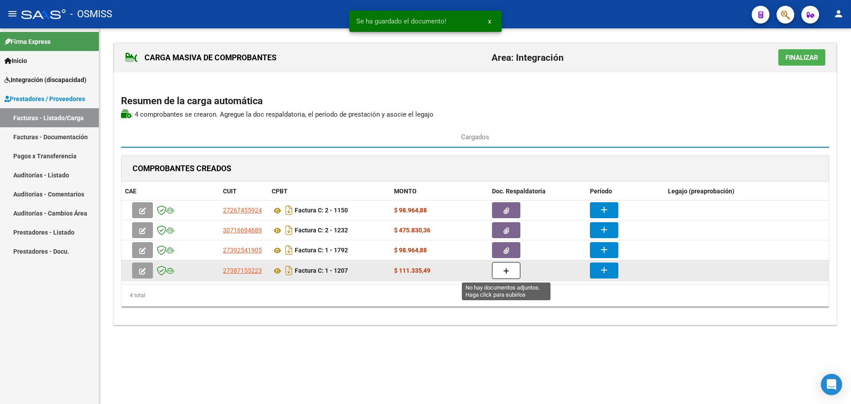
click at [502, 270] on button "button" at bounding box center [506, 270] width 28 height 17
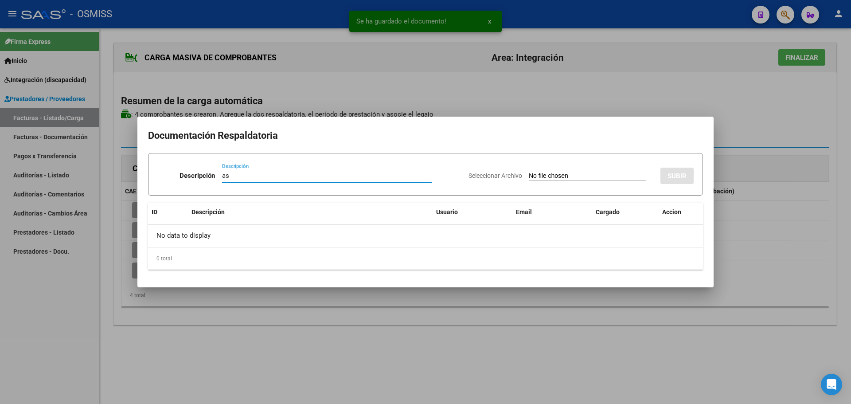
type input "as"
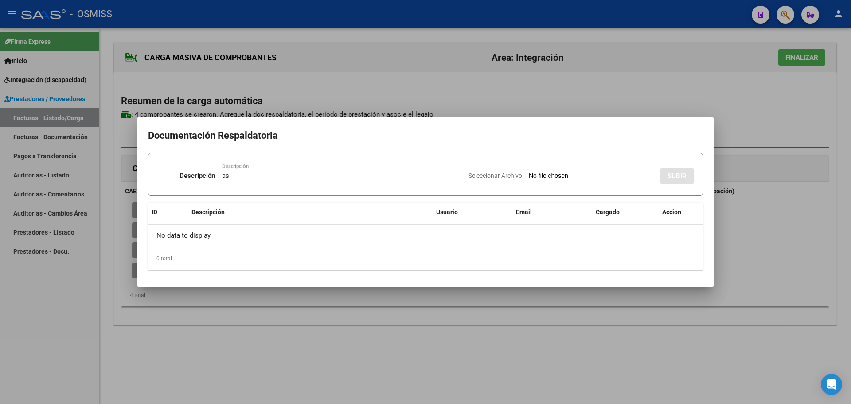
click at [546, 176] on input "Seleccionar Archivo" at bounding box center [588, 176] width 118 height 8
type input "C:\fakepath\Asistencia [PERSON_NAME] [PERSON_NAME] - [DATE].pdf"
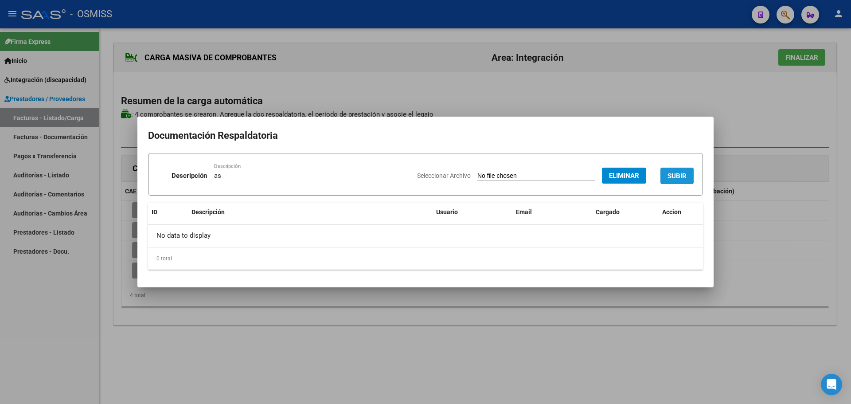
click at [681, 176] on span "SUBIR" at bounding box center [677, 176] width 19 height 8
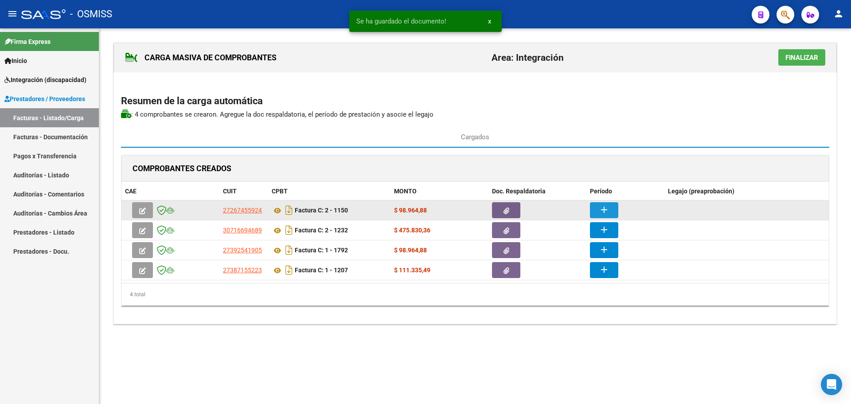
click at [603, 206] on mat-icon "add" at bounding box center [604, 209] width 11 height 11
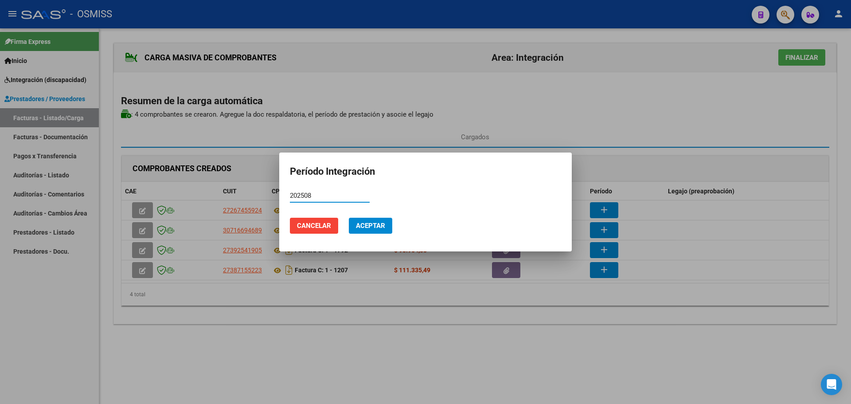
type input "202508"
click at [370, 227] on span "Aceptar" at bounding box center [370, 226] width 29 height 8
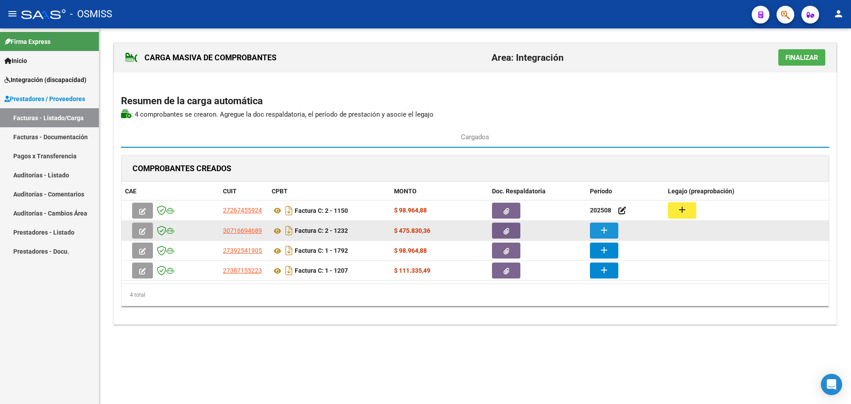
click at [612, 230] on button "add" at bounding box center [604, 231] width 28 height 16
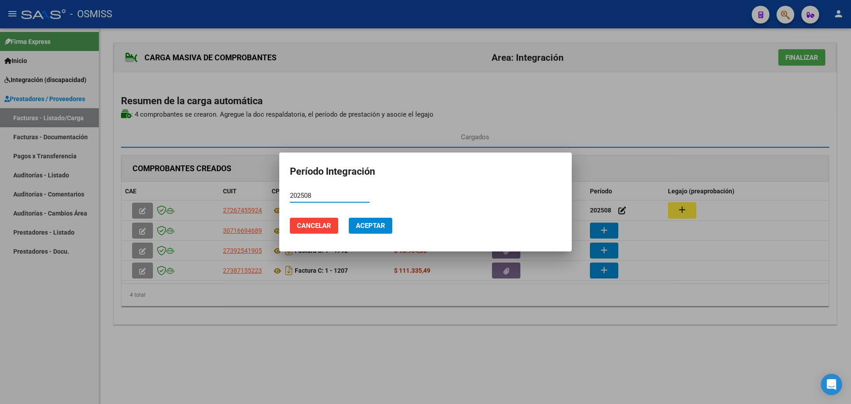
type input "202508"
click at [385, 226] on button "Aceptar" at bounding box center [370, 226] width 43 height 16
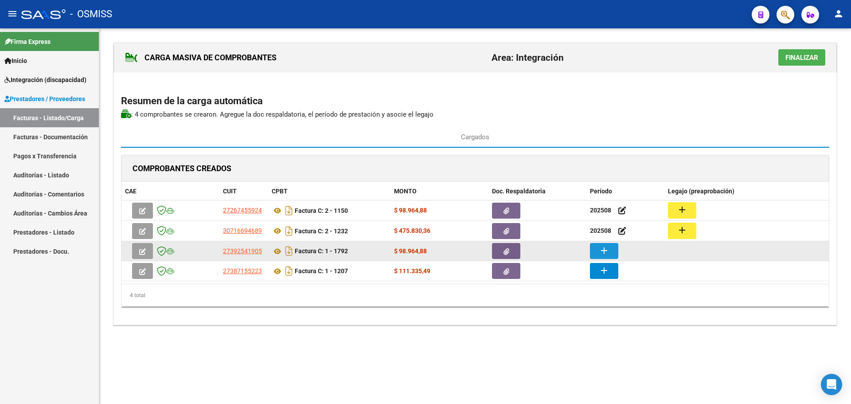
click at [618, 248] on button "add" at bounding box center [604, 251] width 28 height 16
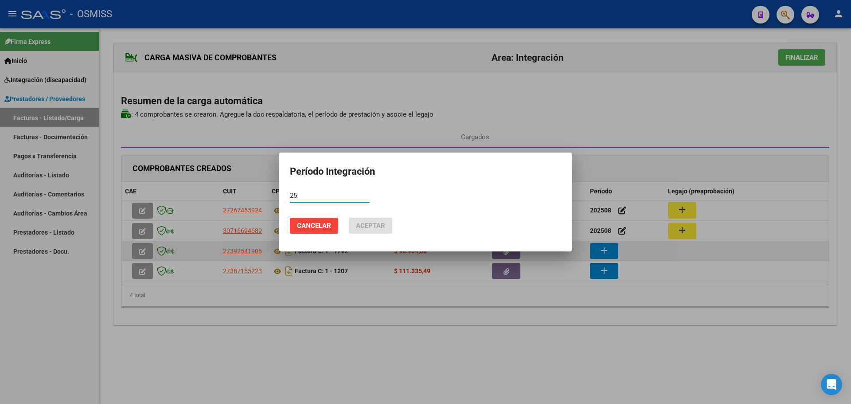
type input "2"
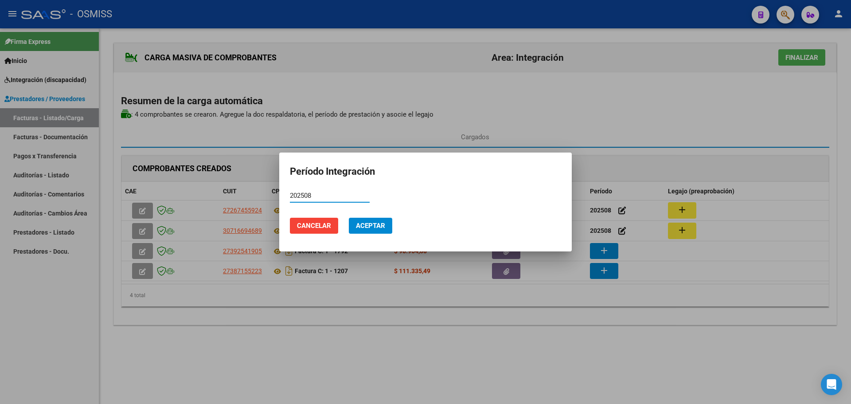
type input "202508"
click at [365, 222] on span "Aceptar" at bounding box center [370, 226] width 29 height 8
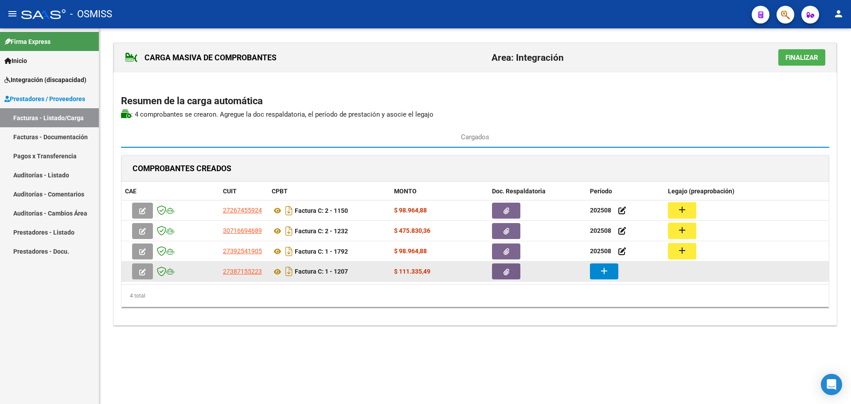
click at [601, 274] on mat-icon "add" at bounding box center [604, 271] width 11 height 11
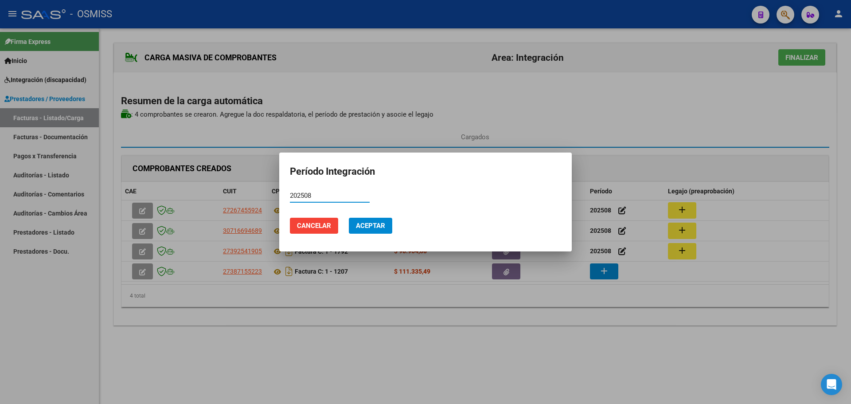
type input "202508"
click at [369, 224] on span "Aceptar" at bounding box center [370, 226] width 29 height 8
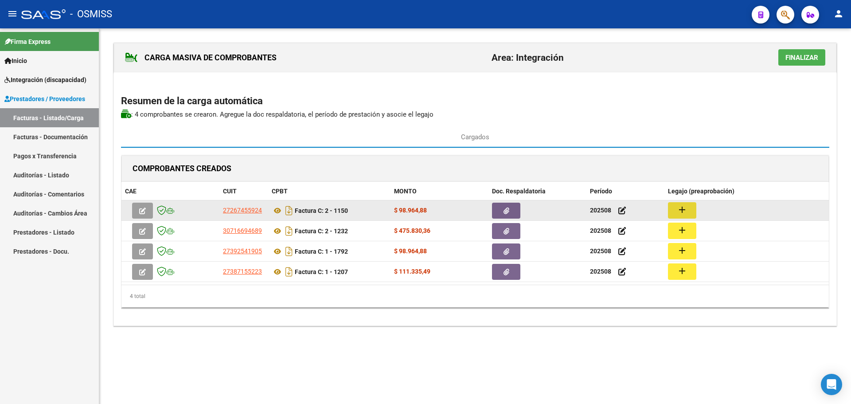
click at [684, 207] on mat-icon "add" at bounding box center [682, 209] width 11 height 11
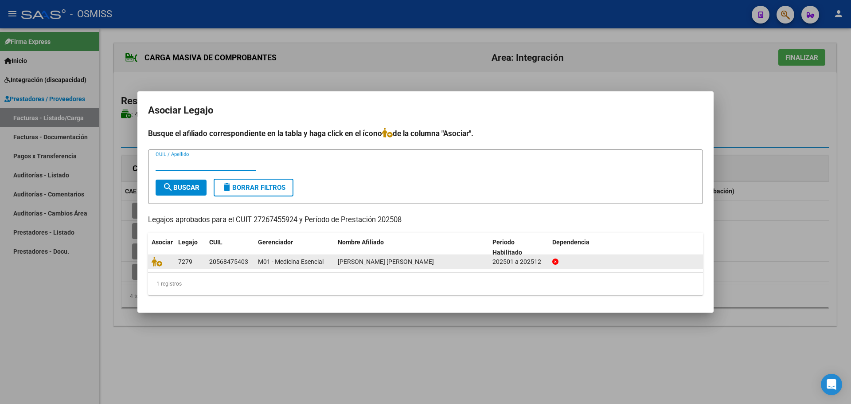
click at [150, 262] on datatable-body-cell at bounding box center [161, 262] width 27 height 14
click at [156, 260] on icon at bounding box center [157, 262] width 11 height 10
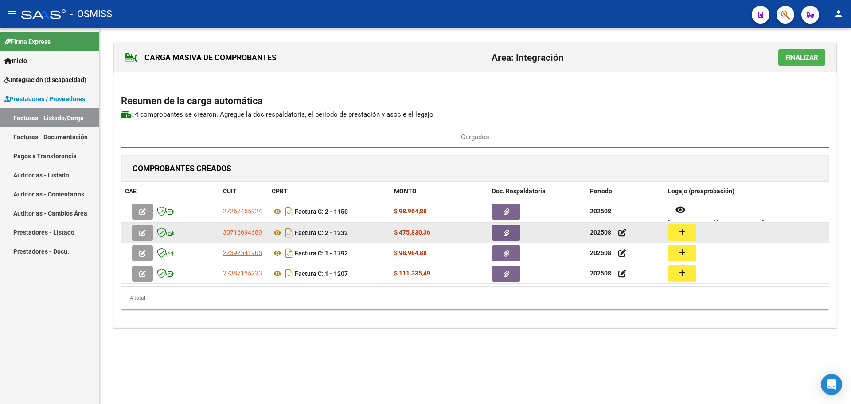
click at [682, 234] on mat-icon "add" at bounding box center [682, 232] width 11 height 11
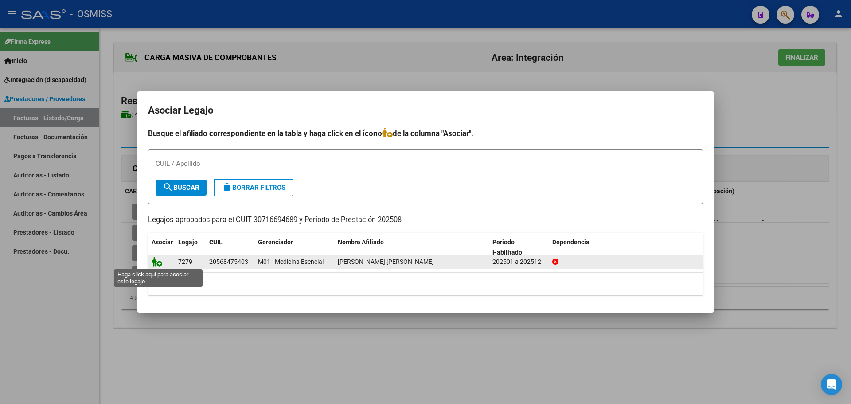
click at [158, 260] on icon at bounding box center [157, 262] width 11 height 10
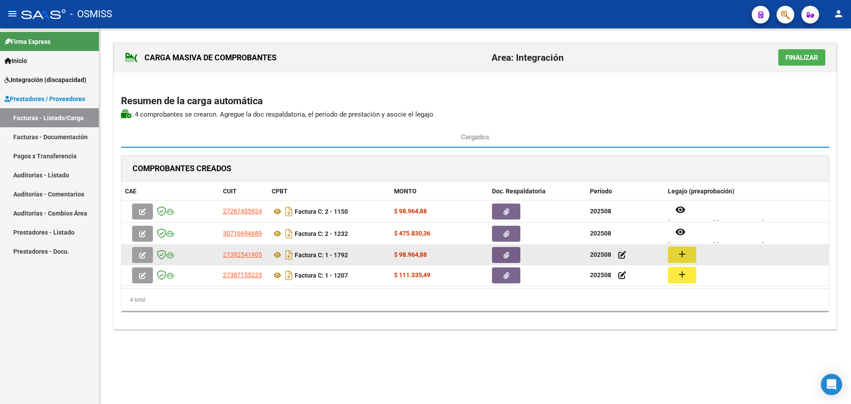
click at [686, 253] on mat-icon "add" at bounding box center [682, 254] width 11 height 11
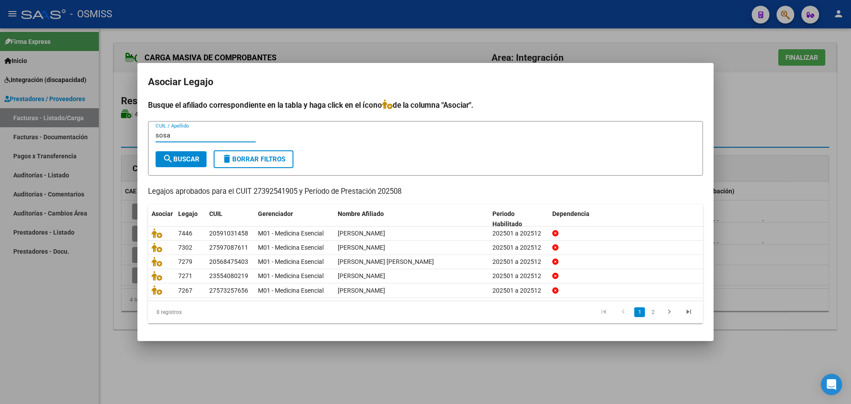
type input "sosa"
click at [181, 155] on span "search Buscar" at bounding box center [181, 159] width 37 height 8
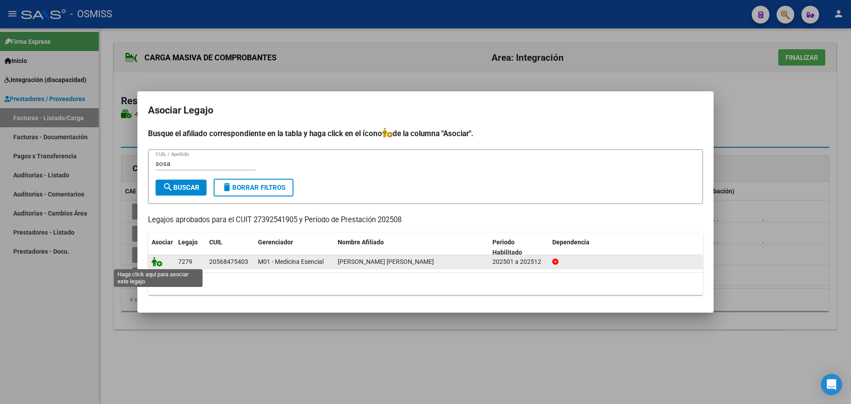
click at [155, 259] on icon at bounding box center [157, 262] width 11 height 10
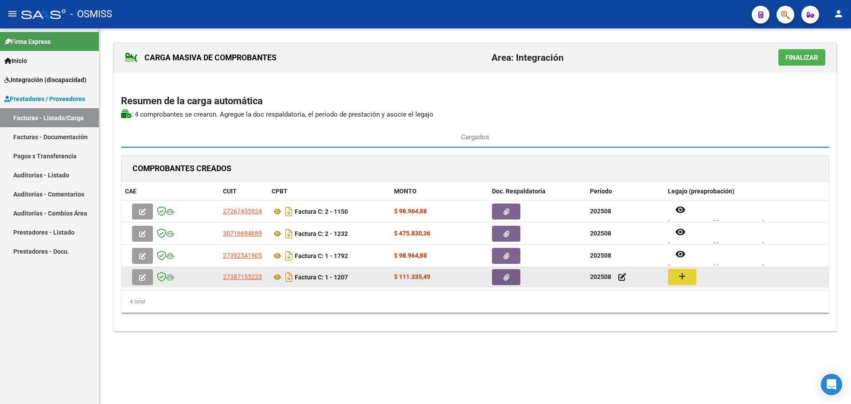
click at [683, 280] on mat-icon "add" at bounding box center [682, 276] width 11 height 11
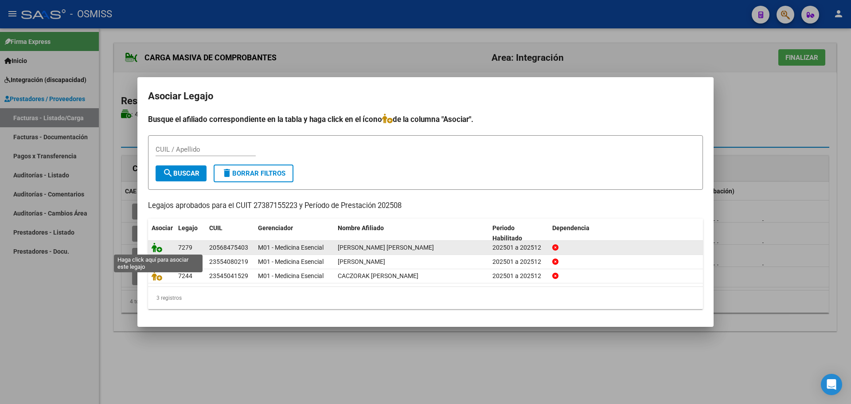
click at [154, 247] on icon at bounding box center [157, 248] width 11 height 10
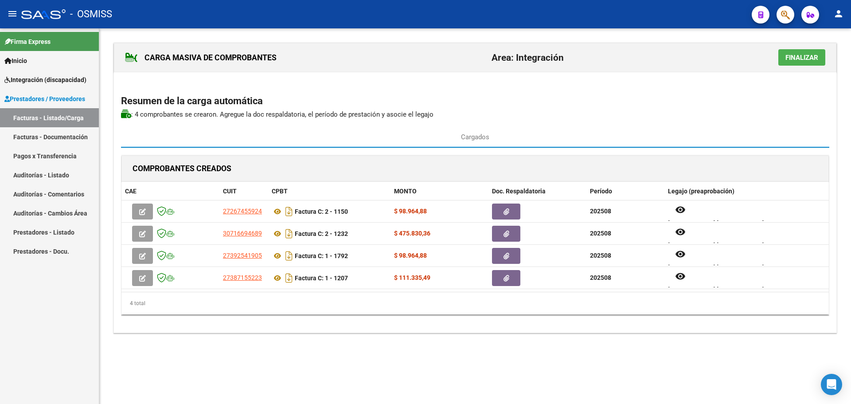
click at [802, 55] on span "Finalizar" at bounding box center [802, 58] width 33 height 8
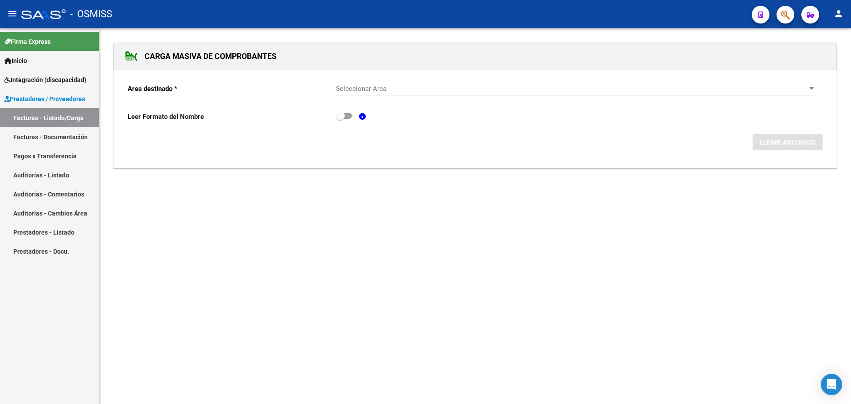
click at [809, 86] on div at bounding box center [812, 88] width 8 height 7
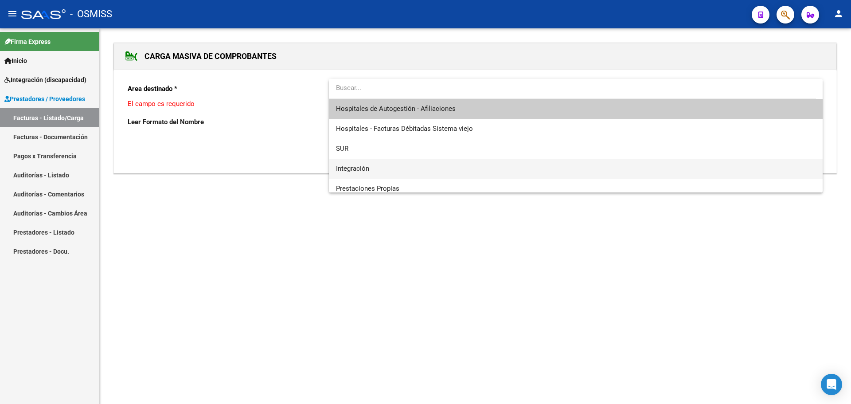
click at [426, 166] on span "Integración" at bounding box center [576, 169] width 480 height 20
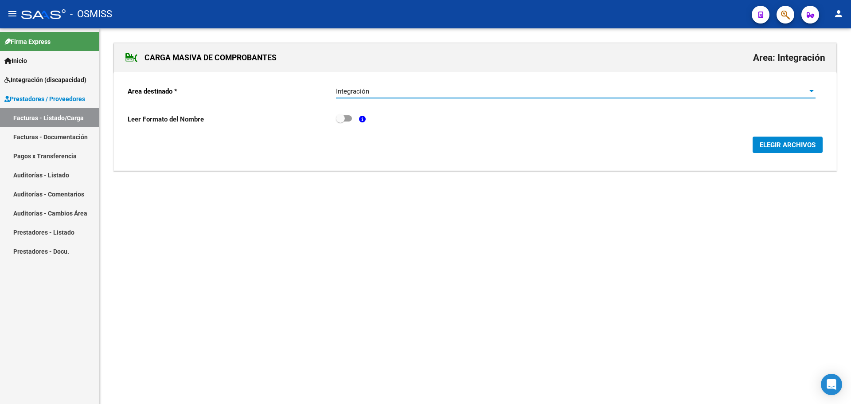
click at [791, 144] on span "ELEGIR ARCHIVOS" at bounding box center [788, 145] width 56 height 8
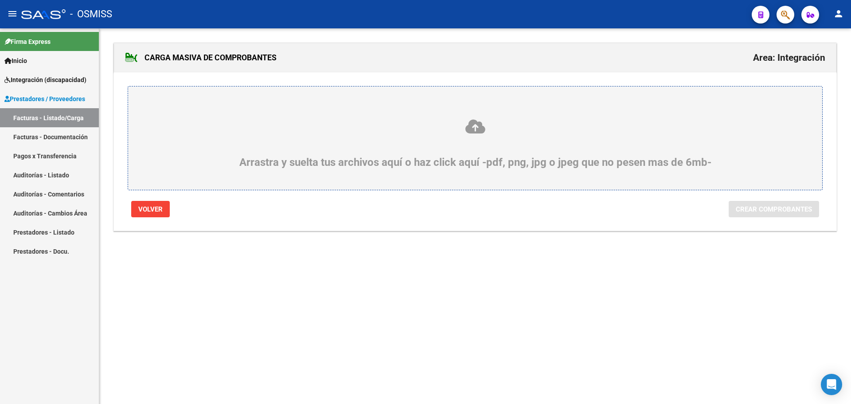
click at [247, 143] on div "Arrastra y suelta tus archivos aquí o haz click aquí -pdf, png, jpg o jpeg que …" at bounding box center [475, 143] width 652 height 50
click at [0, 0] on input "Arrastra y suelta tus archivos aquí o haz click aquí -pdf, png, jpg o jpeg que …" at bounding box center [0, 0] width 0 height 0
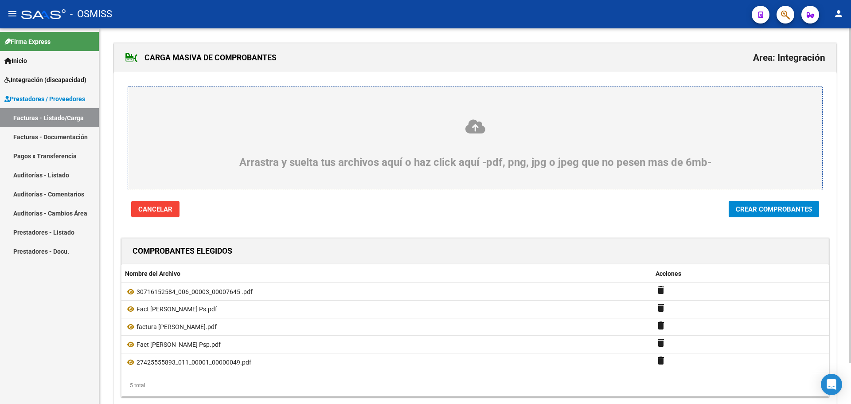
click at [775, 207] on span "Crear Comprobantes" at bounding box center [774, 209] width 76 height 8
